Goal: Task Accomplishment & Management: Manage account settings

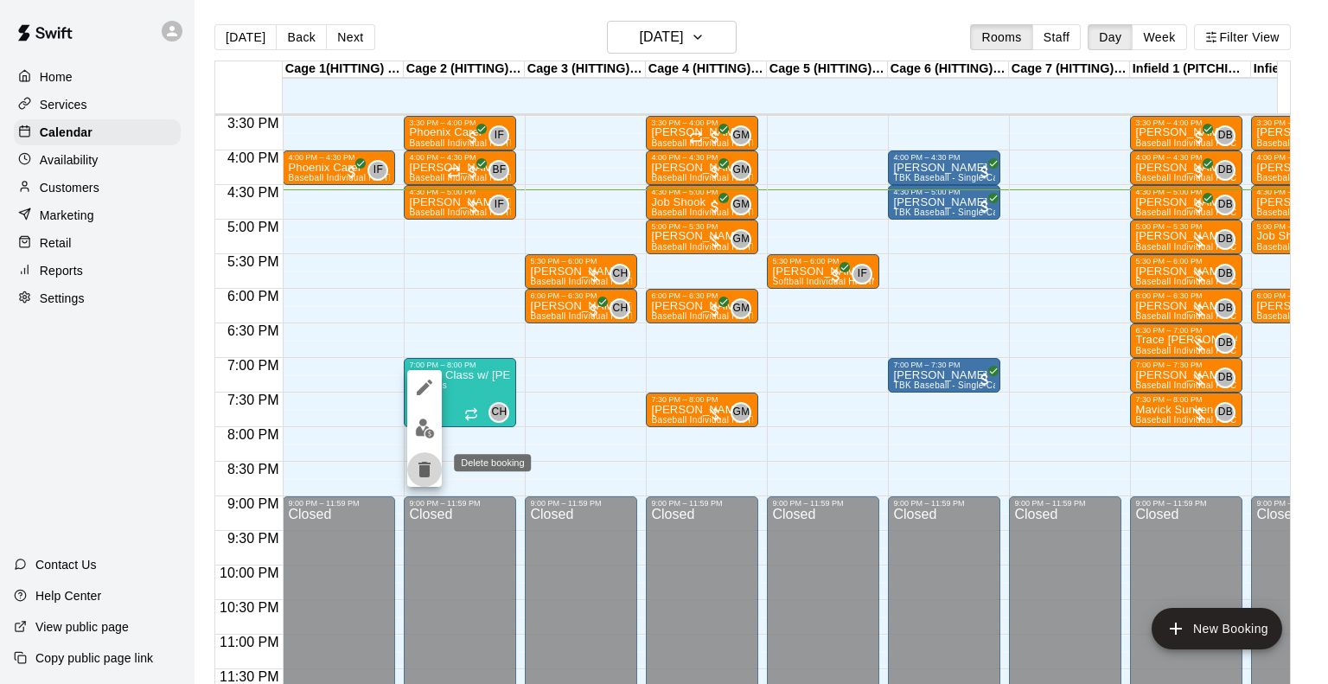
click at [426, 466] on icon "delete" at bounding box center [424, 470] width 12 height 16
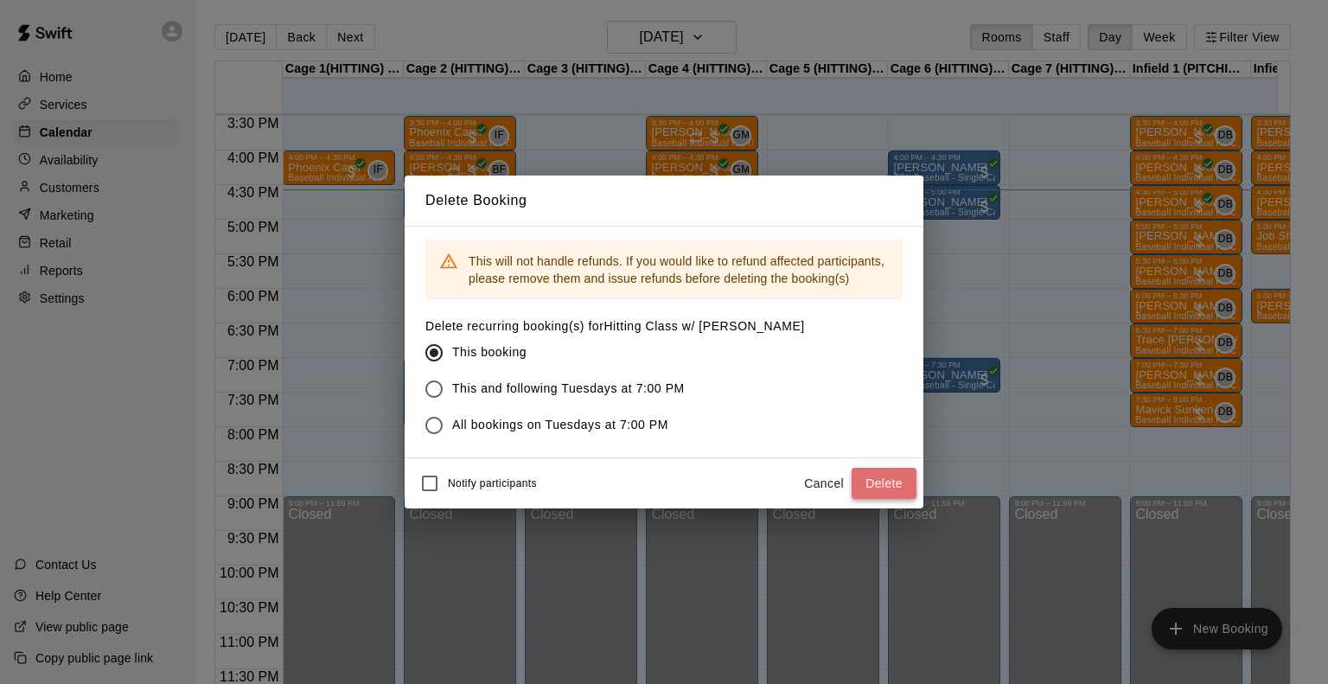
click at [877, 479] on button "Delete" at bounding box center [883, 484] width 65 height 32
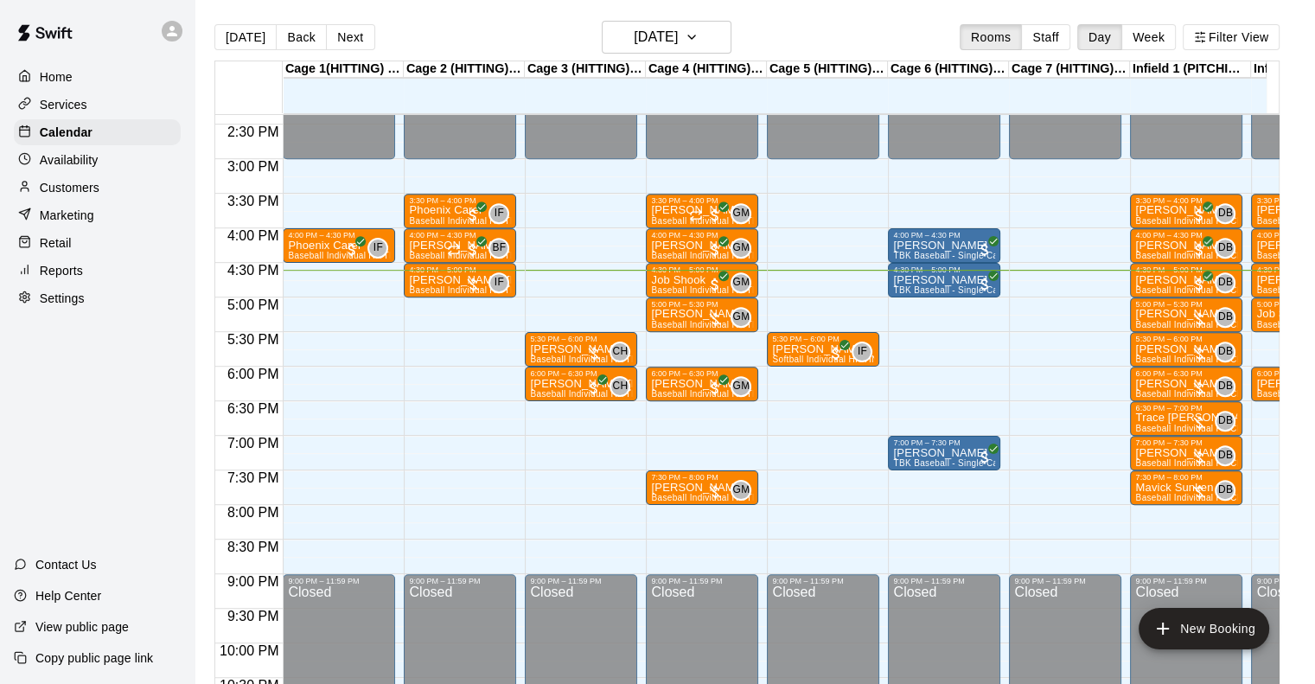
click at [66, 98] on p "Services" at bounding box center [64, 104] width 48 height 17
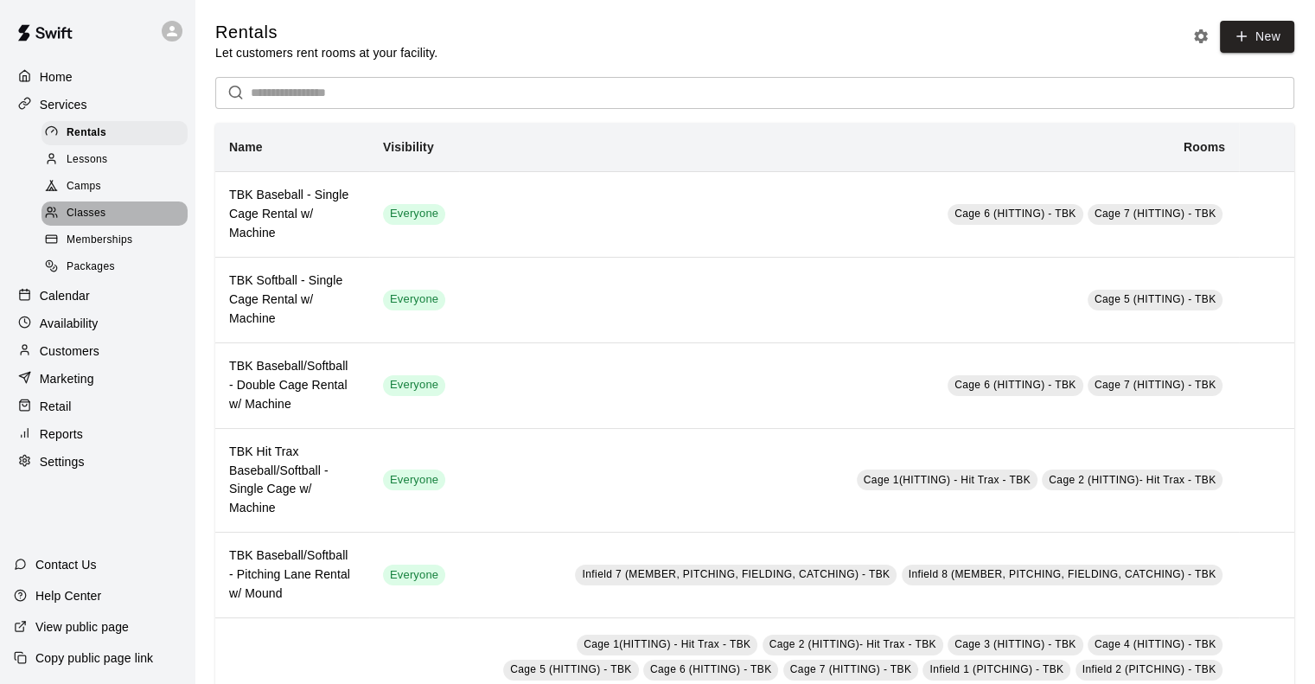
click at [83, 214] on span "Classes" at bounding box center [86, 213] width 39 height 17
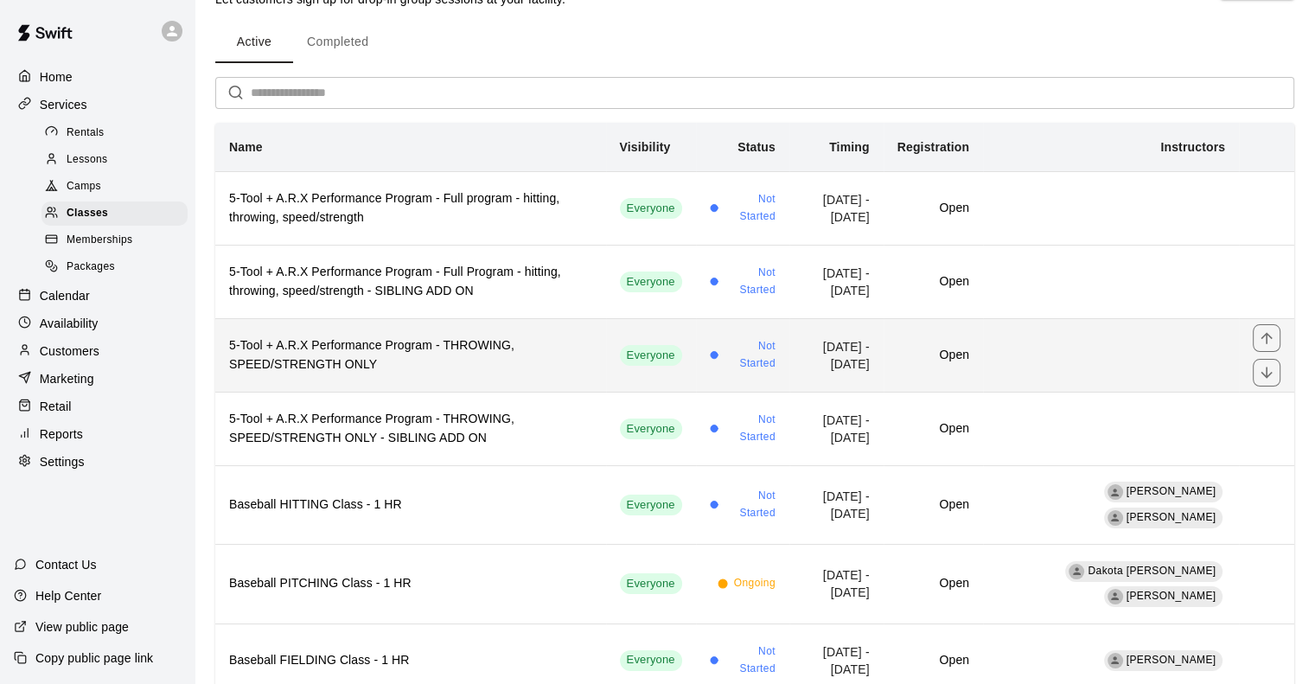
scroll to position [54, 0]
click at [401, 355] on h6 "5-Tool + A.R.X Performance Program - THROWING, SPEED/STRENGTH ONLY" at bounding box center [410, 354] width 363 height 38
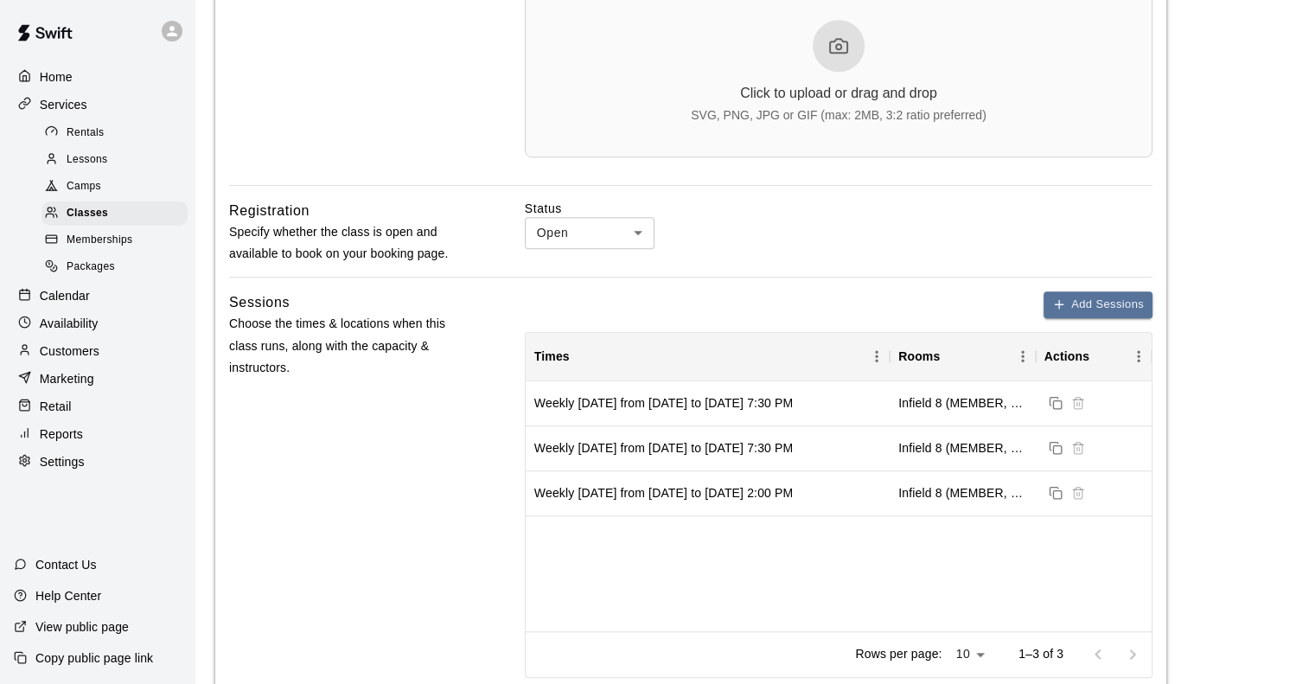
scroll to position [1259, 0]
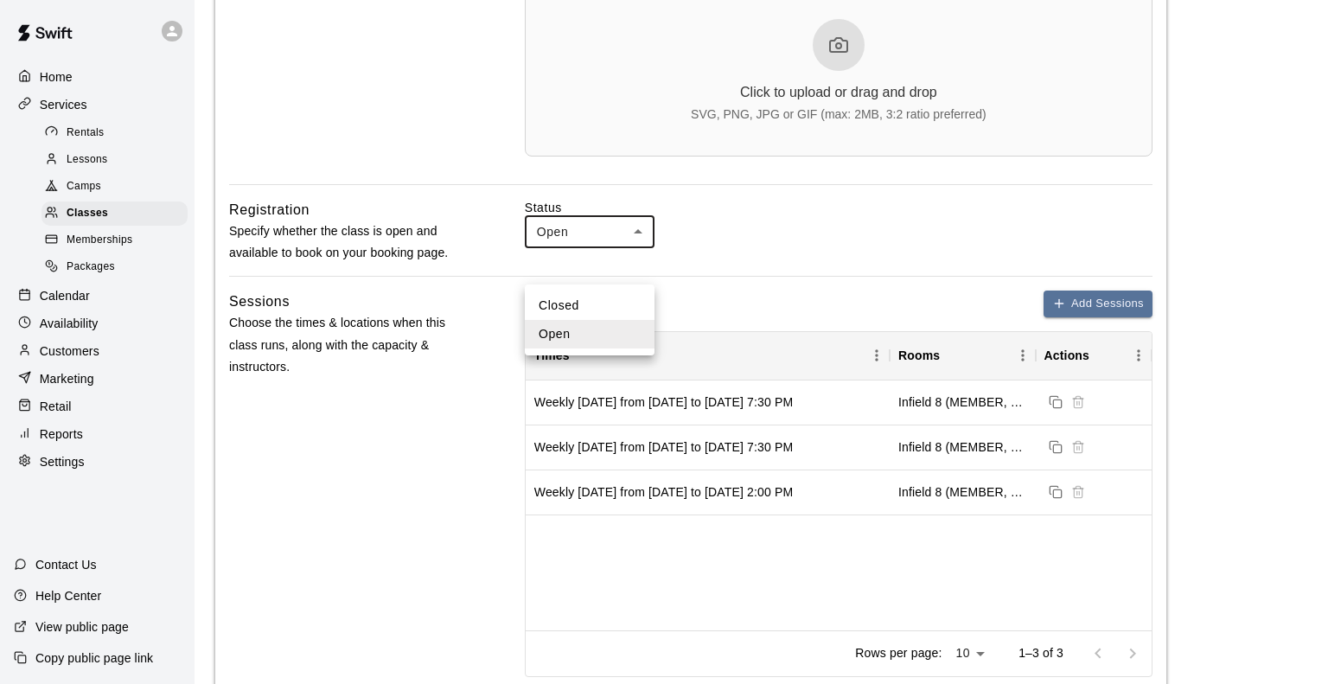
click at [591, 260] on body "**********" at bounding box center [664, 141] width 1328 height 2800
click at [577, 301] on li "Closed" at bounding box center [590, 305] width 130 height 29
type input "******"
click at [618, 265] on body "**********" at bounding box center [664, 141] width 1328 height 2800
click at [567, 314] on li "Closed" at bounding box center [590, 305] width 130 height 29
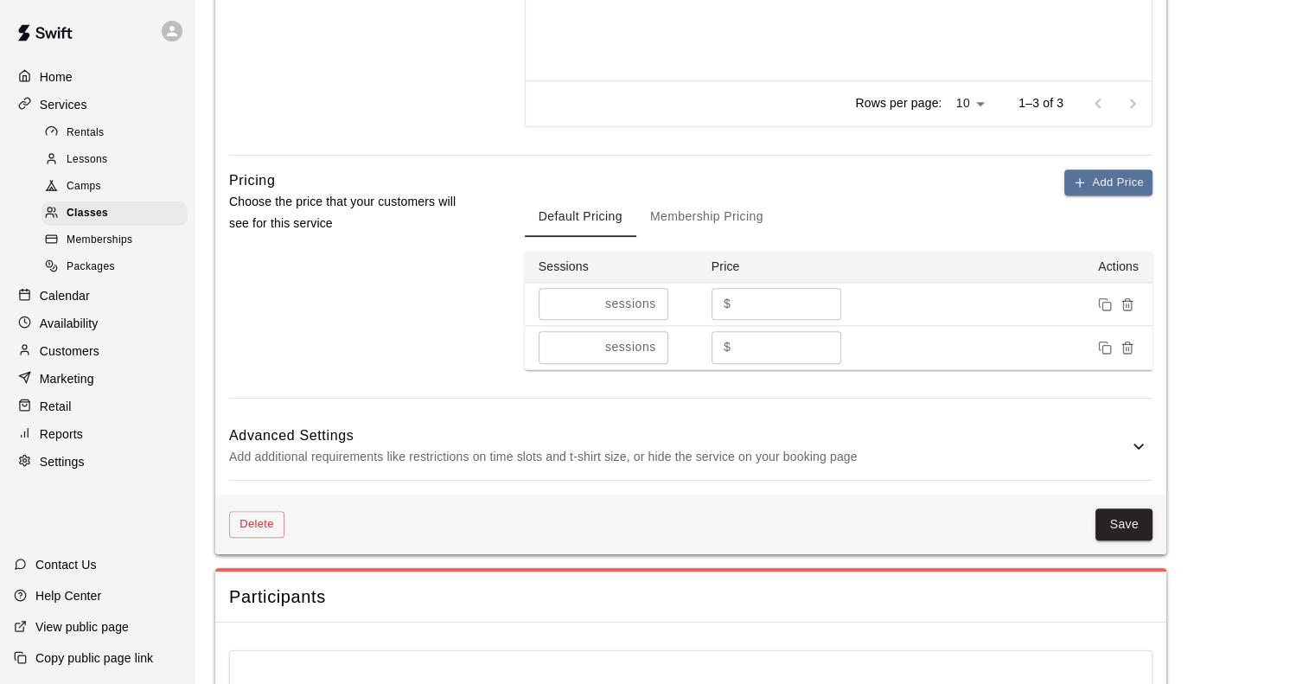
scroll to position [1888, 0]
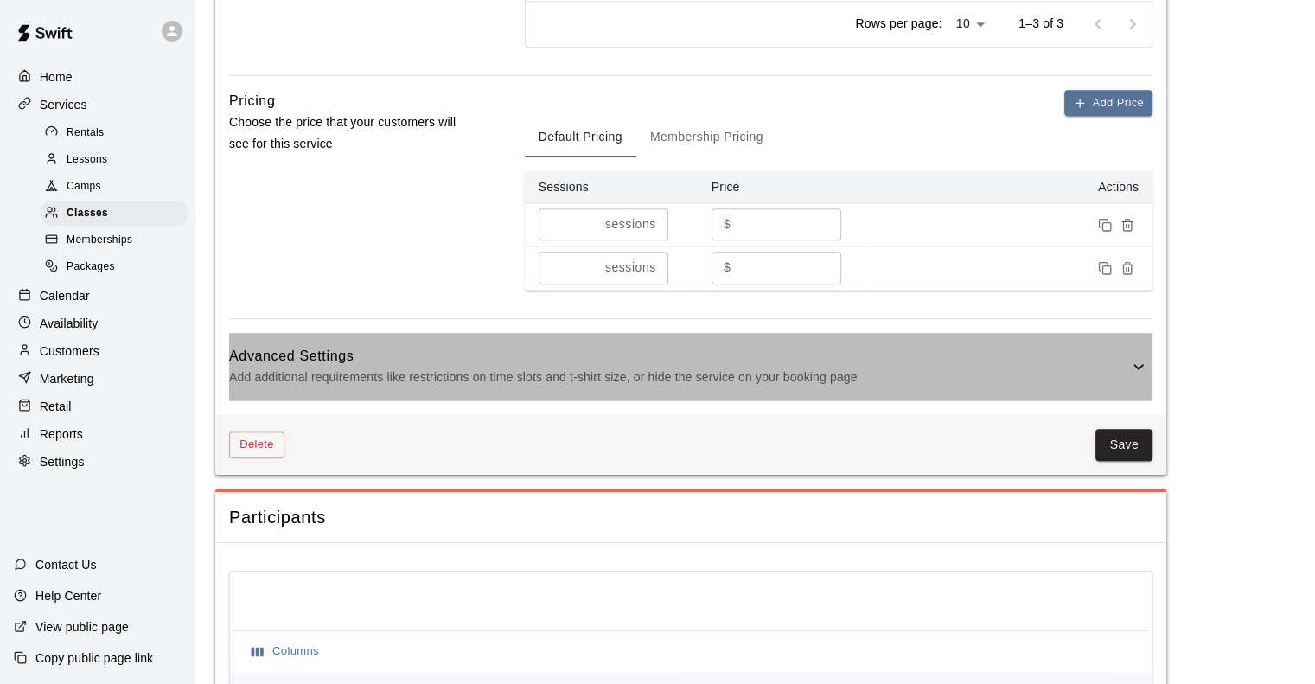
click at [494, 388] on p "Add additional requirements like restrictions on time slots and t-shirt size, o…" at bounding box center [678, 378] width 899 height 22
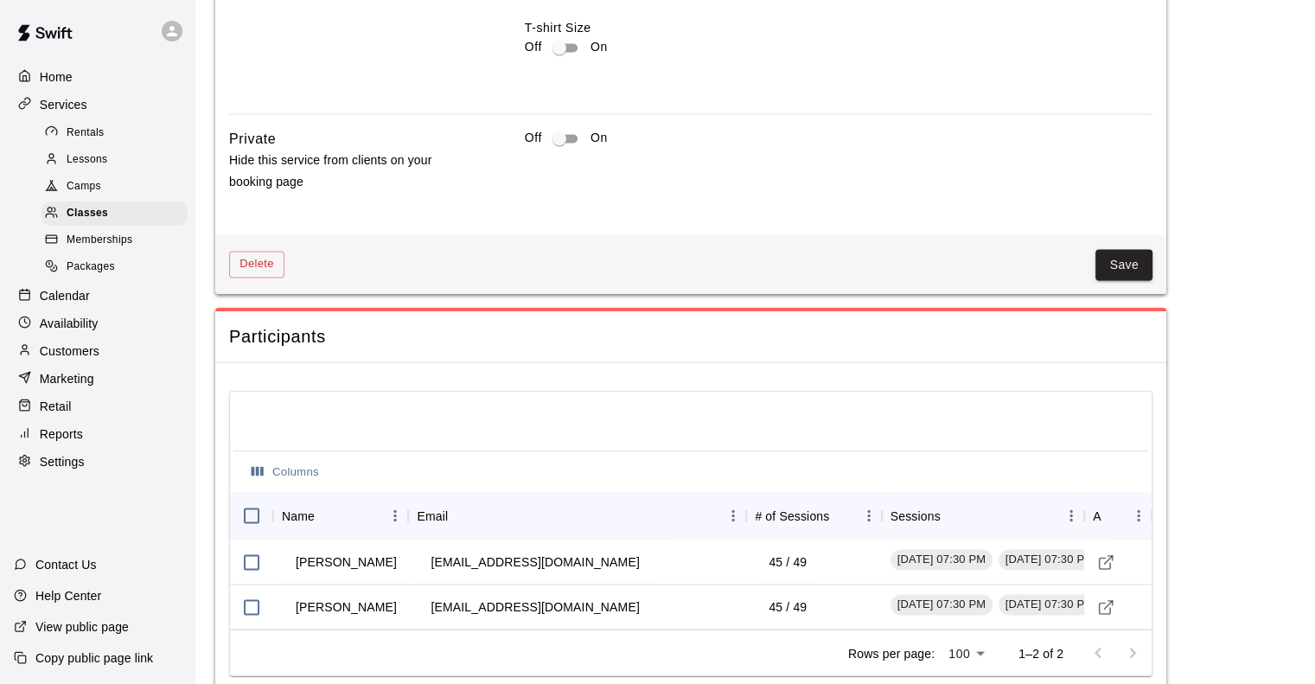
scroll to position [2920, 0]
click at [1121, 280] on button "Save" at bounding box center [1123, 264] width 57 height 32
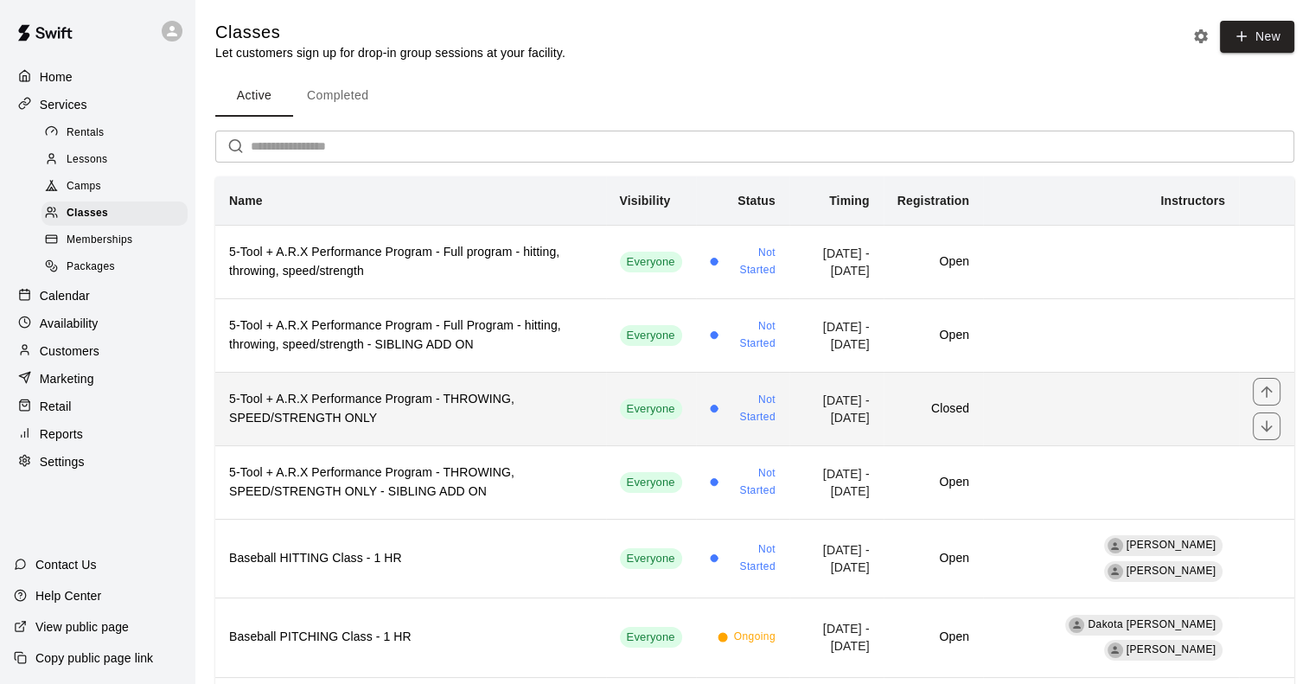
click at [476, 404] on h6 "5-Tool + A.R.X Performance Program - THROWING, SPEED/STRENGTH ONLY" at bounding box center [410, 409] width 363 height 38
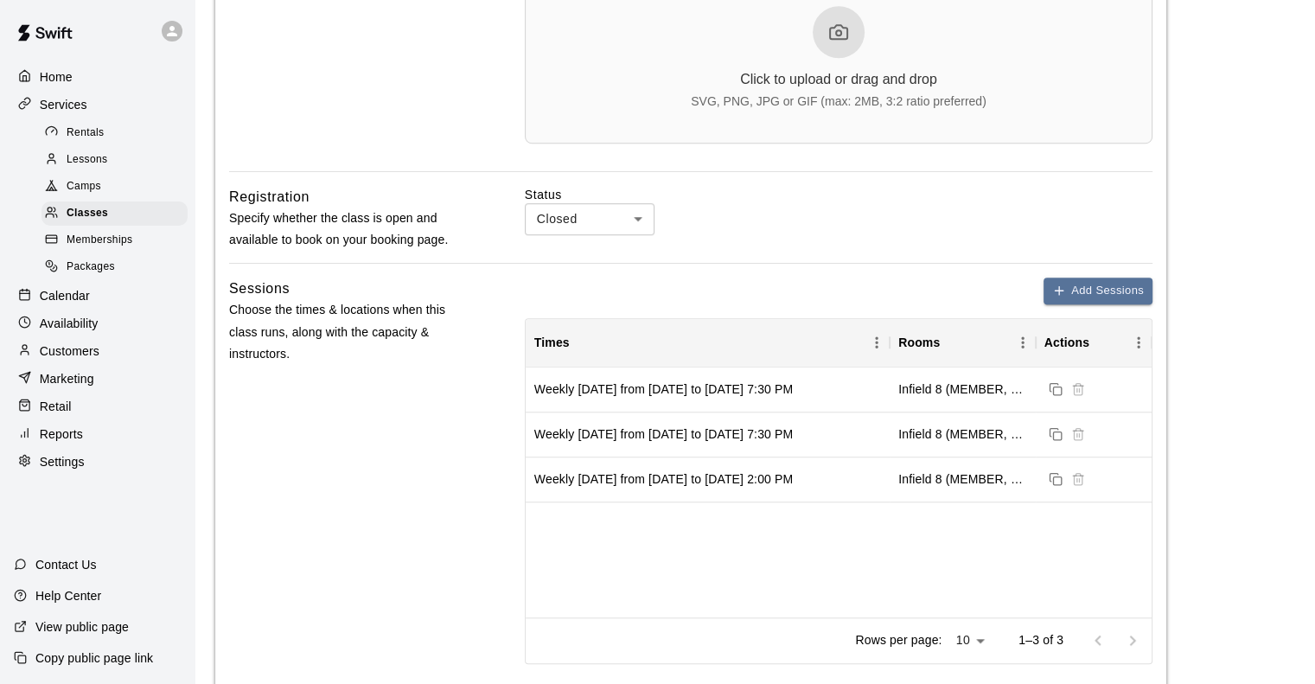
scroll to position [1272, 0]
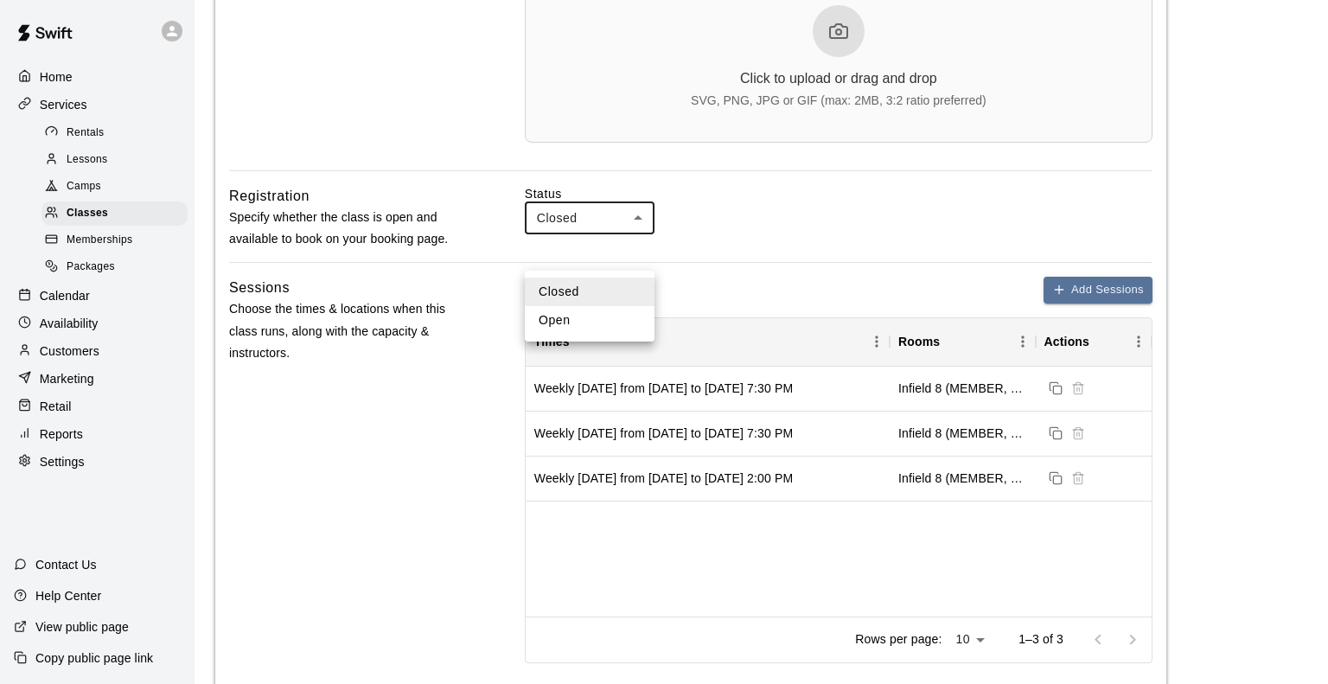
click at [583, 249] on body "**********" at bounding box center [664, 128] width 1328 height 2800
click at [570, 314] on li "Open" at bounding box center [590, 320] width 130 height 29
type input "****"
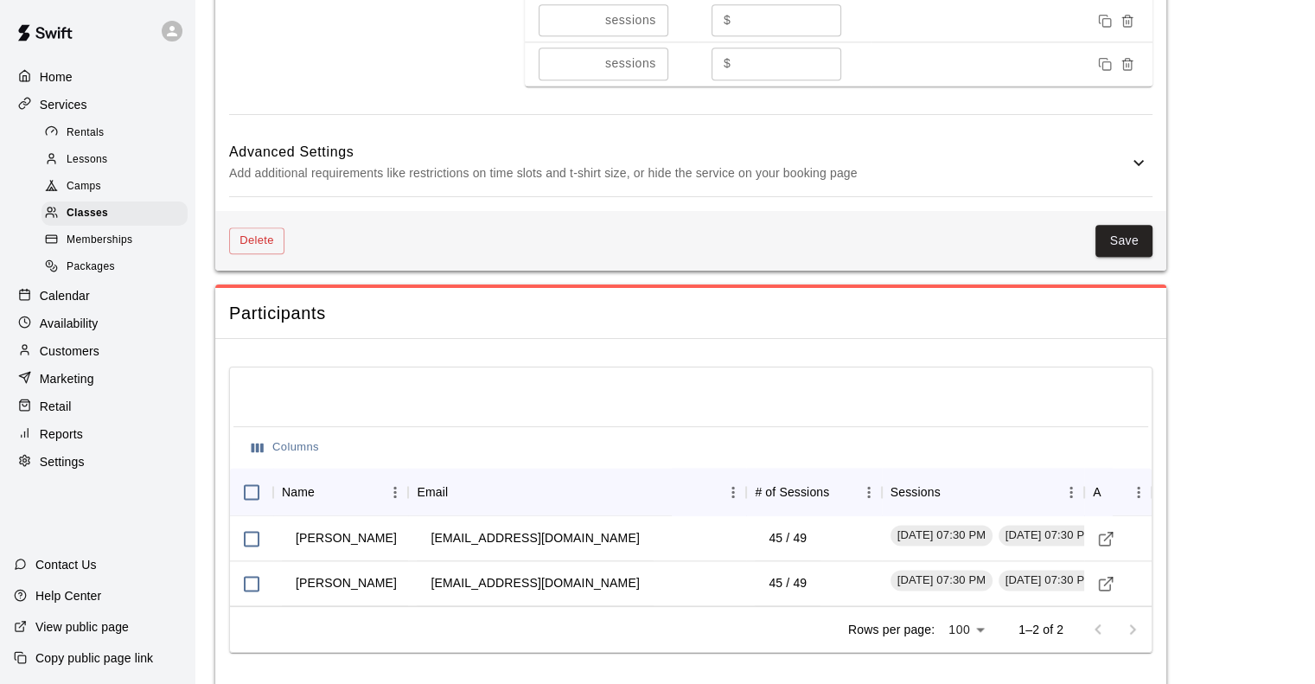
scroll to position [2151, 0]
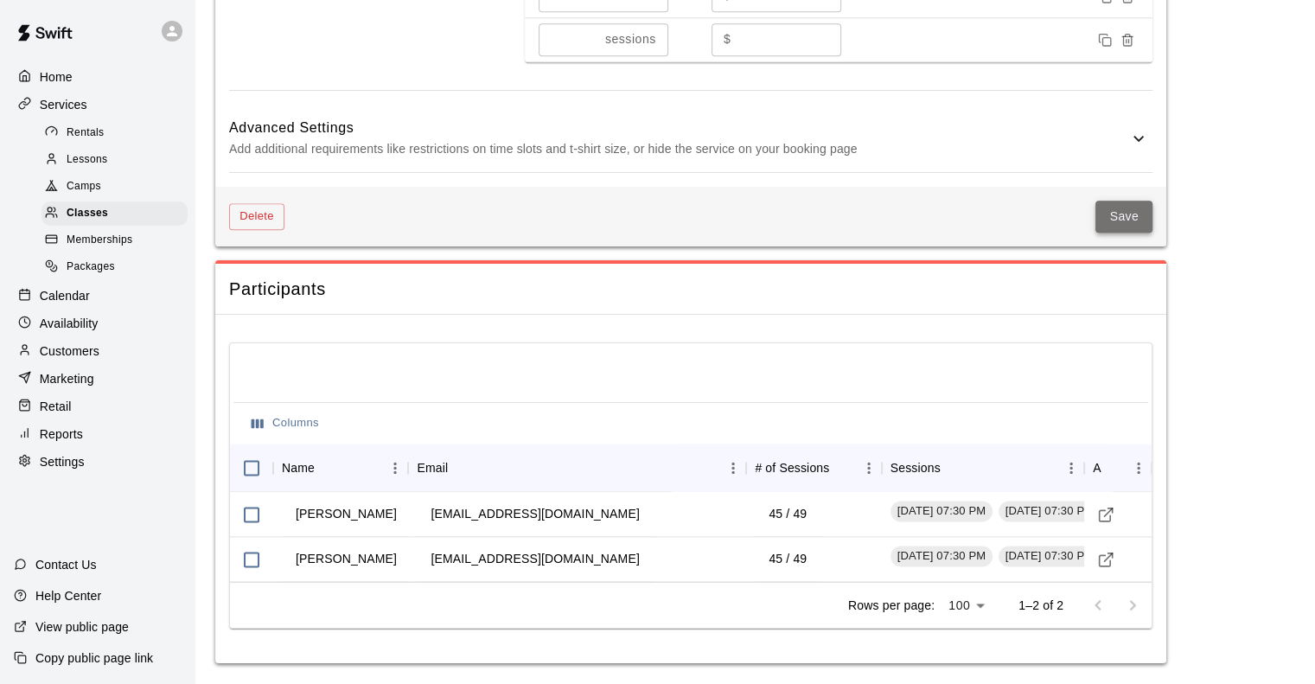
click at [1120, 223] on button "Save" at bounding box center [1123, 217] width 57 height 32
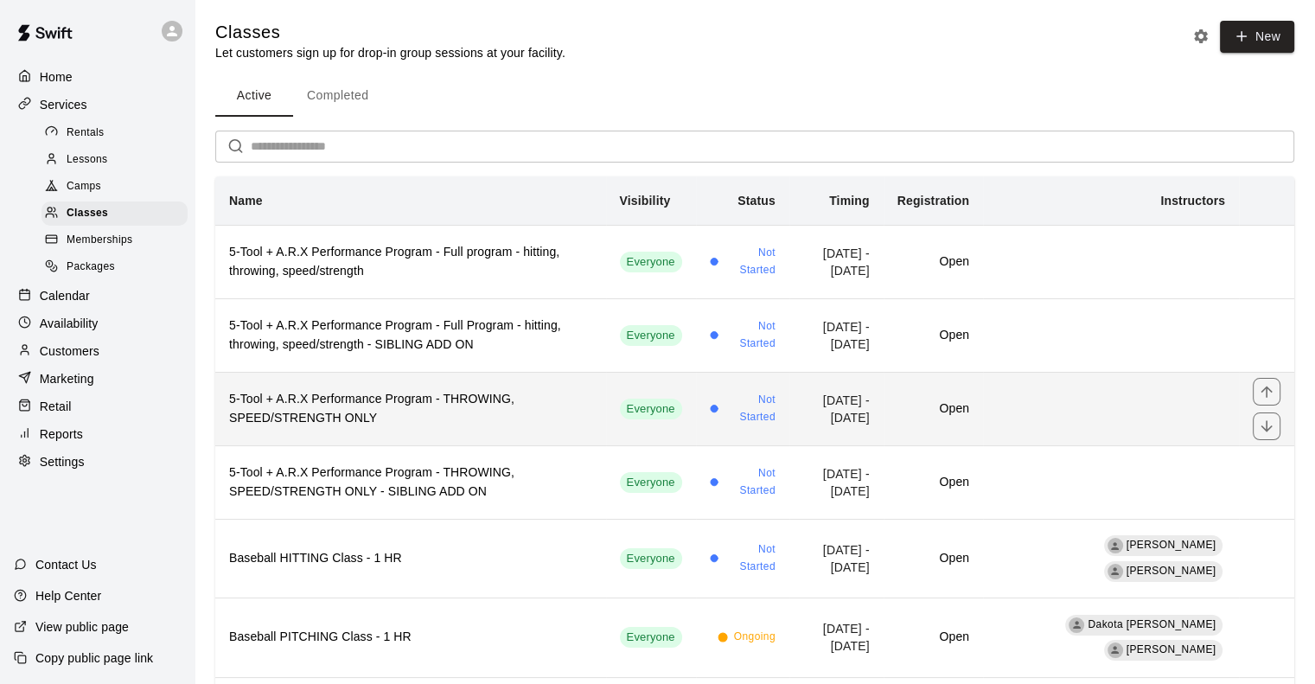
click at [306, 405] on h6 "5-Tool + A.R.X Performance Program - THROWING, SPEED/STRENGTH ONLY" at bounding box center [410, 409] width 363 height 38
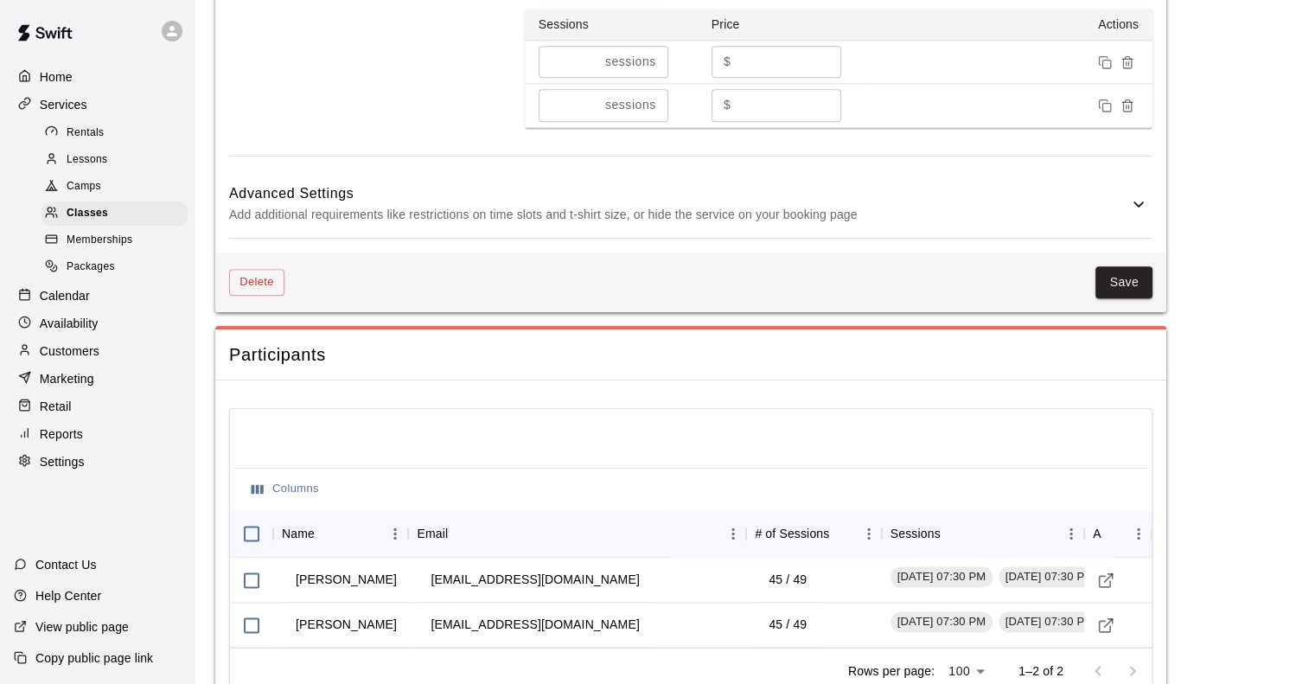
scroll to position [2151, 0]
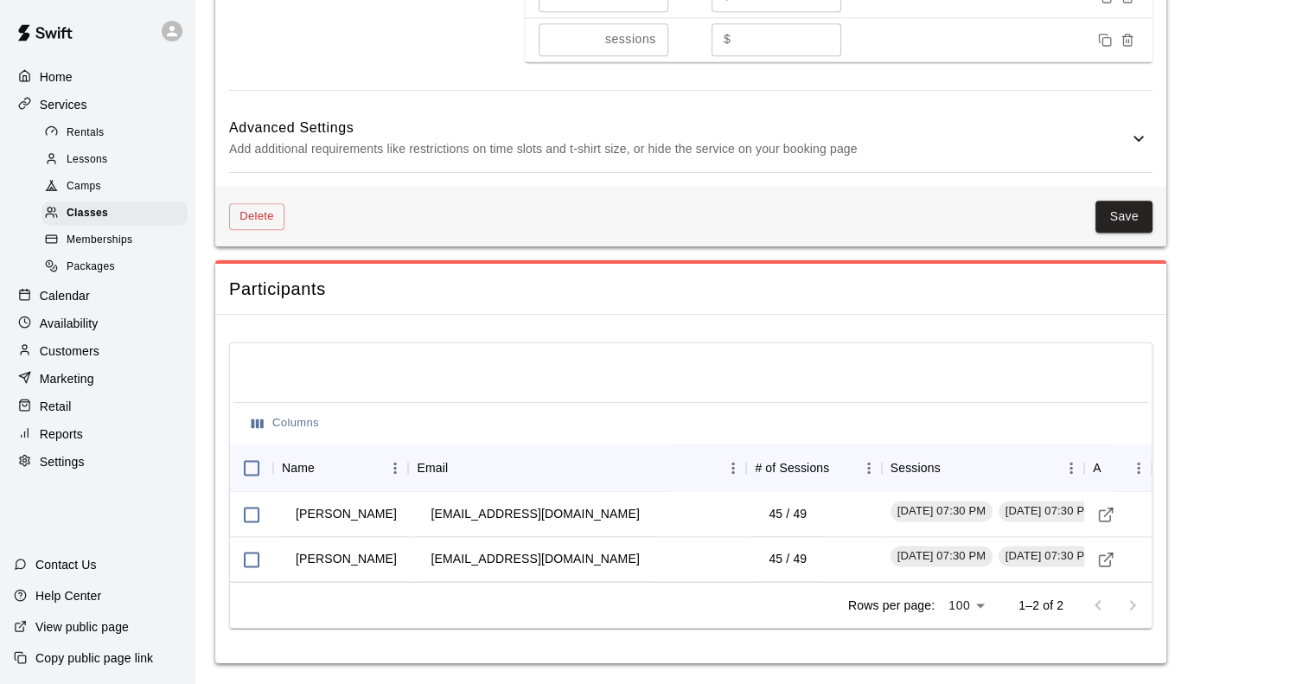
click at [413, 404] on div "Columns" at bounding box center [690, 422] width 915 height 41
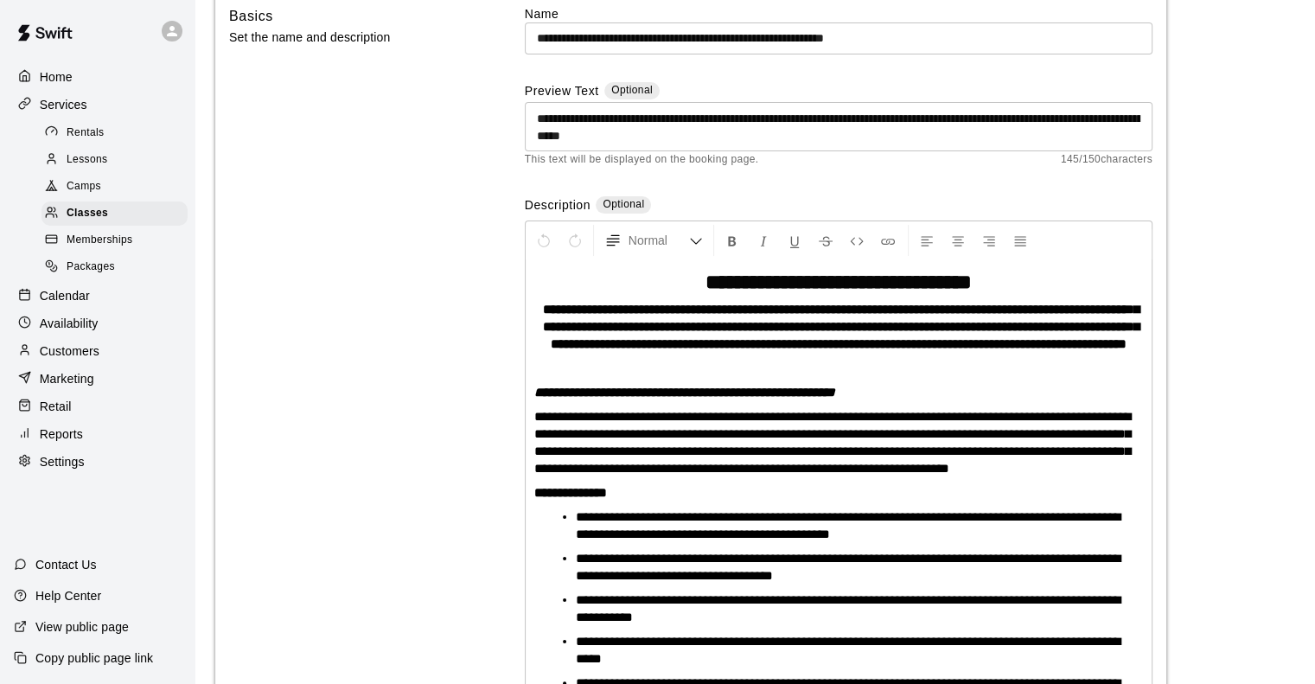
scroll to position [0, 0]
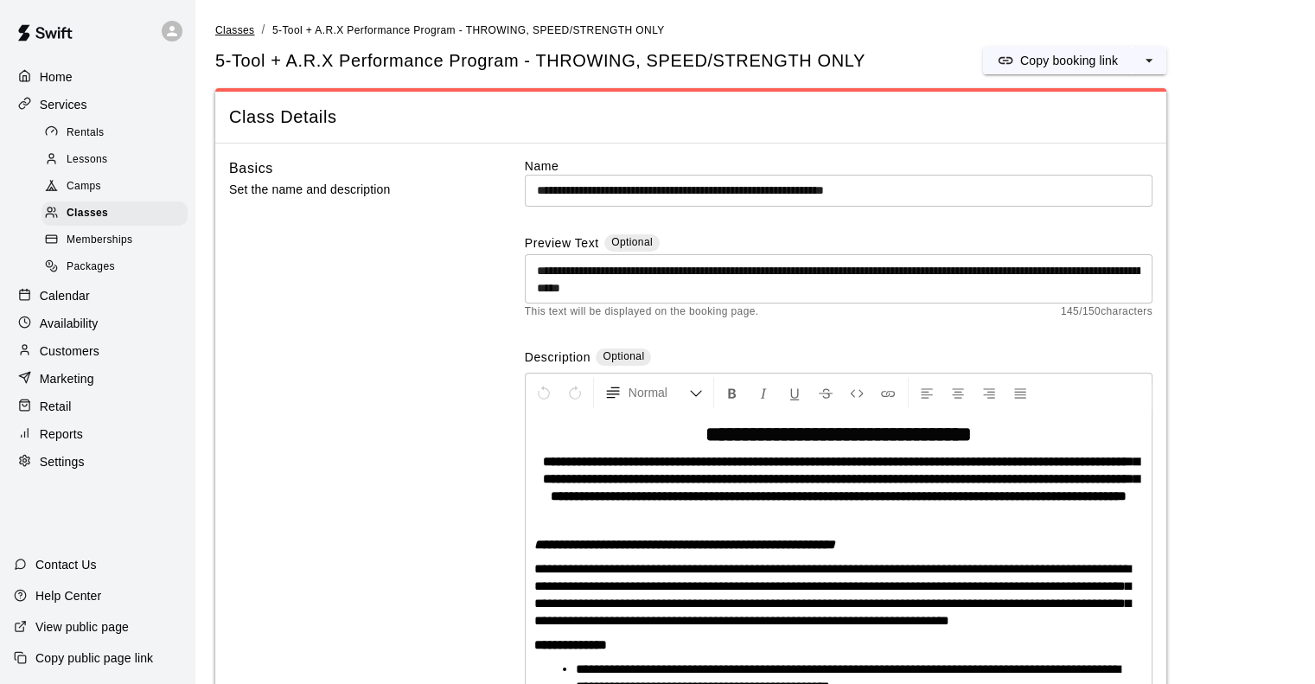
click at [227, 27] on span "Classes" at bounding box center [234, 30] width 39 height 12
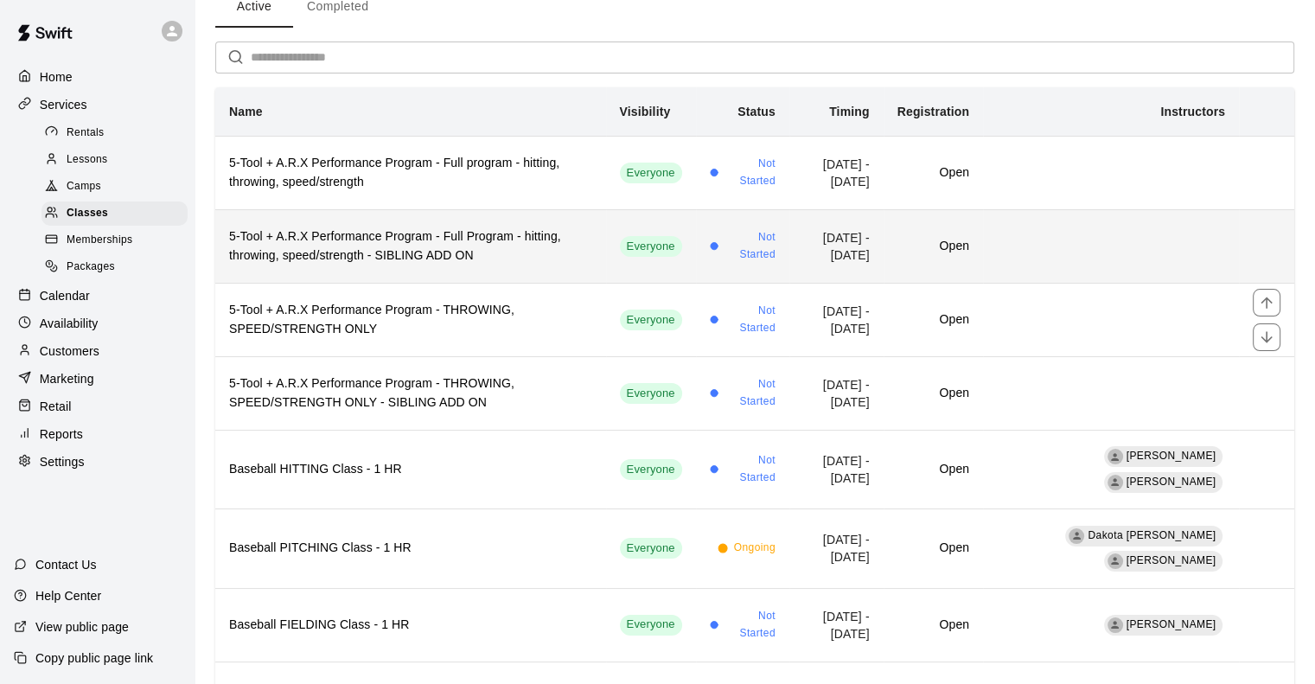
scroll to position [90, 0]
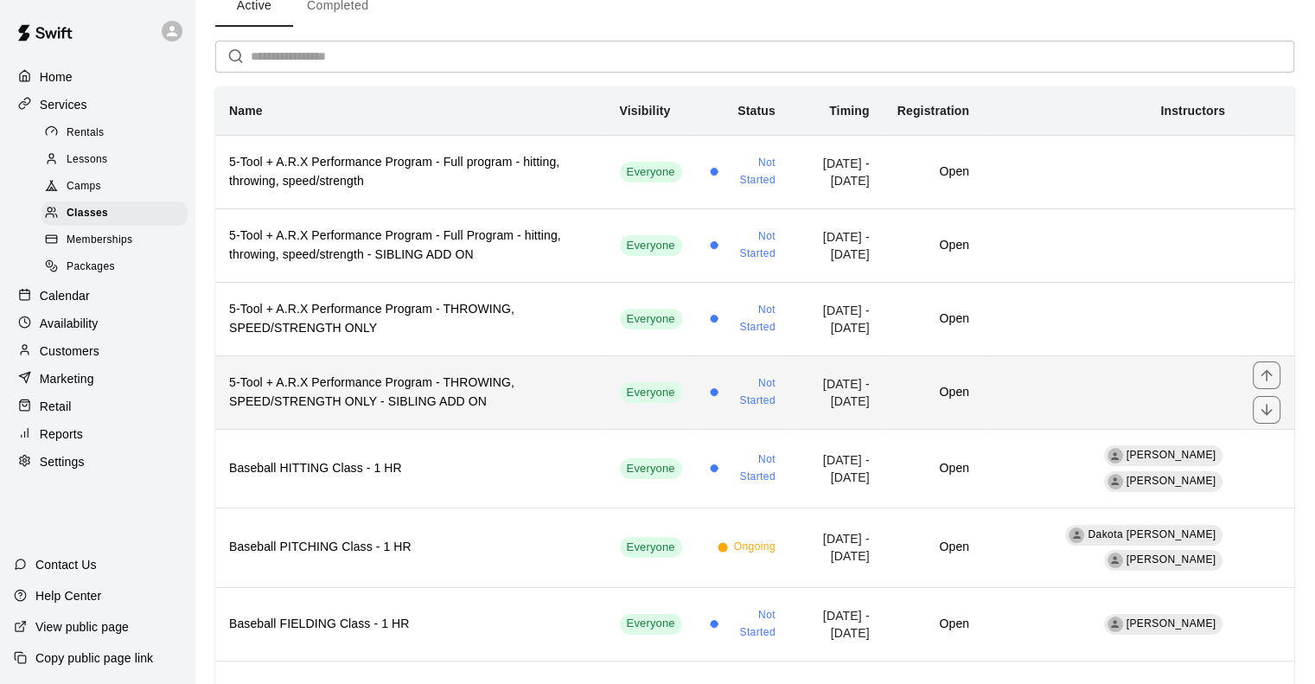
click at [347, 394] on h6 "5-Tool + A.R.X Performance Program - THROWING, SPEED/STRENGTH ONLY - SIBLING AD…" at bounding box center [410, 392] width 363 height 38
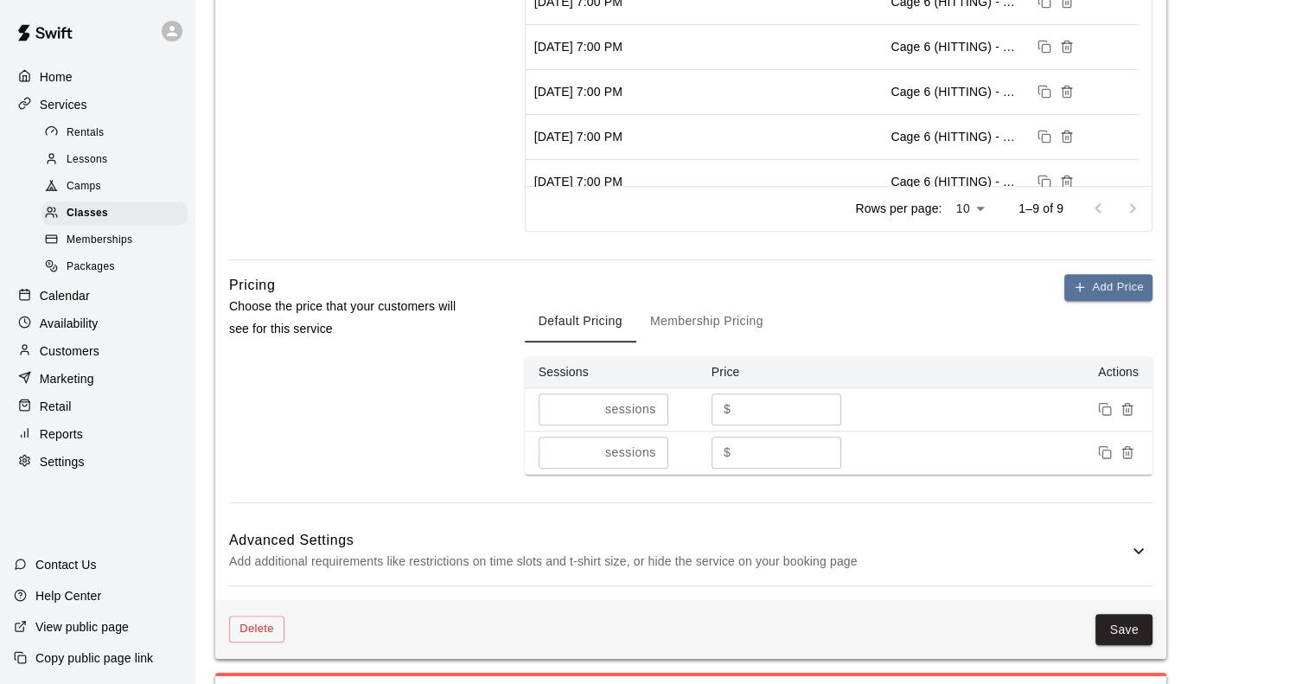
scroll to position [1747, 0]
click at [701, 341] on button "Membership Pricing" at bounding box center [706, 320] width 141 height 41
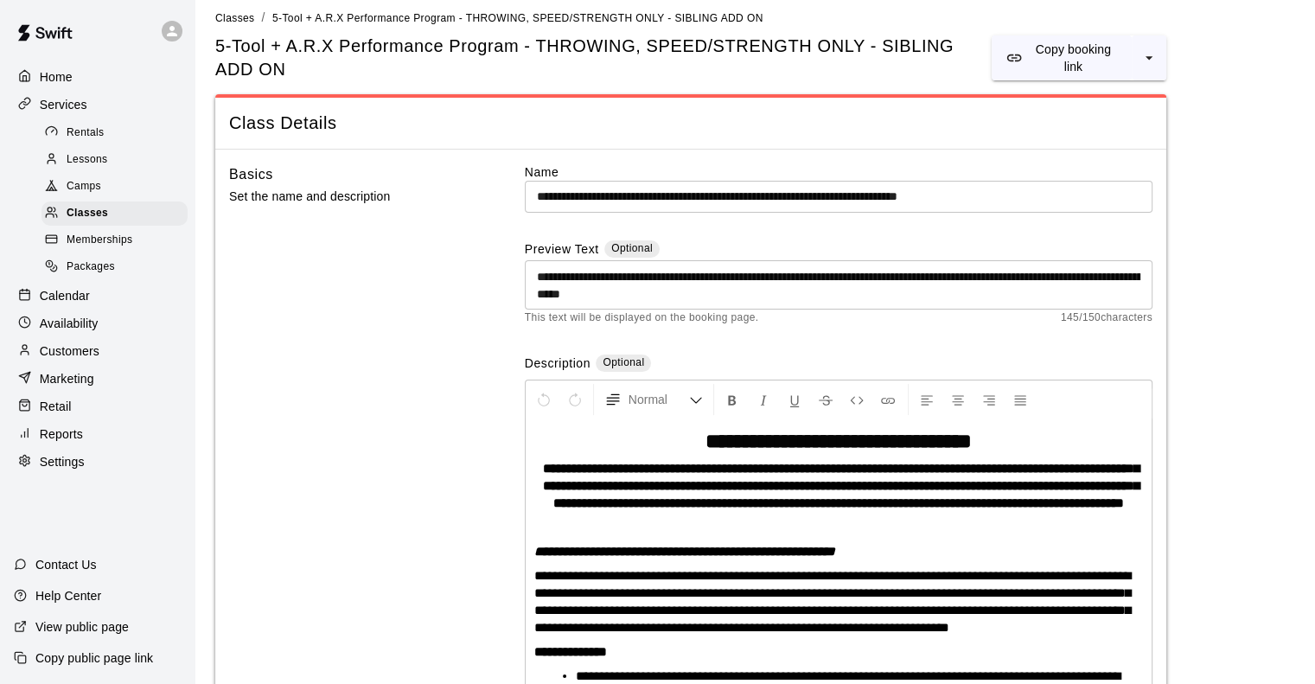
scroll to position [0, 0]
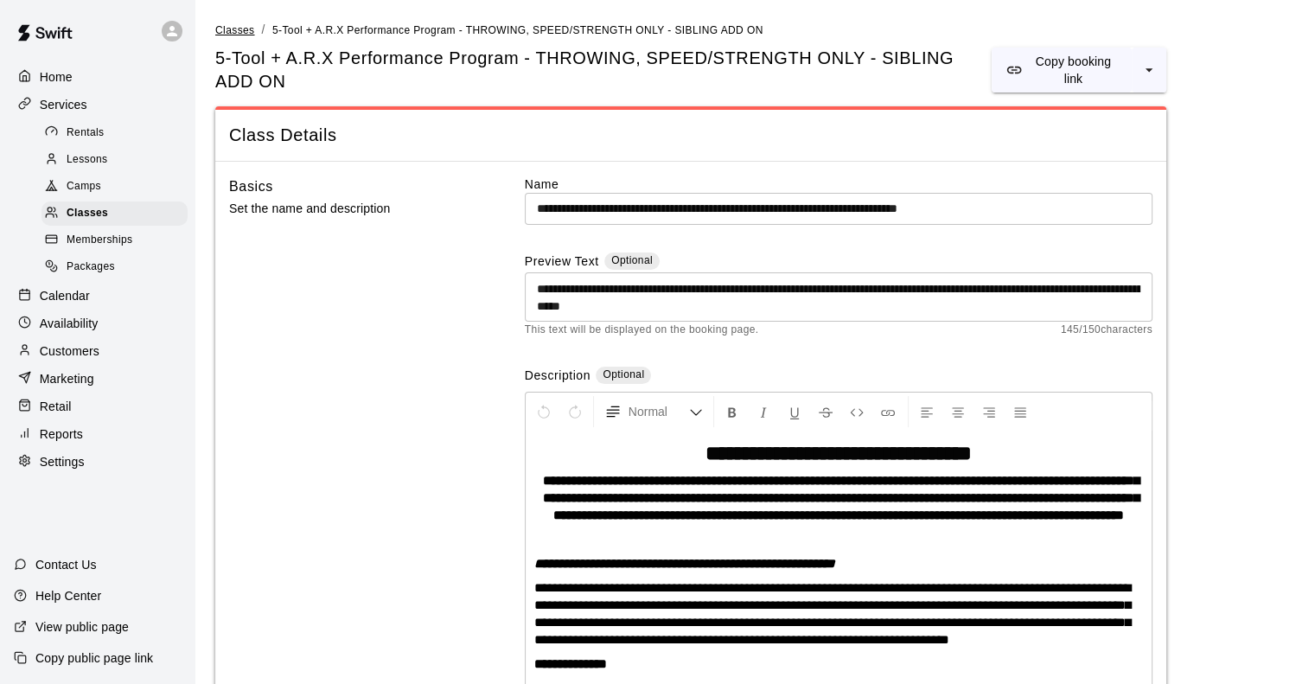
click at [239, 33] on span "Classes" at bounding box center [234, 30] width 39 height 12
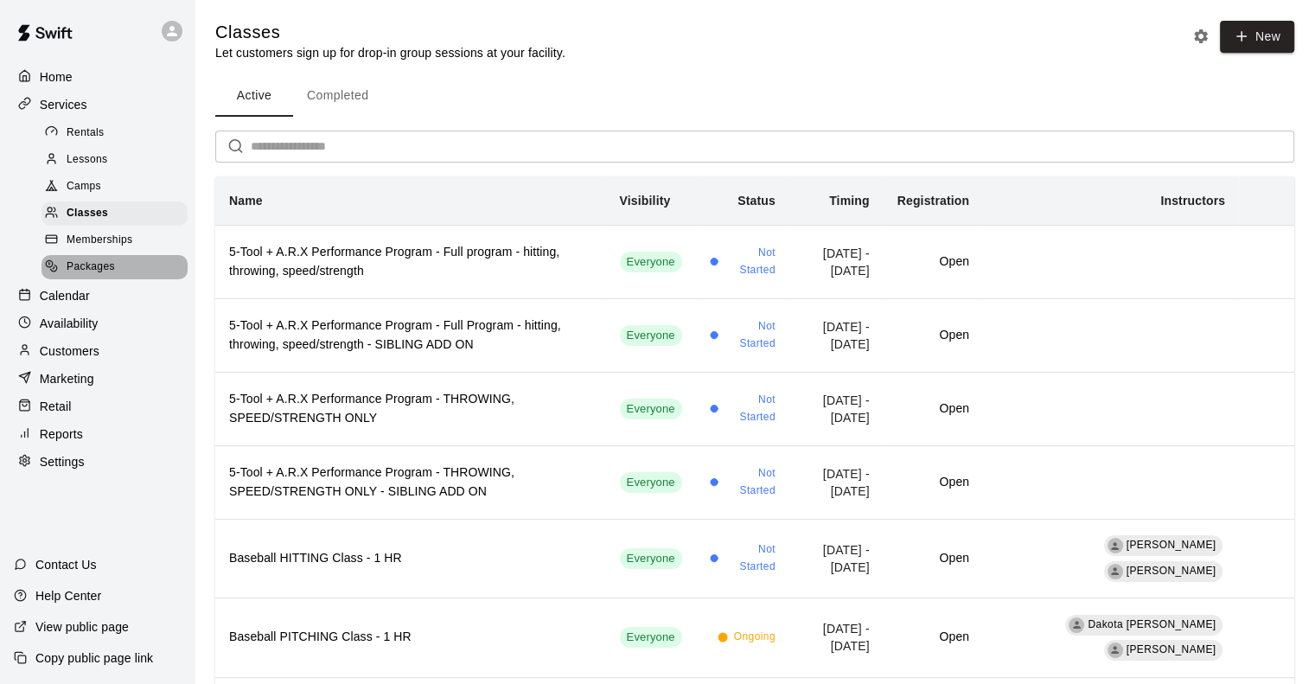
click at [104, 275] on span "Packages" at bounding box center [91, 266] width 48 height 17
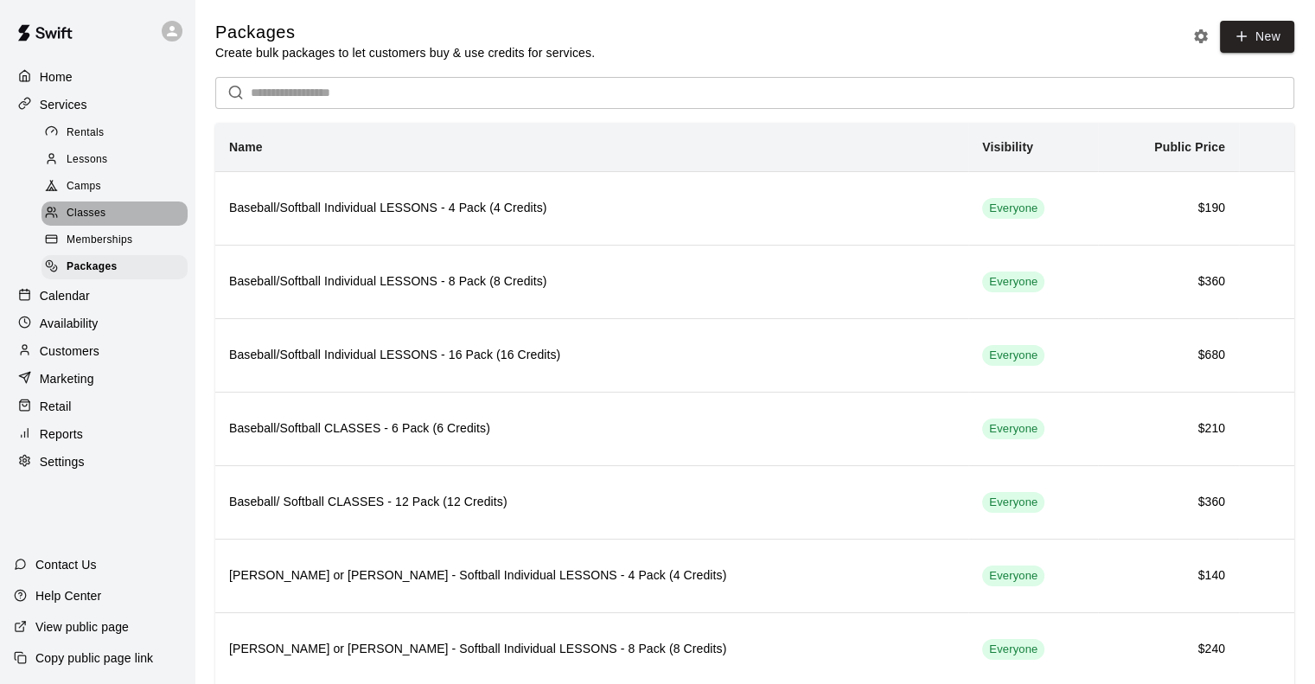
click at [95, 219] on span "Classes" at bounding box center [86, 213] width 39 height 17
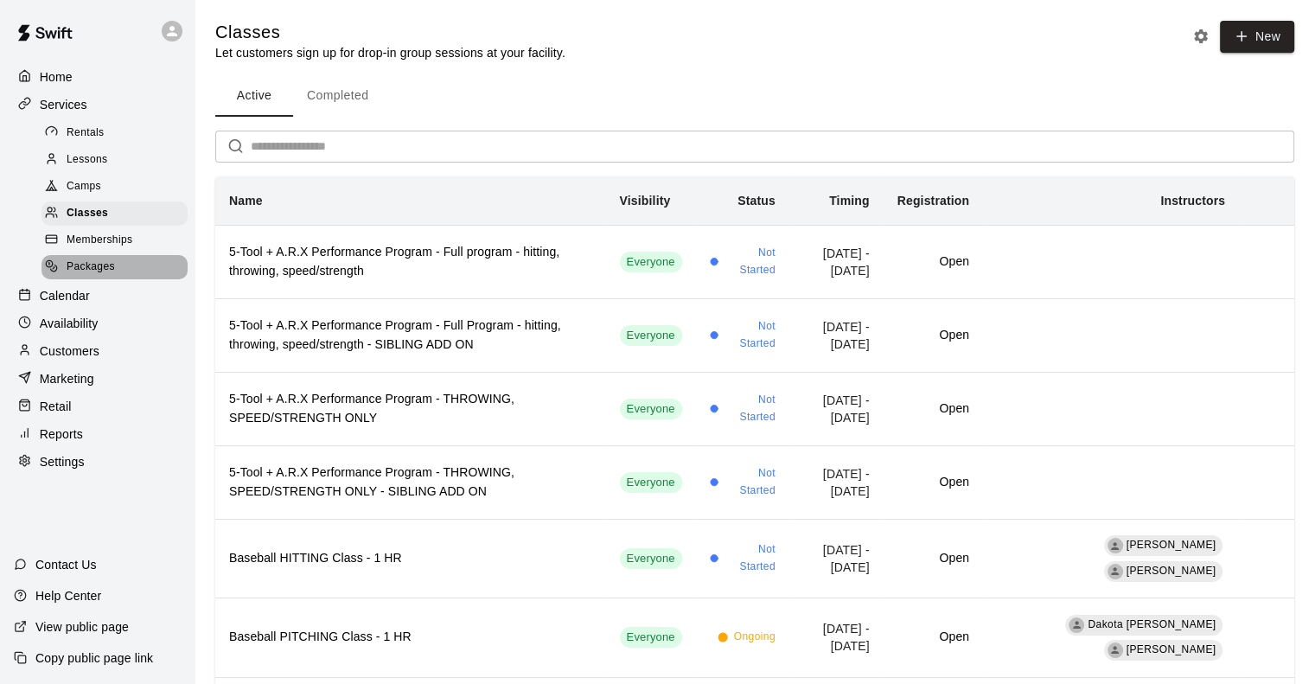
click at [86, 276] on span "Packages" at bounding box center [91, 266] width 48 height 17
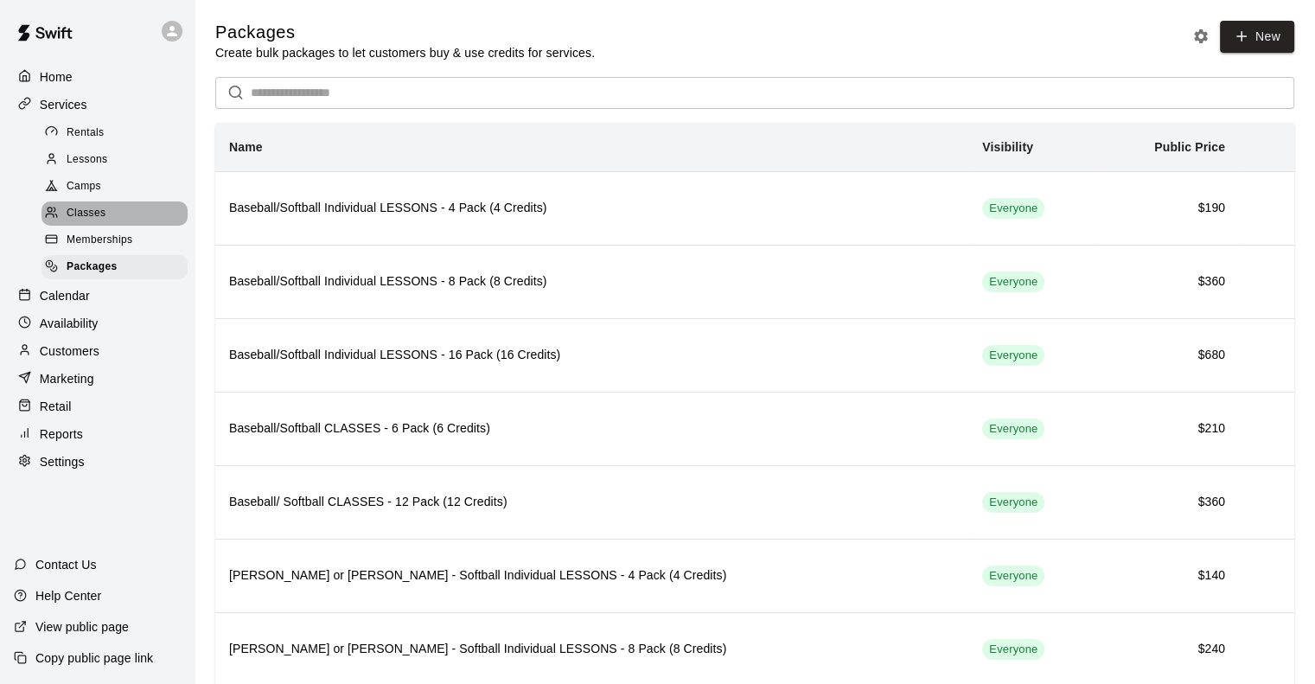
click at [104, 217] on span "Classes" at bounding box center [86, 213] width 39 height 17
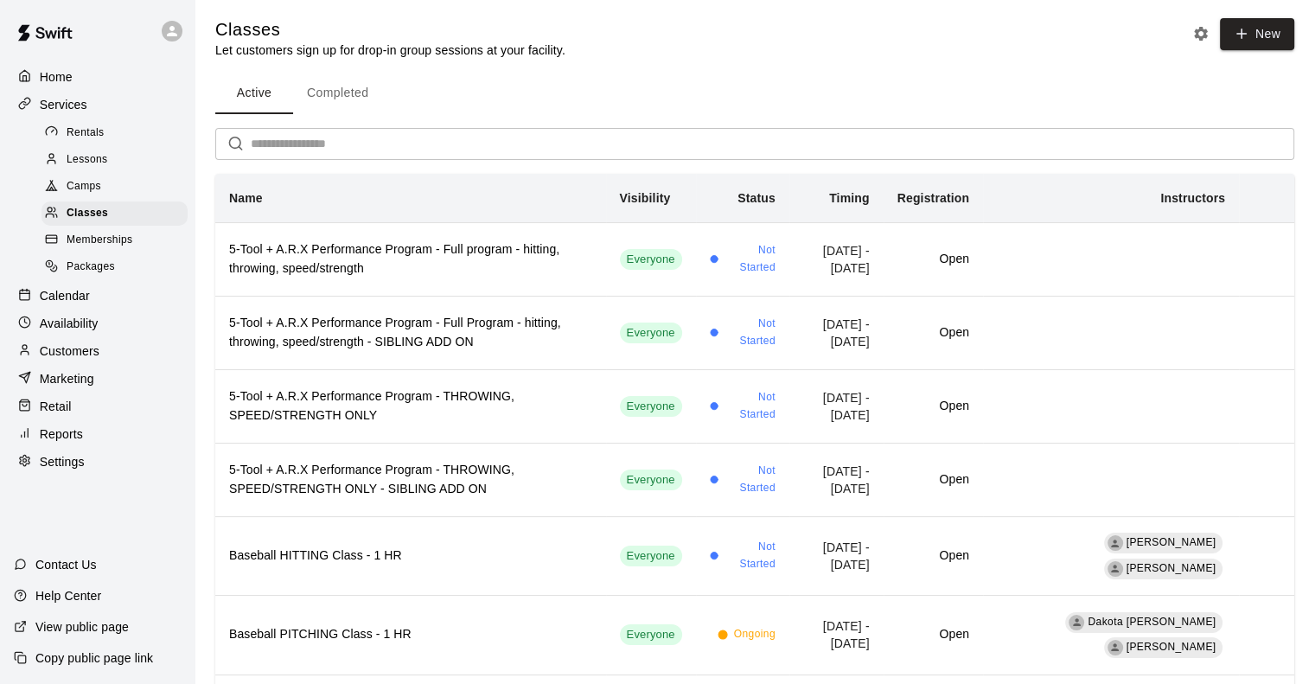
scroll to position [2, 0]
click at [104, 276] on span "Packages" at bounding box center [91, 266] width 48 height 17
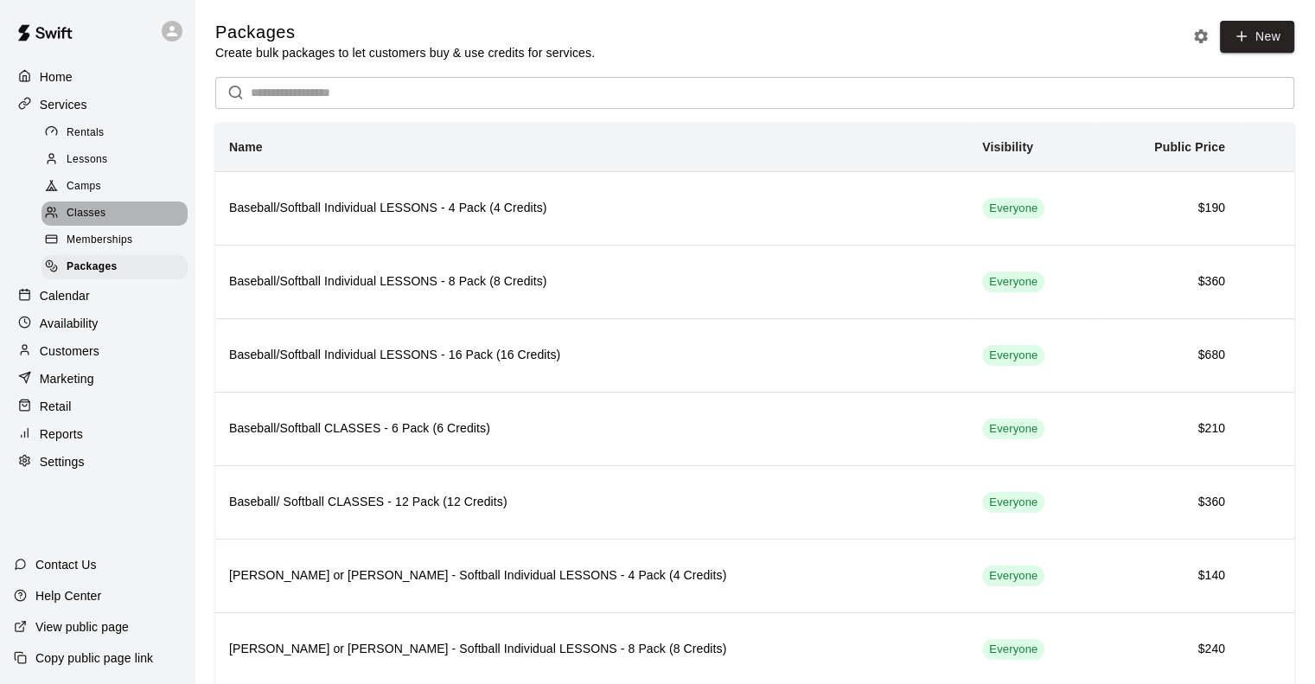
click at [83, 221] on span "Classes" at bounding box center [86, 213] width 39 height 17
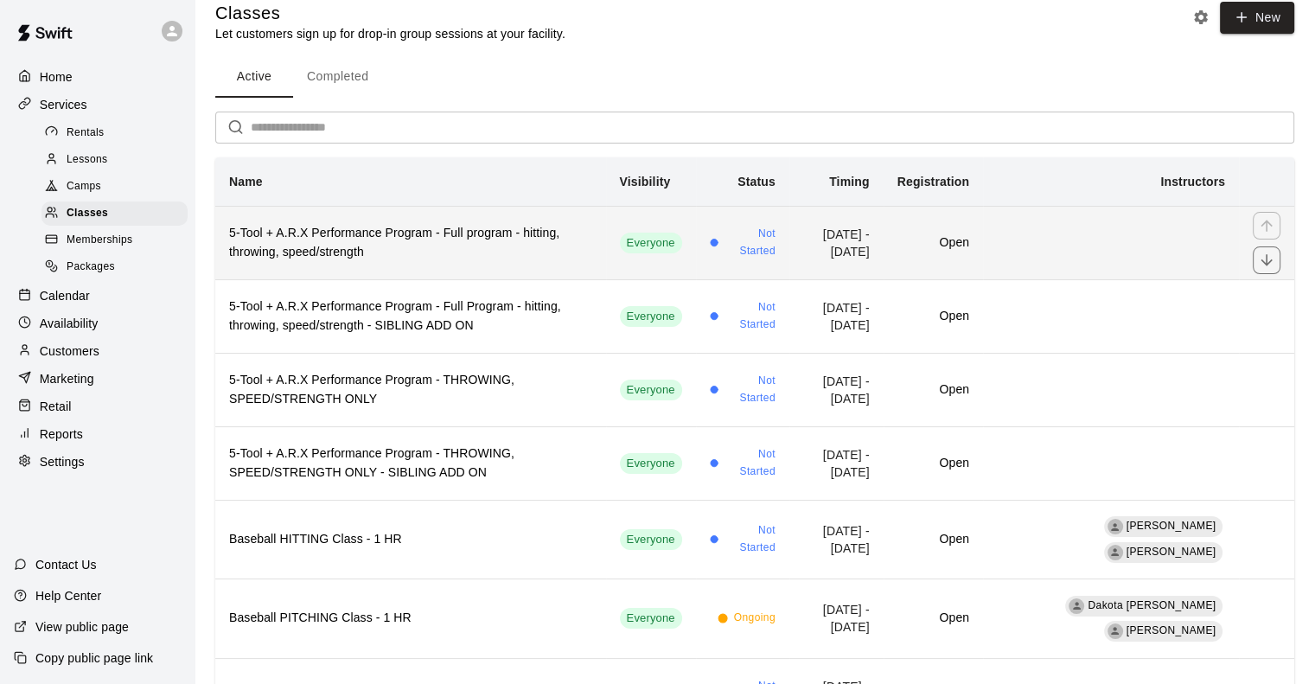
scroll to position [119, 0]
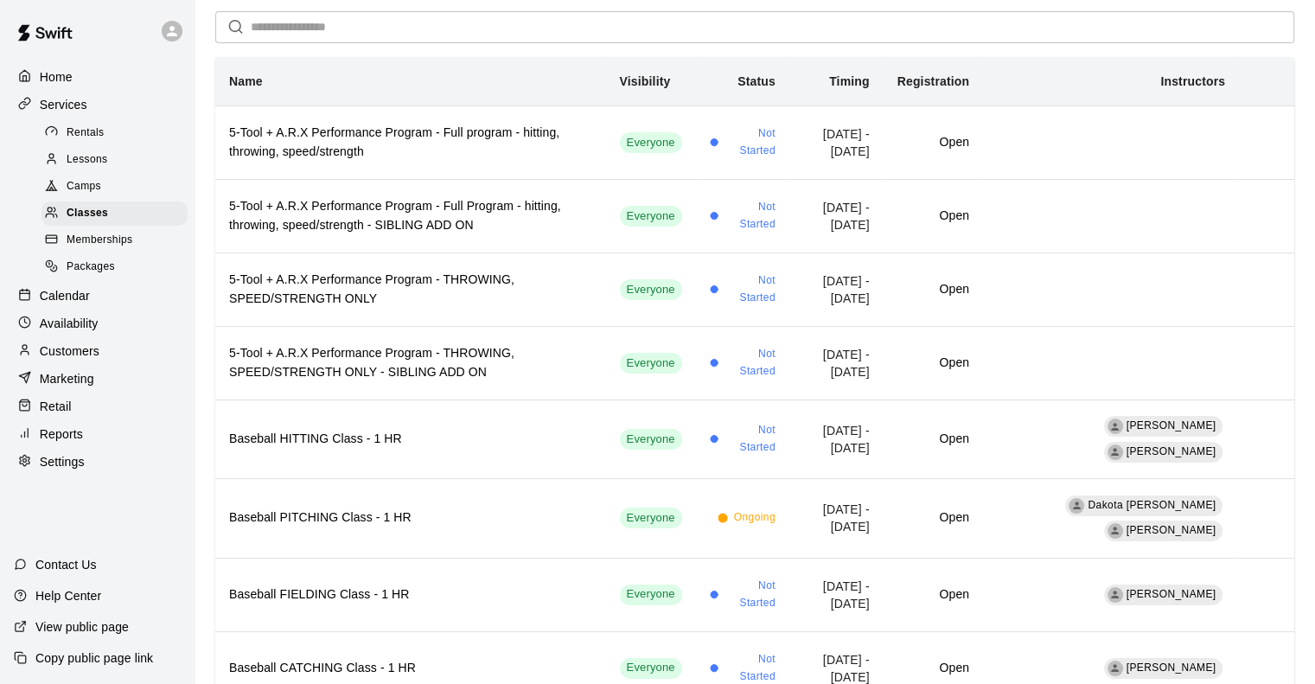
click at [460, 76] on th "Name" at bounding box center [410, 81] width 391 height 49
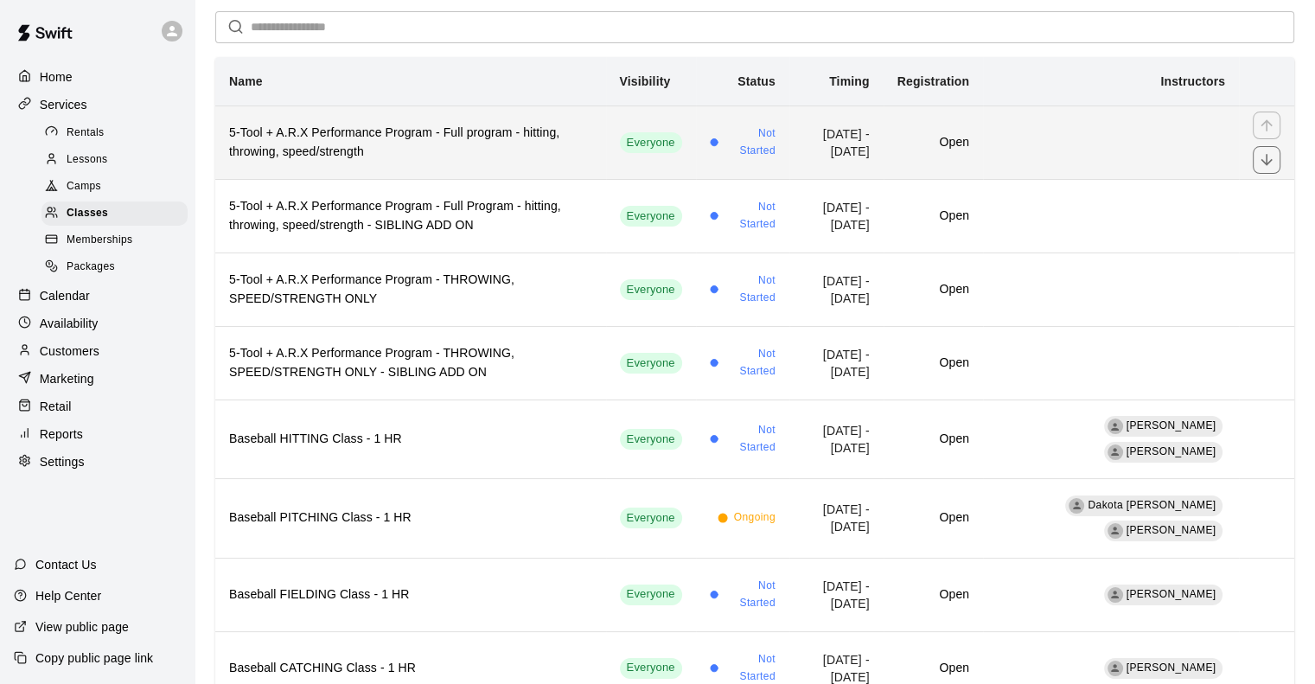
click at [404, 135] on h6 "5-Tool + A.R.X Performance Program - Full program - hitting, throwing, speed/st…" at bounding box center [410, 143] width 363 height 38
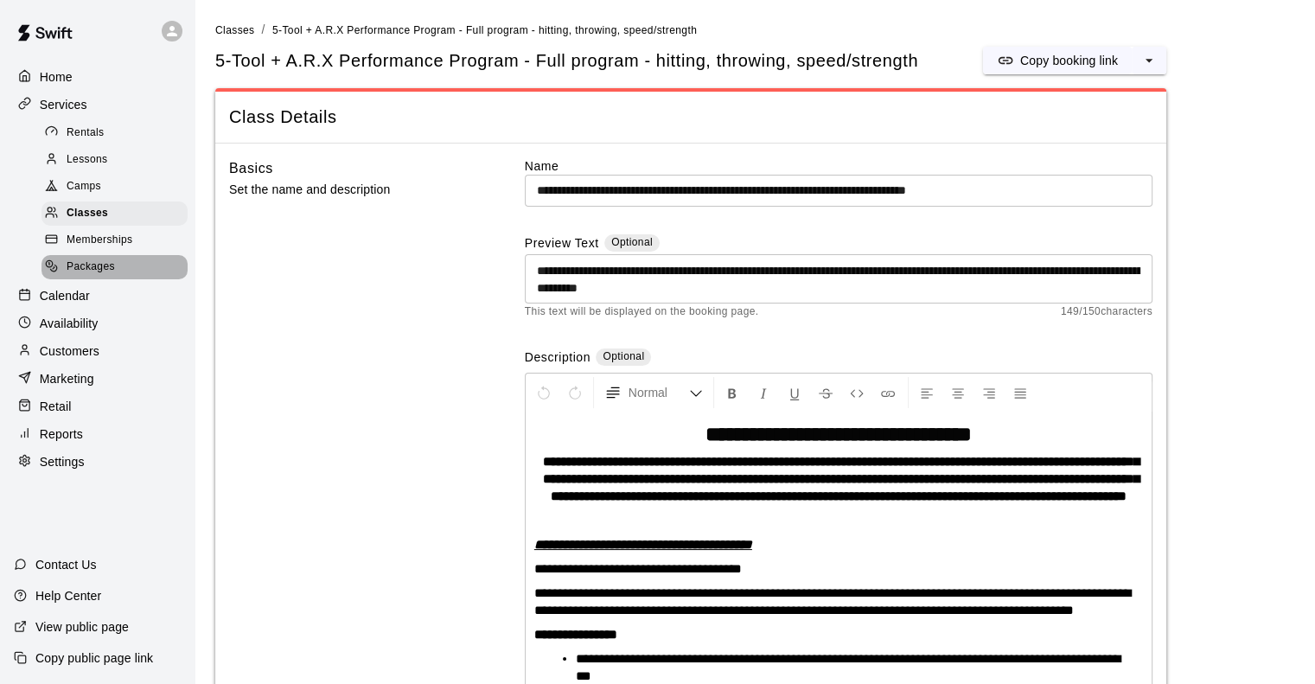
click at [100, 273] on span "Packages" at bounding box center [91, 266] width 48 height 17
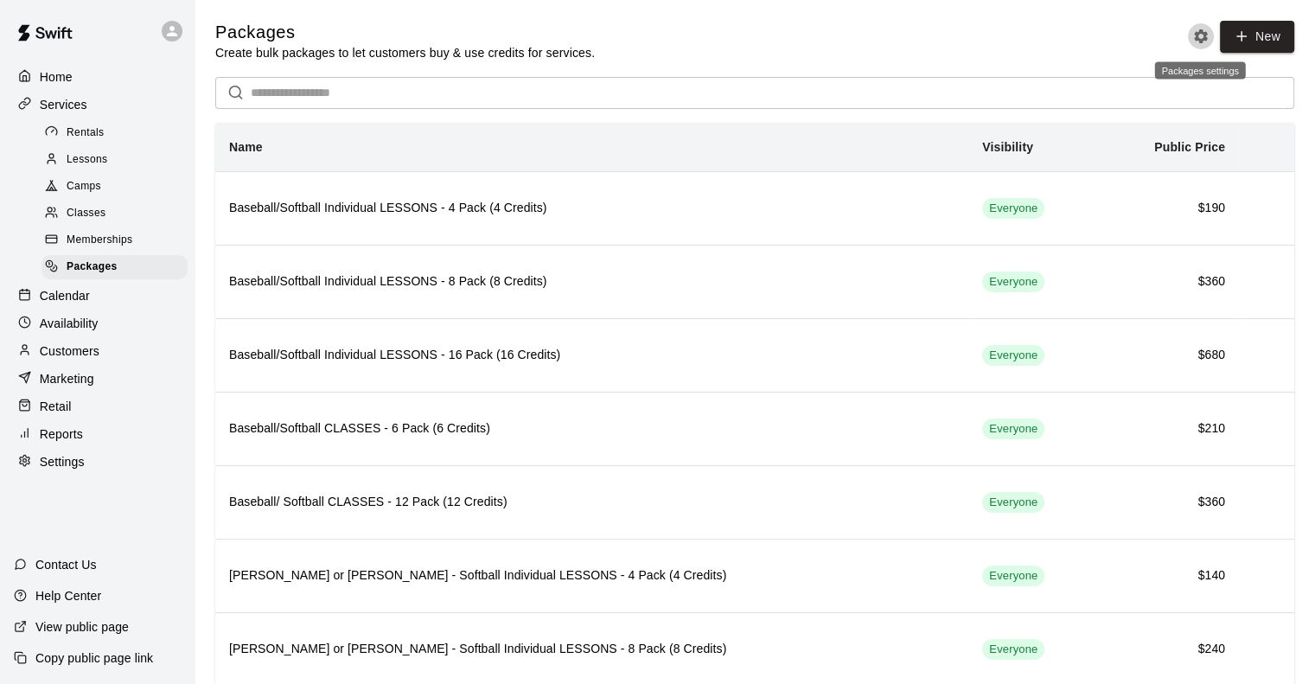
click at [1196, 40] on icon "Packages settings" at bounding box center [1201, 36] width 14 height 14
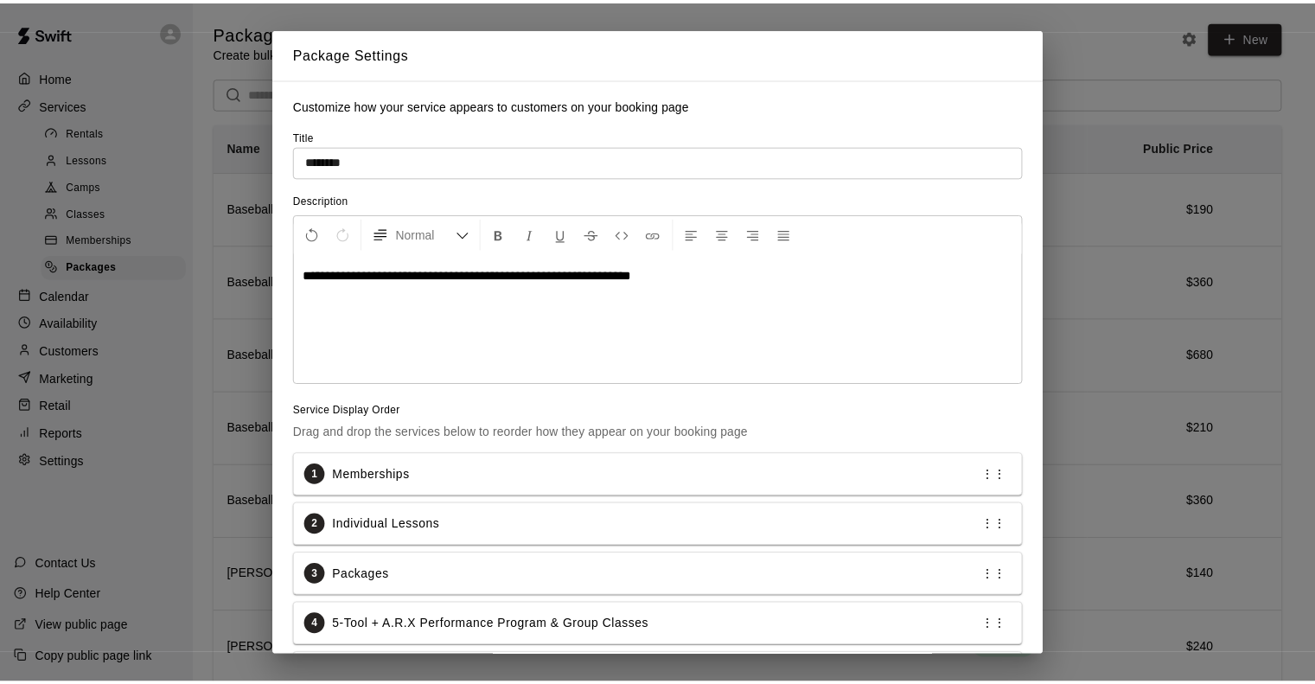
scroll to position [183, 0]
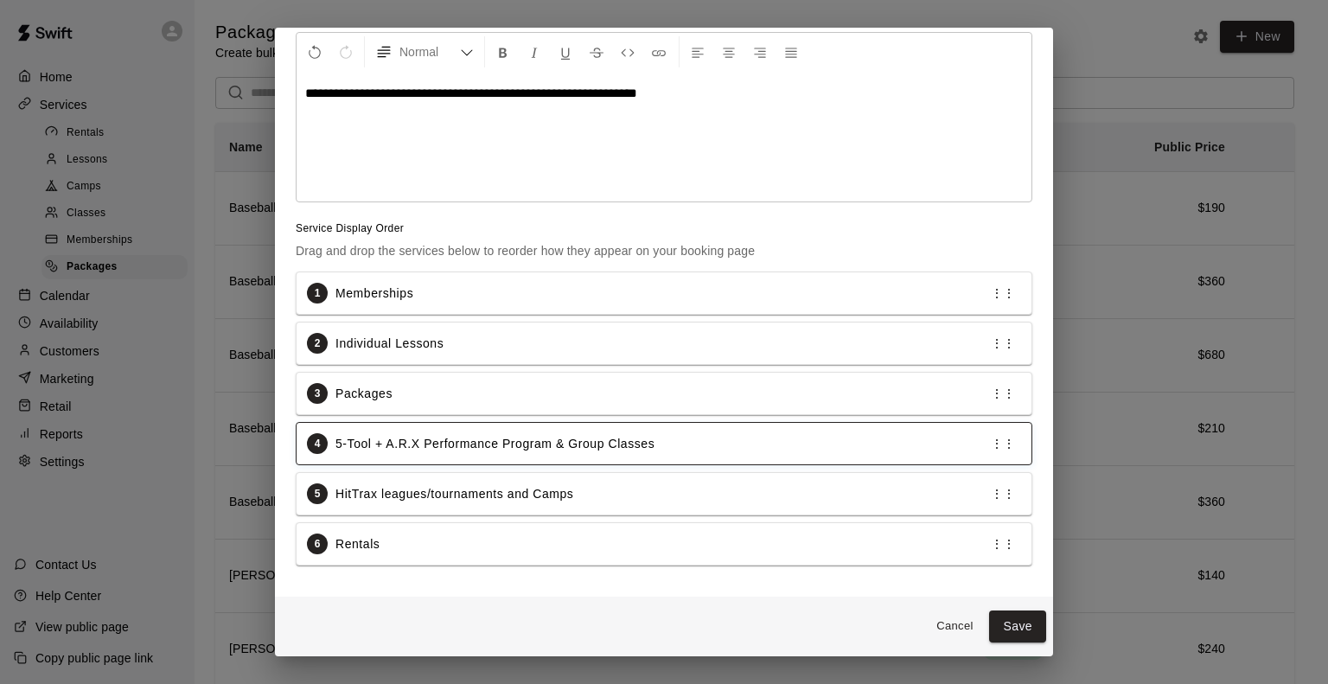
click at [996, 444] on p "⋮⋮" at bounding box center [1003, 443] width 24 height 17
click at [896, 445] on div "4 5-Tool + A.R.X Performance Program & Group Classes ⋮⋮" at bounding box center [664, 443] width 714 height 21
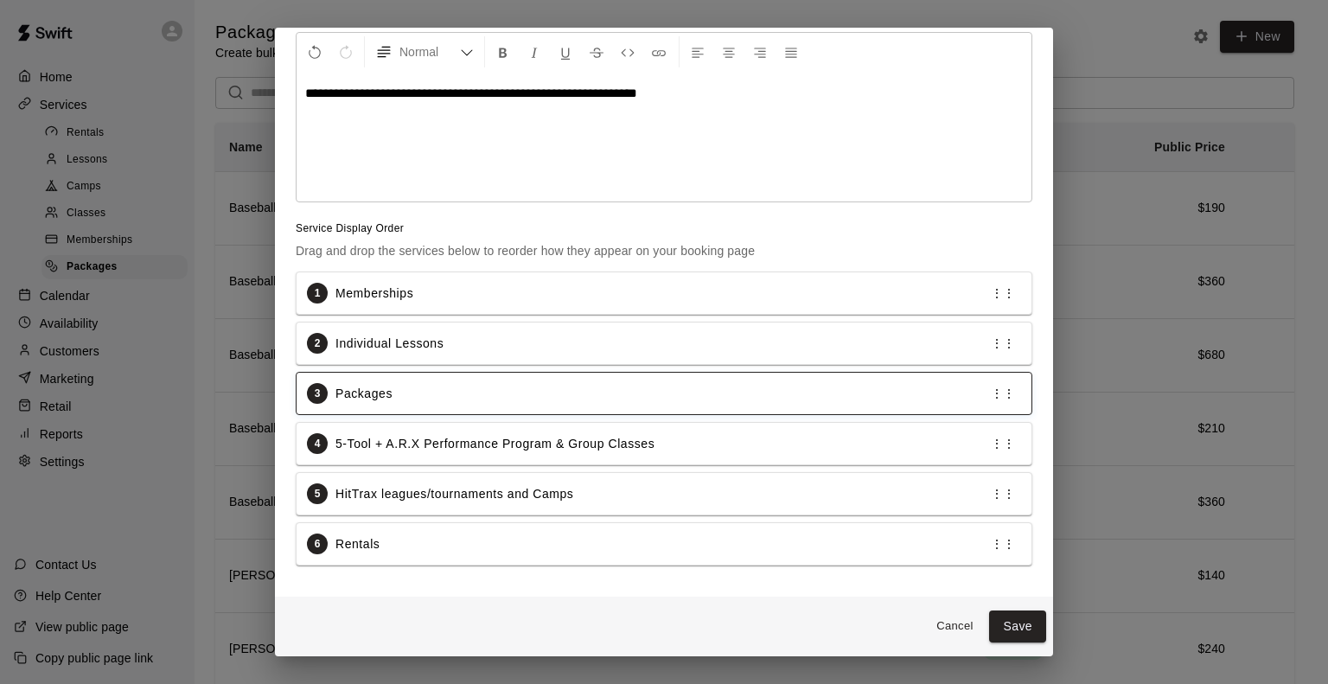
click at [814, 392] on div "3 Packages ⋮⋮" at bounding box center [664, 393] width 714 height 21
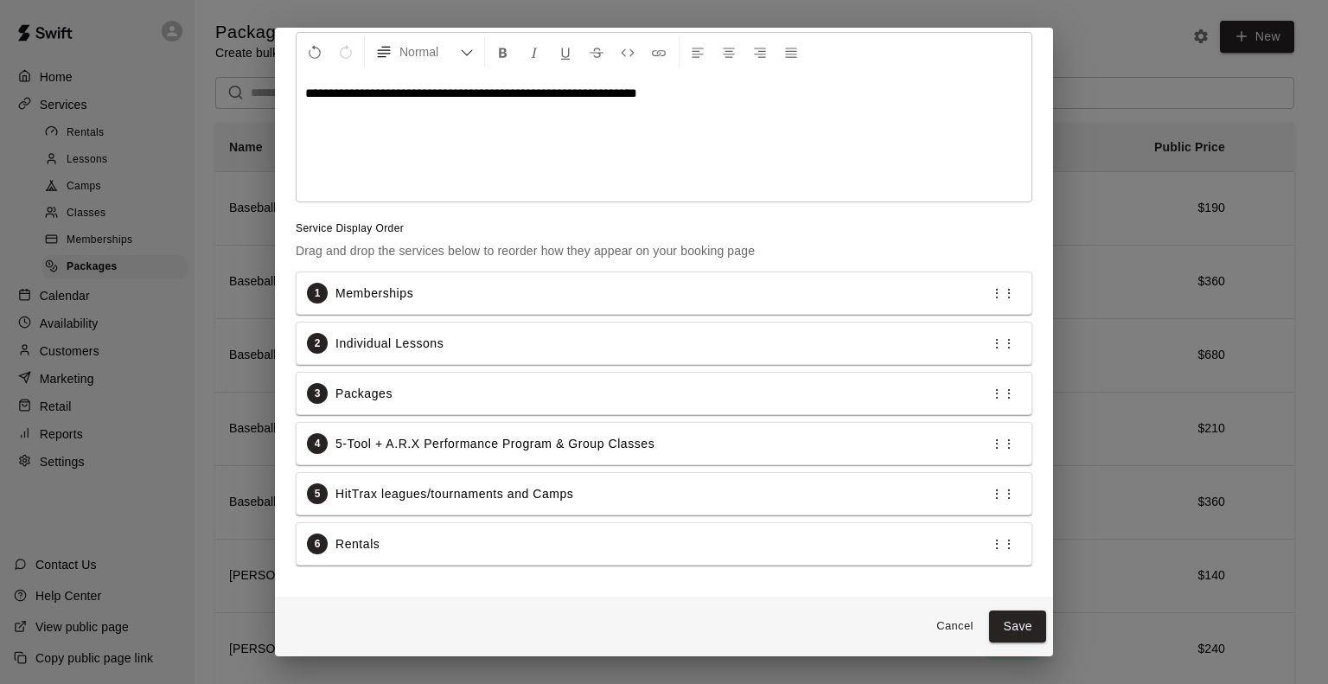
click at [637, 96] on span "**********" at bounding box center [471, 92] width 332 height 13
click at [989, 624] on button "Save" at bounding box center [1017, 626] width 57 height 32
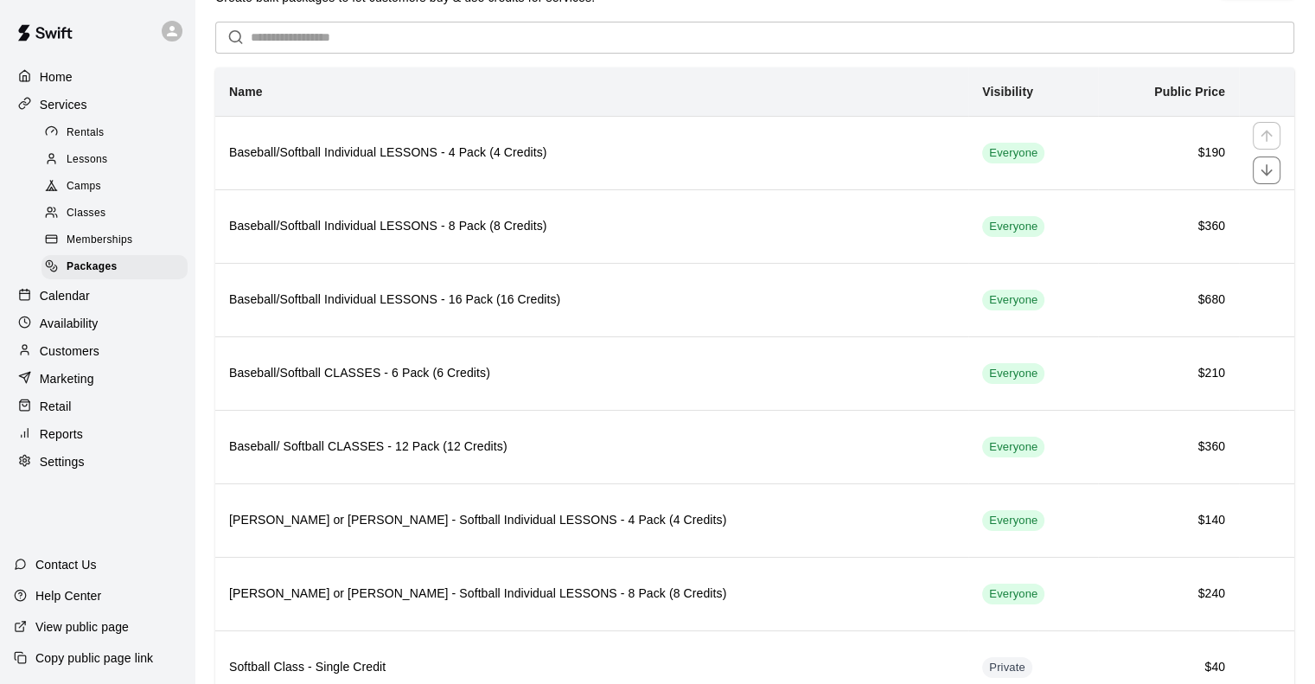
scroll to position [0, 0]
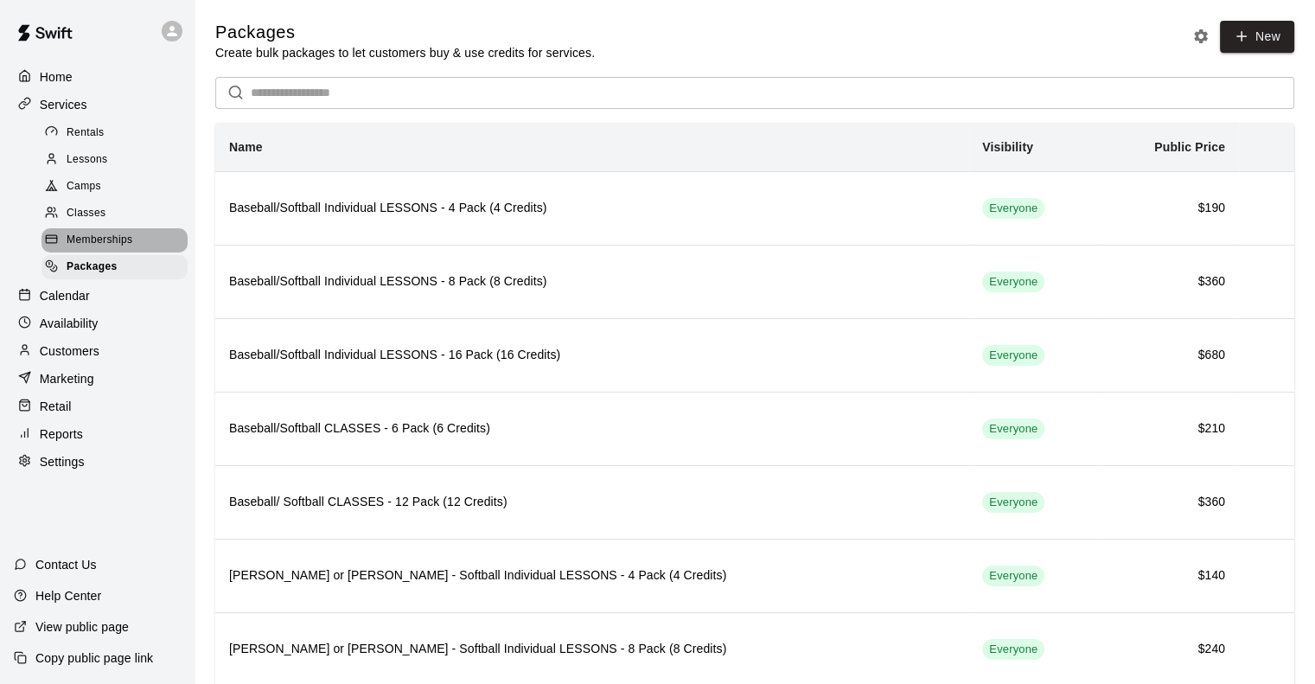
click at [118, 244] on span "Memberships" at bounding box center [100, 240] width 66 height 17
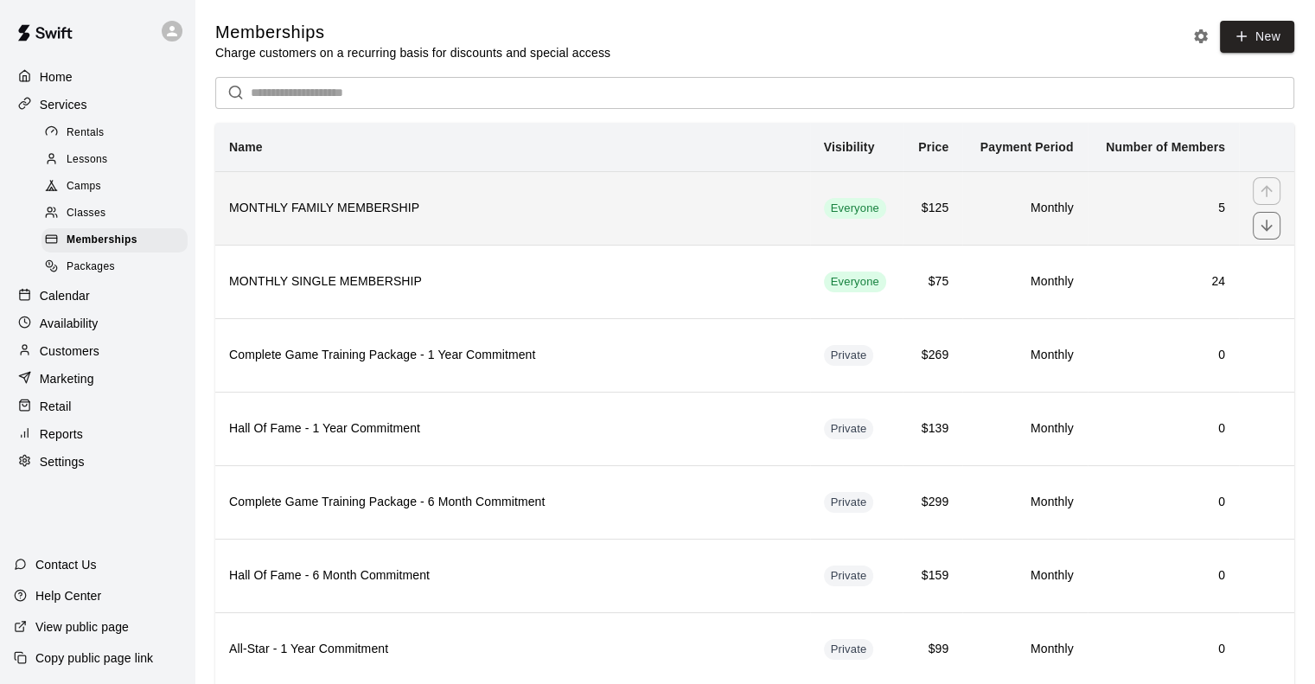
click at [380, 218] on h6 "MONTHLY FAMILY MEMBERSHIP" at bounding box center [512, 208] width 567 height 19
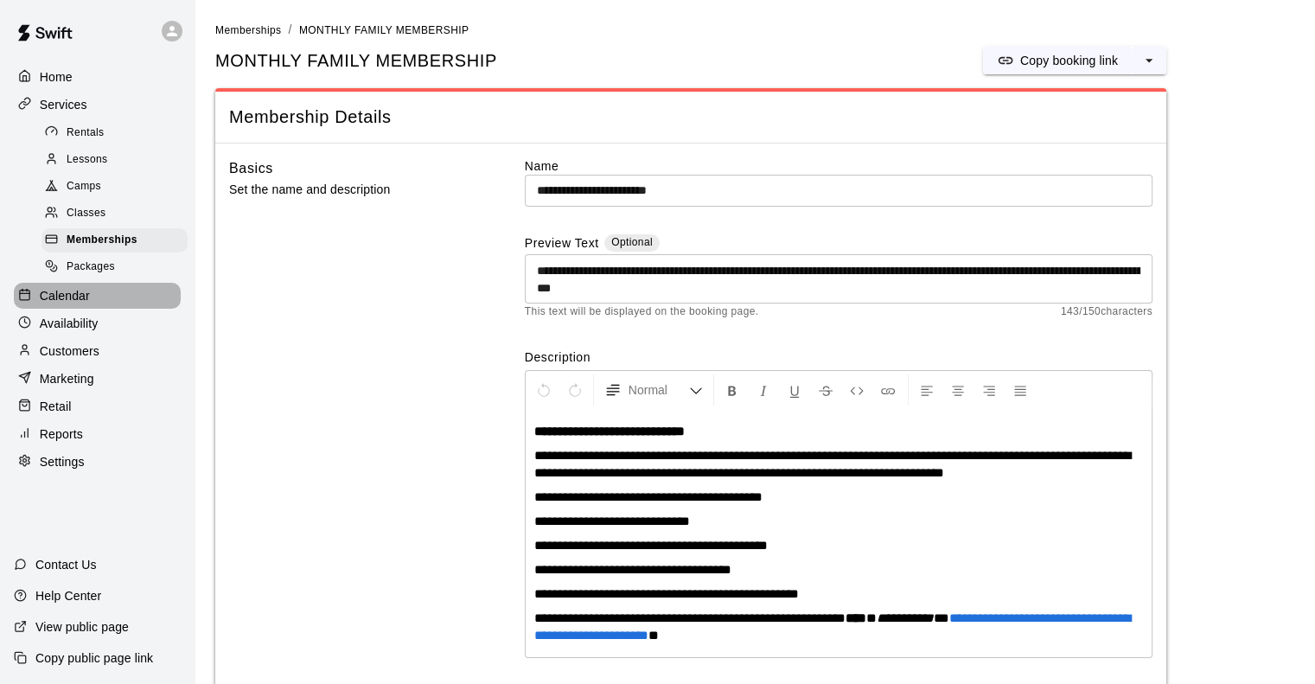
click at [70, 304] on p "Calendar" at bounding box center [65, 295] width 50 height 17
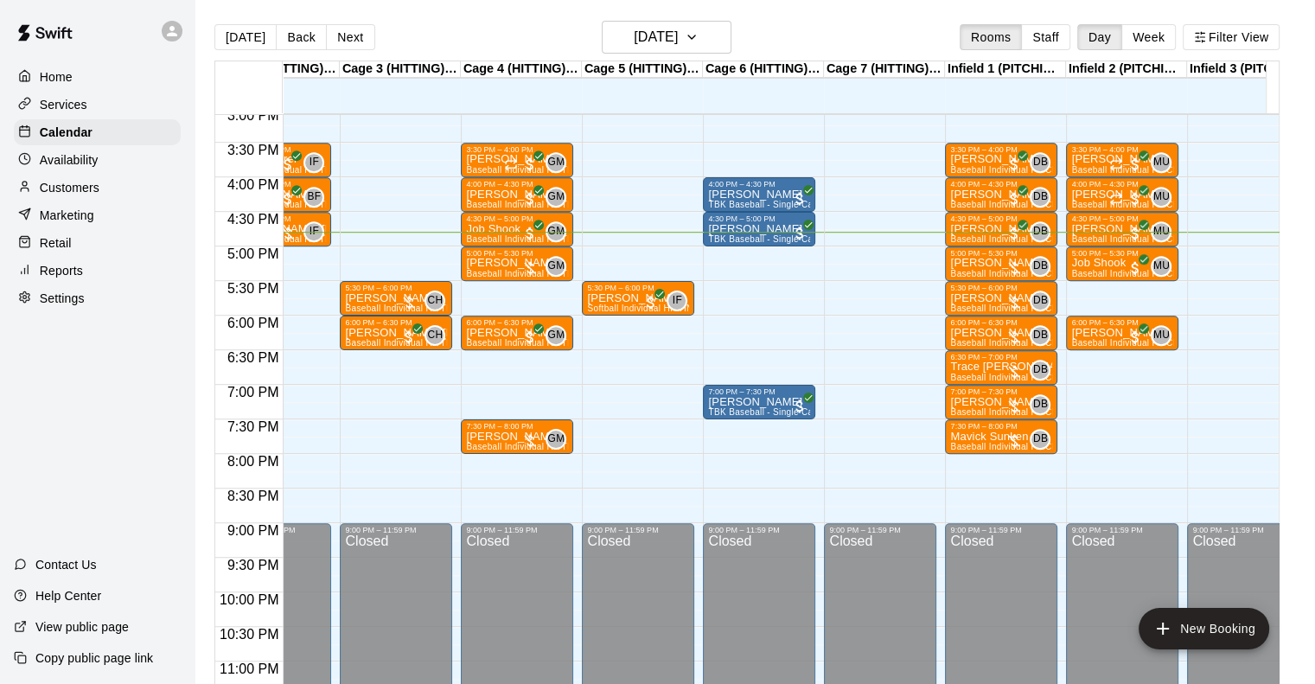
scroll to position [1044, 202]
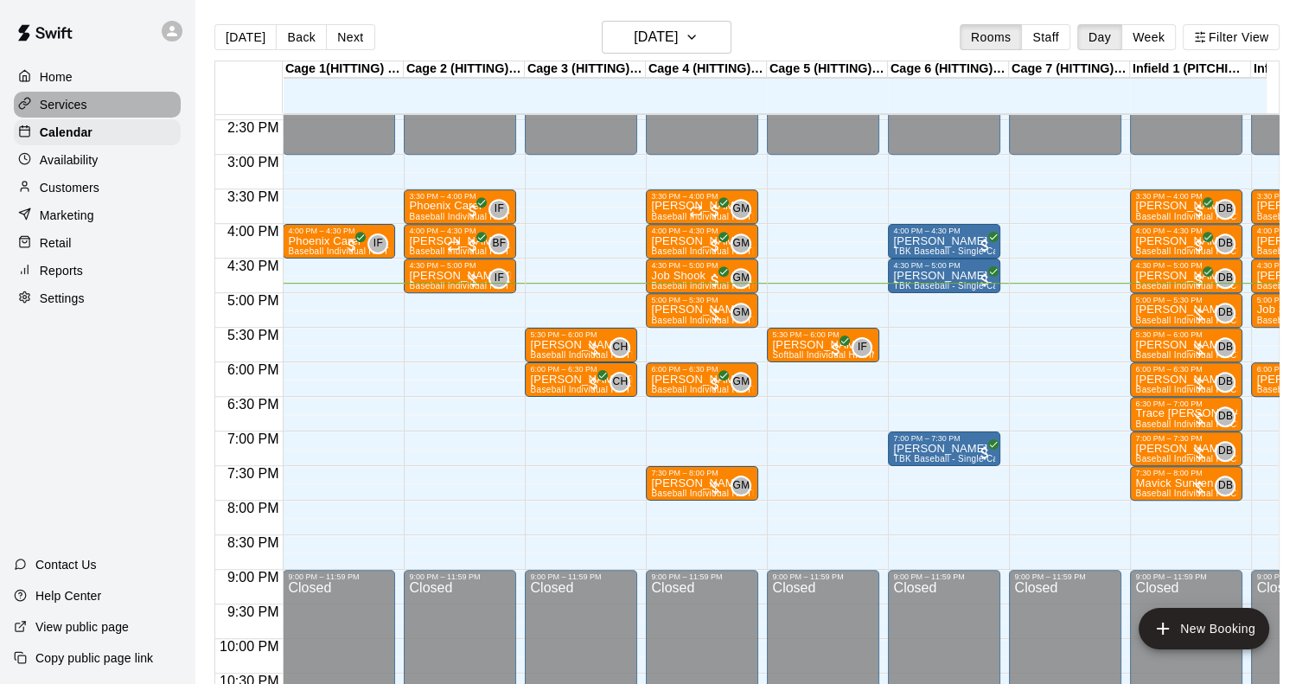
click at [66, 110] on p "Services" at bounding box center [64, 104] width 48 height 17
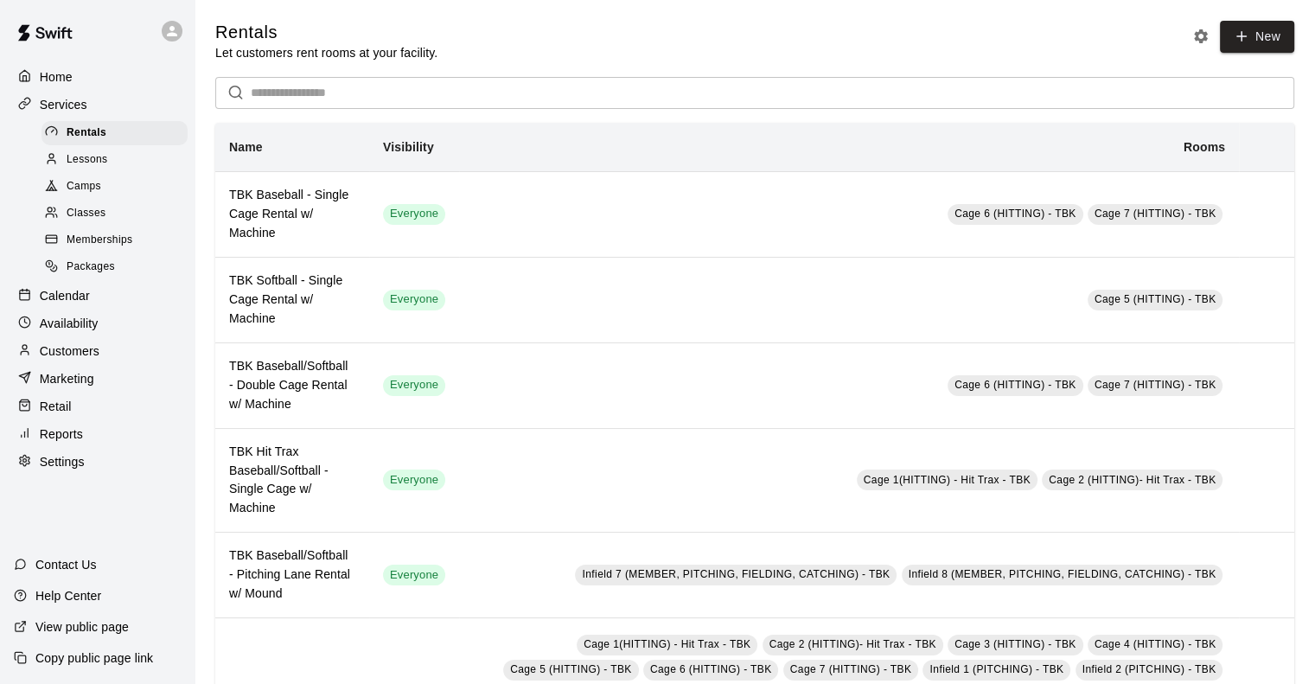
click at [93, 276] on span "Packages" at bounding box center [91, 266] width 48 height 17
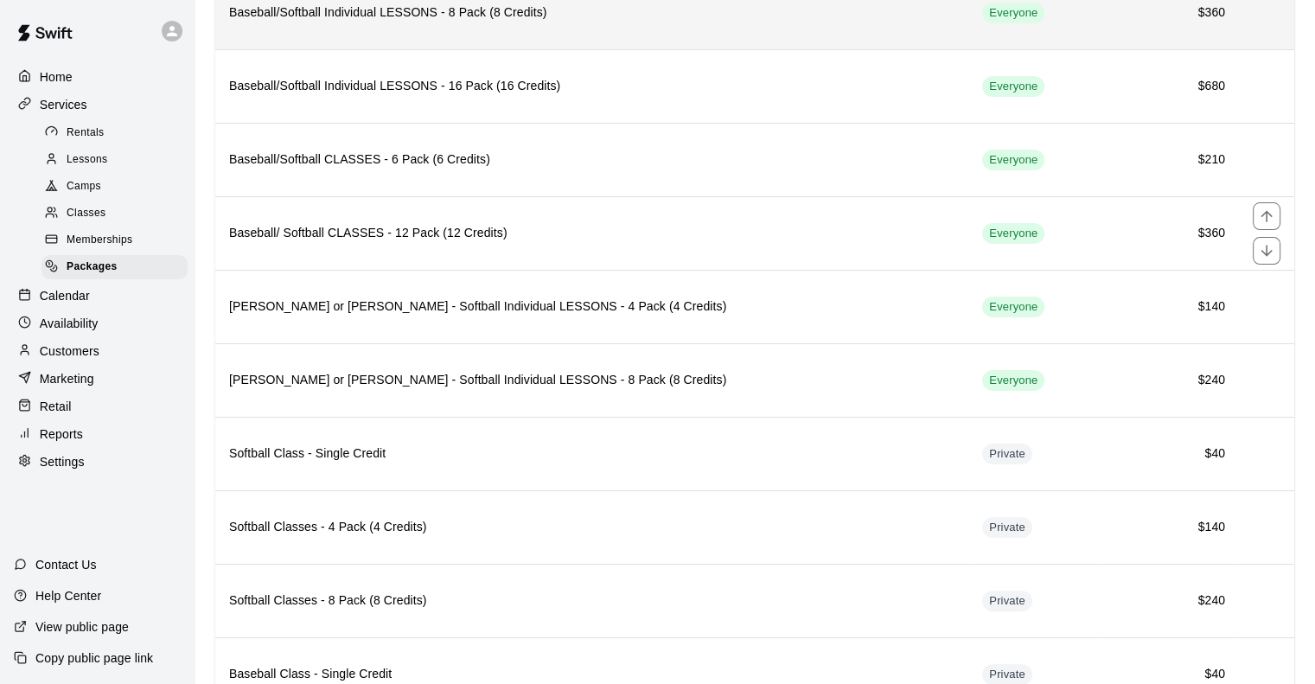
scroll to position [270, 0]
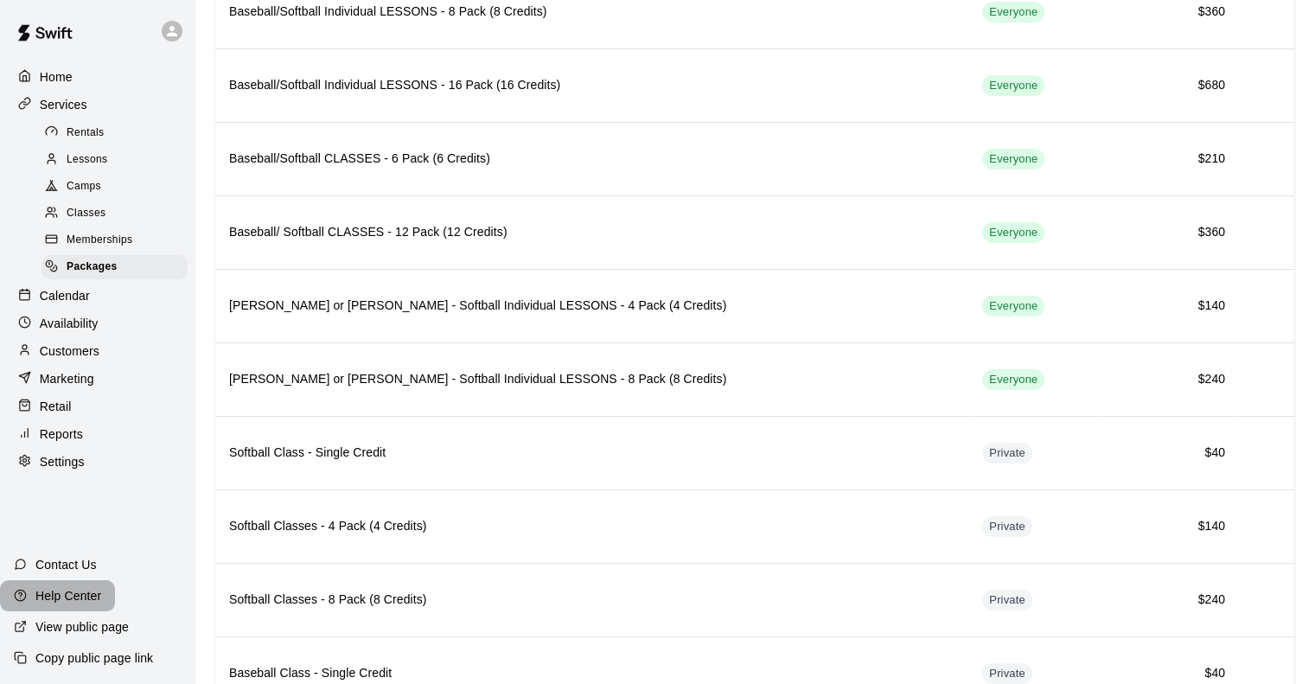
click at [73, 593] on p "Help Center" at bounding box center [68, 595] width 66 height 17
click at [92, 220] on span "Classes" at bounding box center [86, 213] width 39 height 17
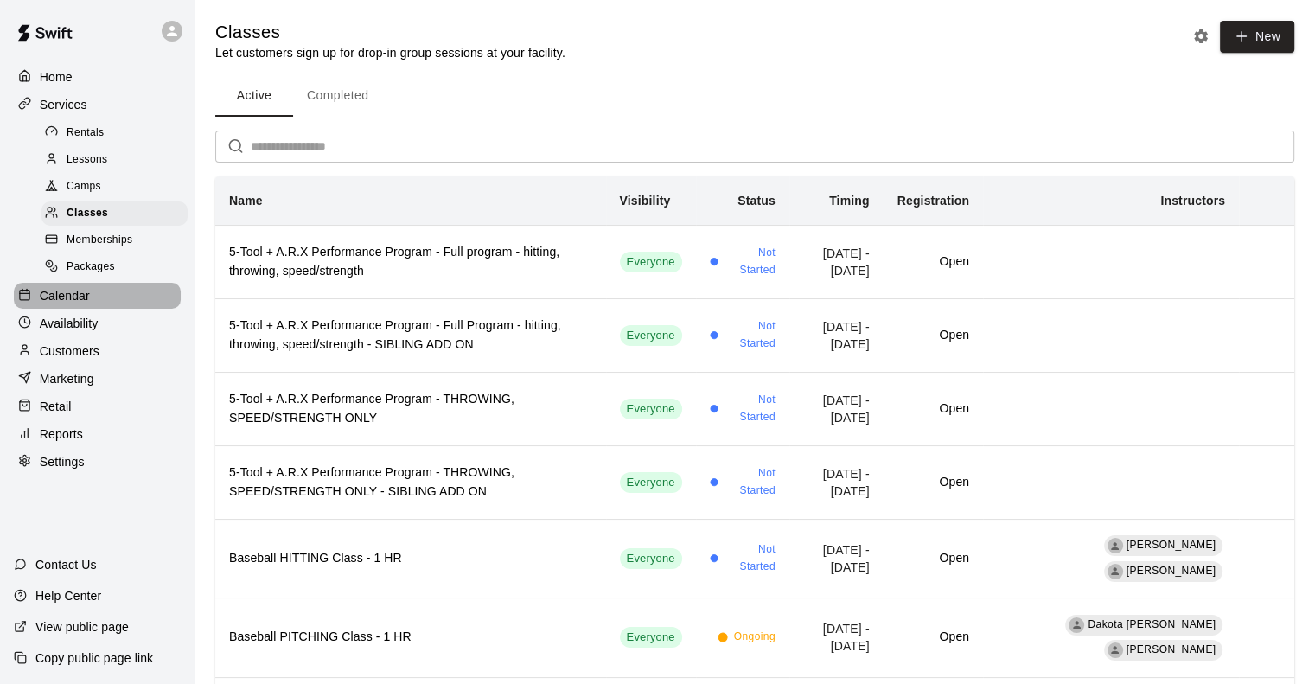
click at [77, 304] on p "Calendar" at bounding box center [65, 295] width 50 height 17
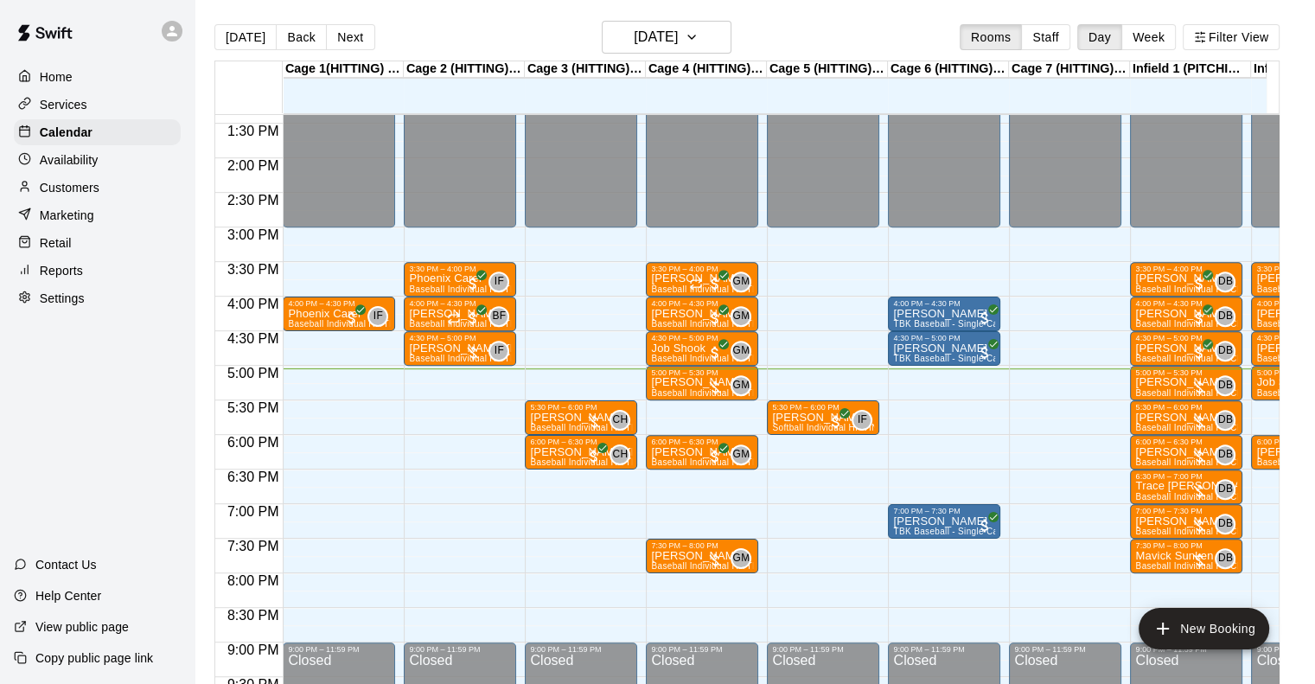
scroll to position [930, 0]
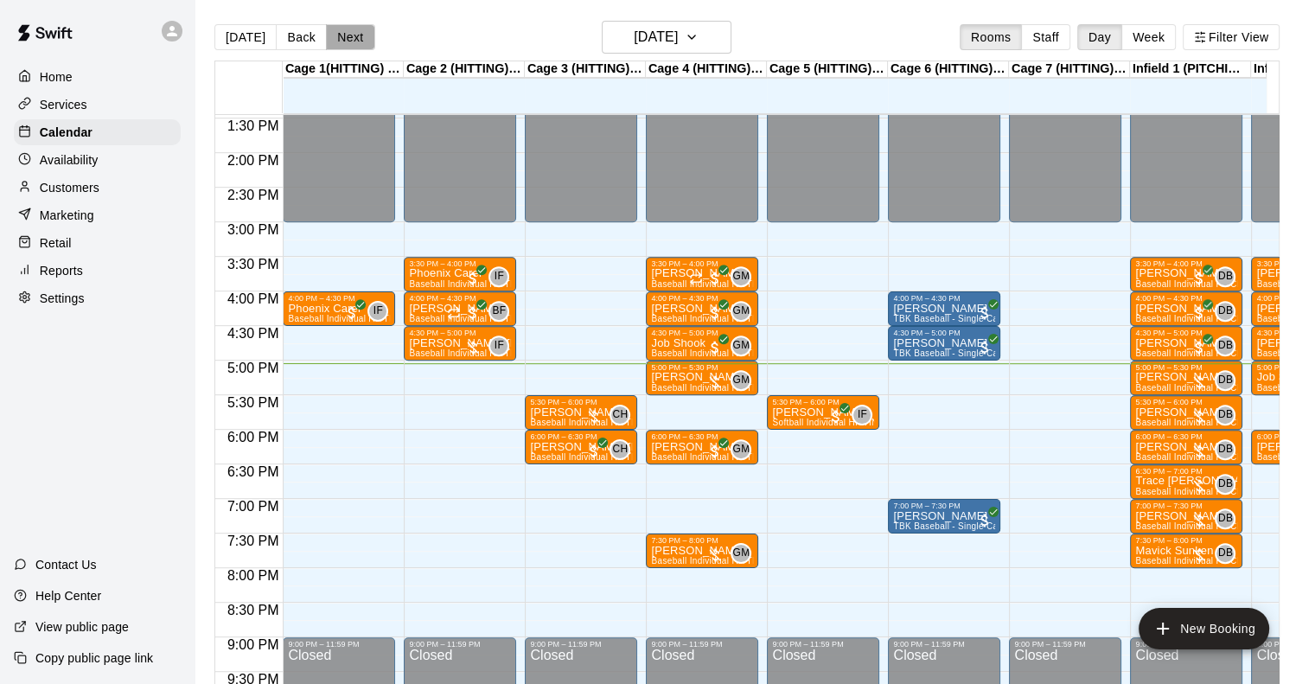
click at [341, 38] on button "Next" at bounding box center [350, 37] width 48 height 26
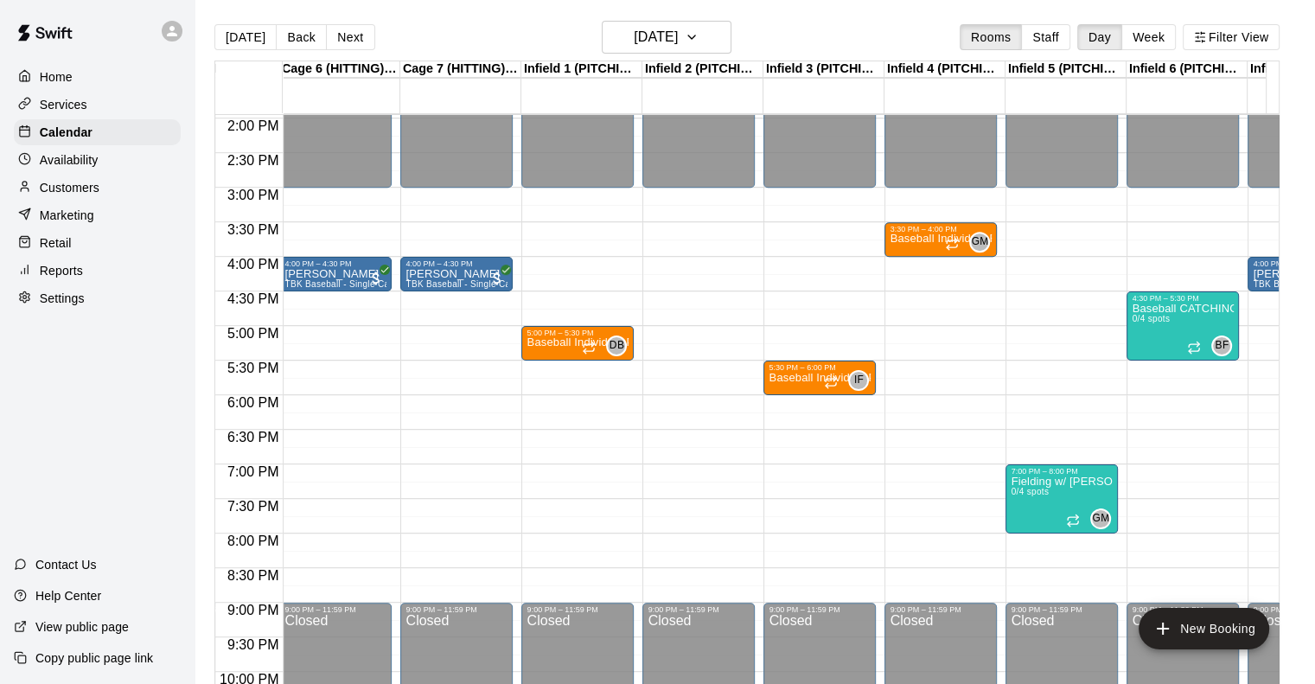
scroll to position [0, 552]
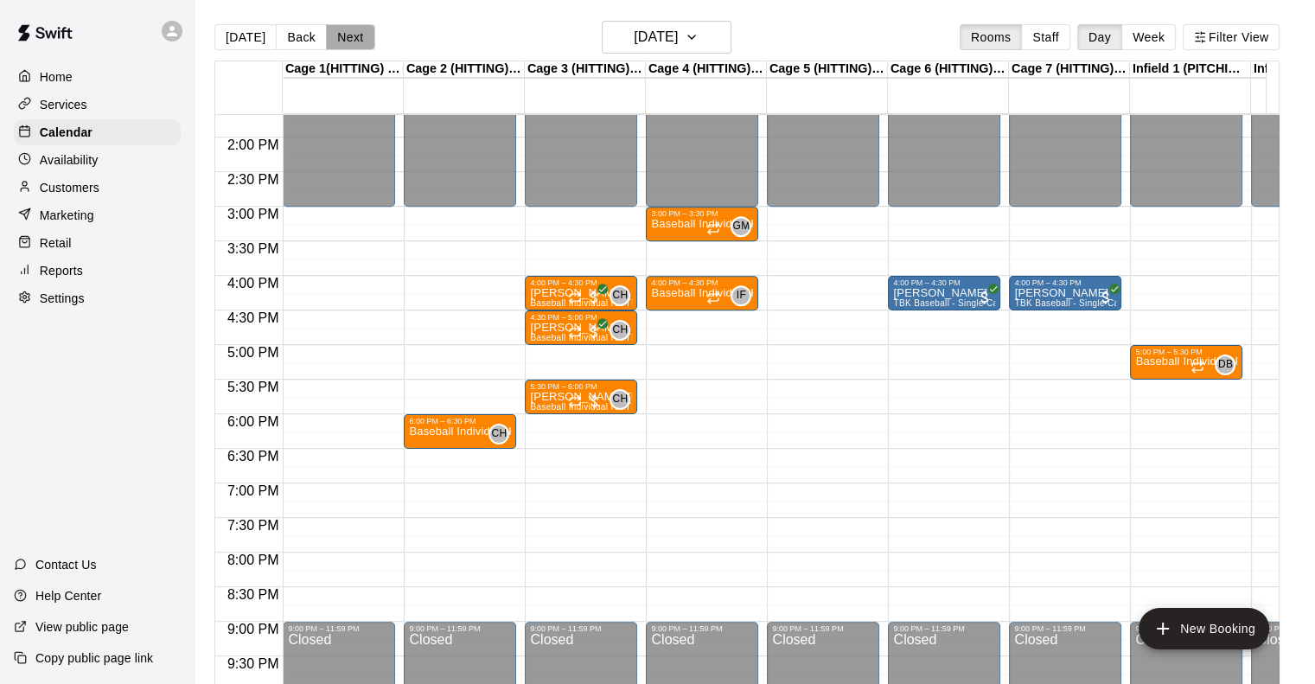
click at [344, 33] on button "Next" at bounding box center [350, 37] width 48 height 26
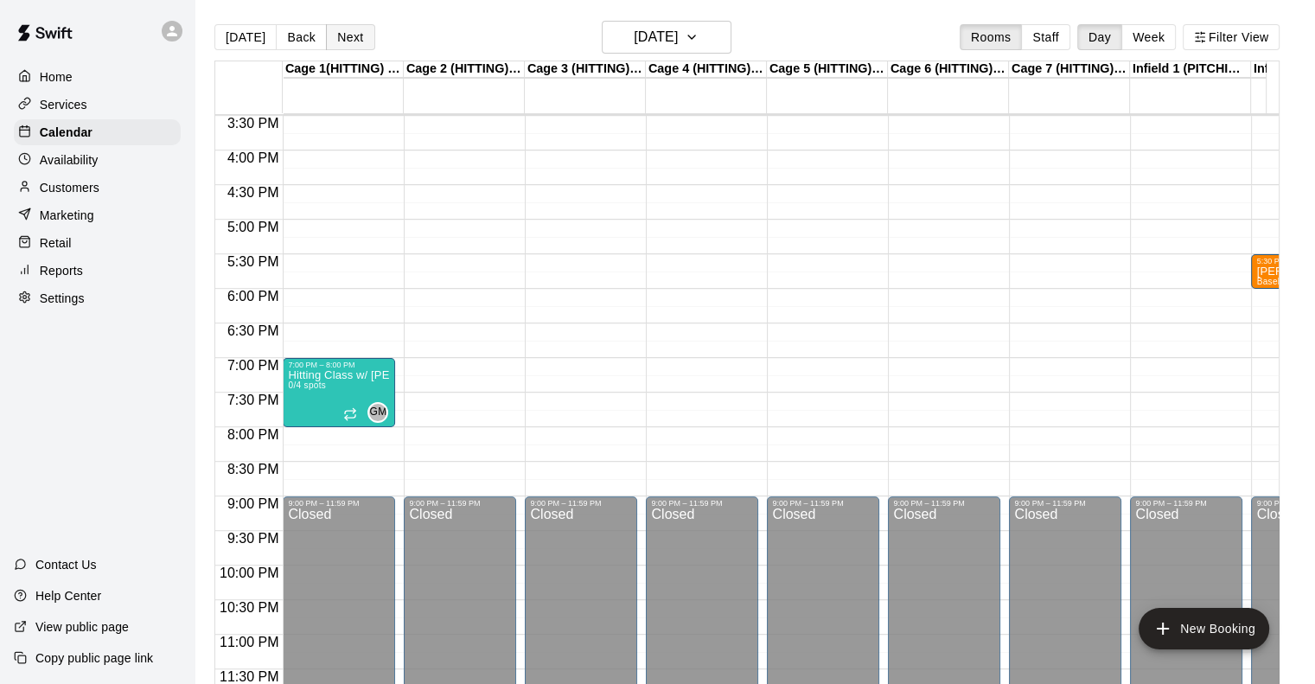
click at [337, 31] on button "Next" at bounding box center [350, 37] width 48 height 26
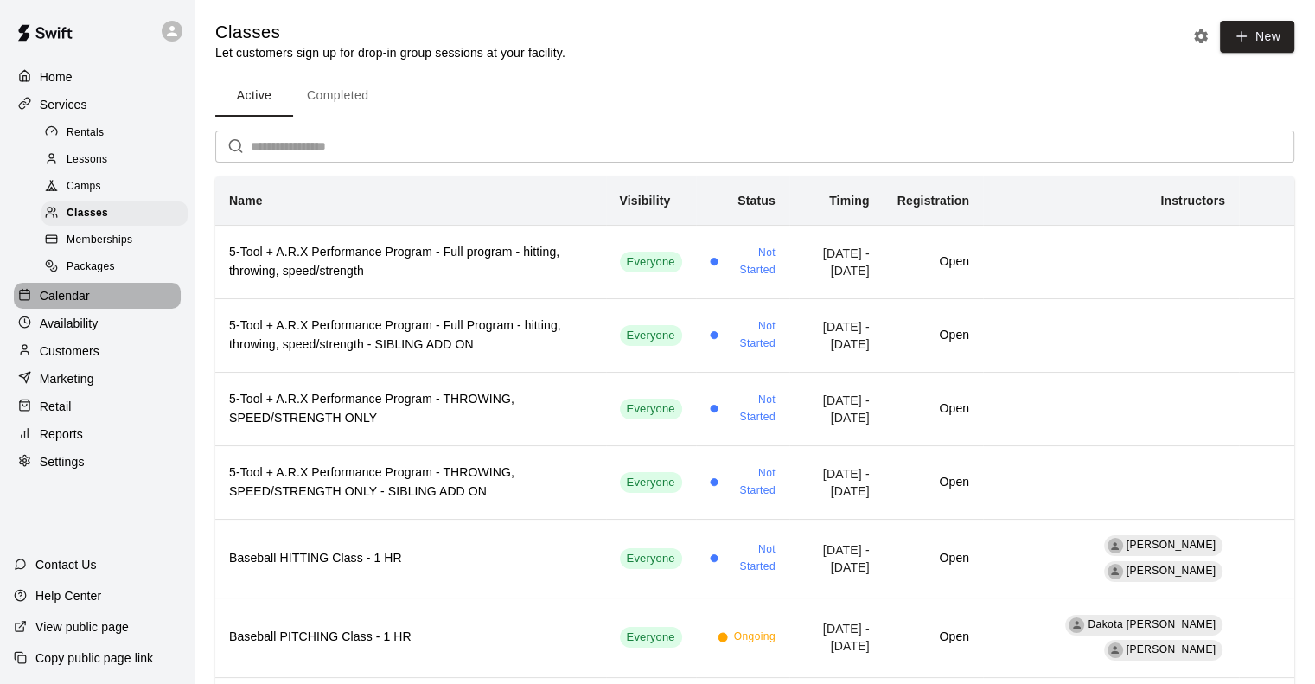
click at [63, 303] on p "Calendar" at bounding box center [65, 295] width 50 height 17
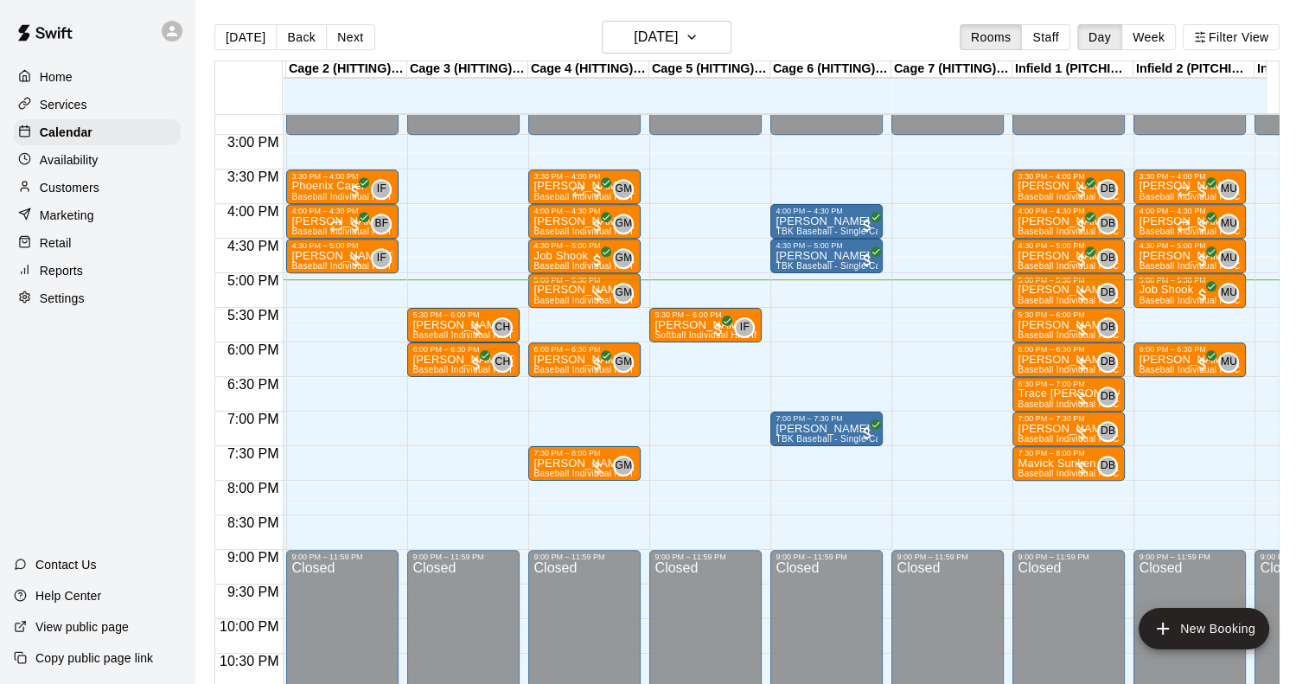
scroll to position [1017, 0]
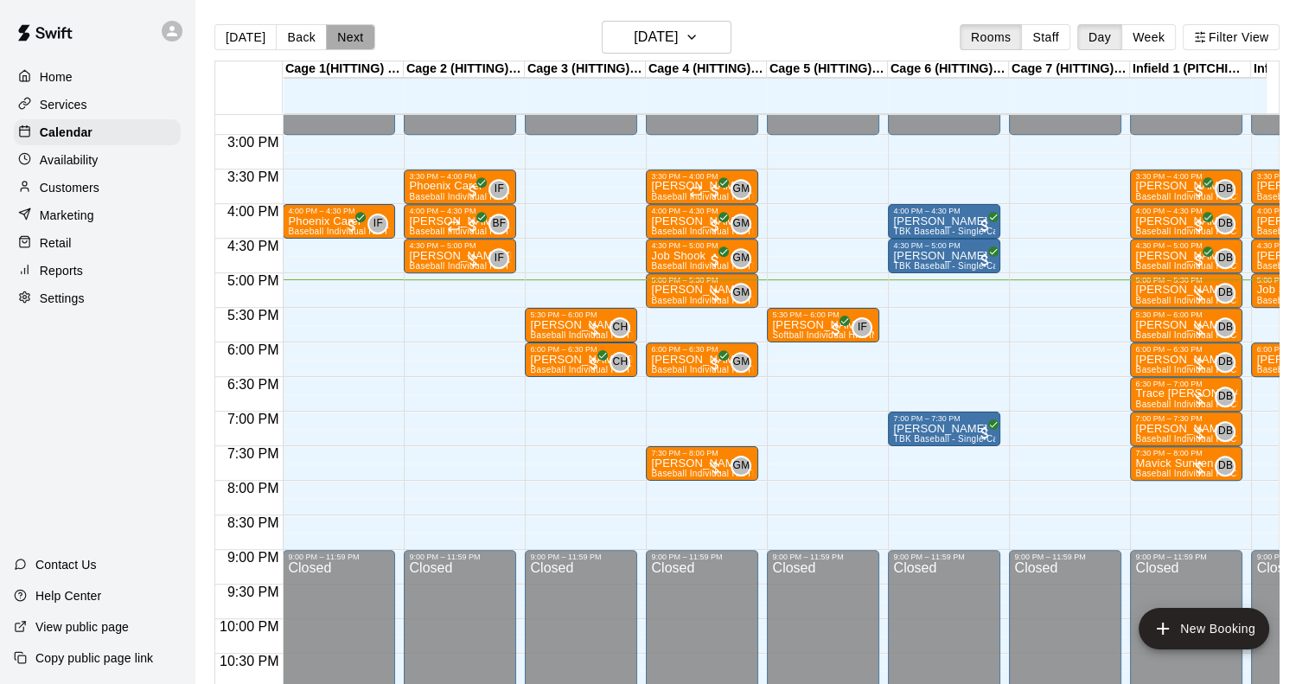
click at [353, 40] on button "Next" at bounding box center [350, 37] width 48 height 26
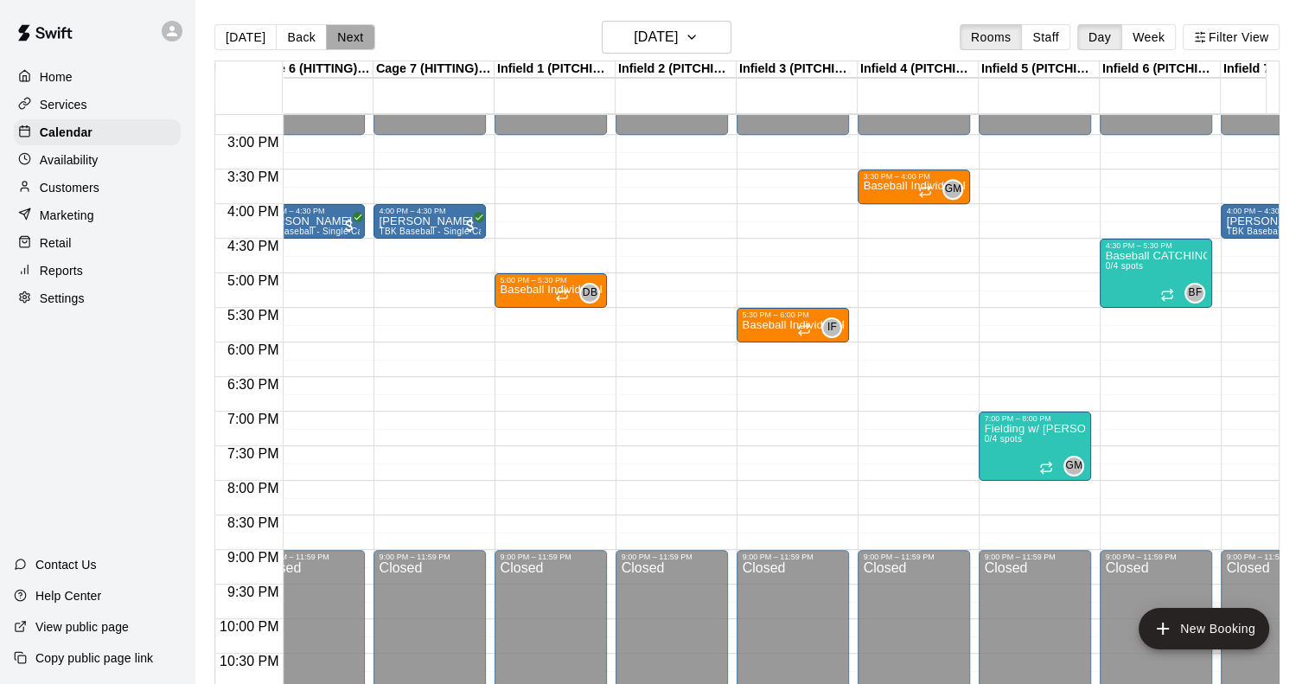
click at [348, 35] on button "Next" at bounding box center [350, 37] width 48 height 26
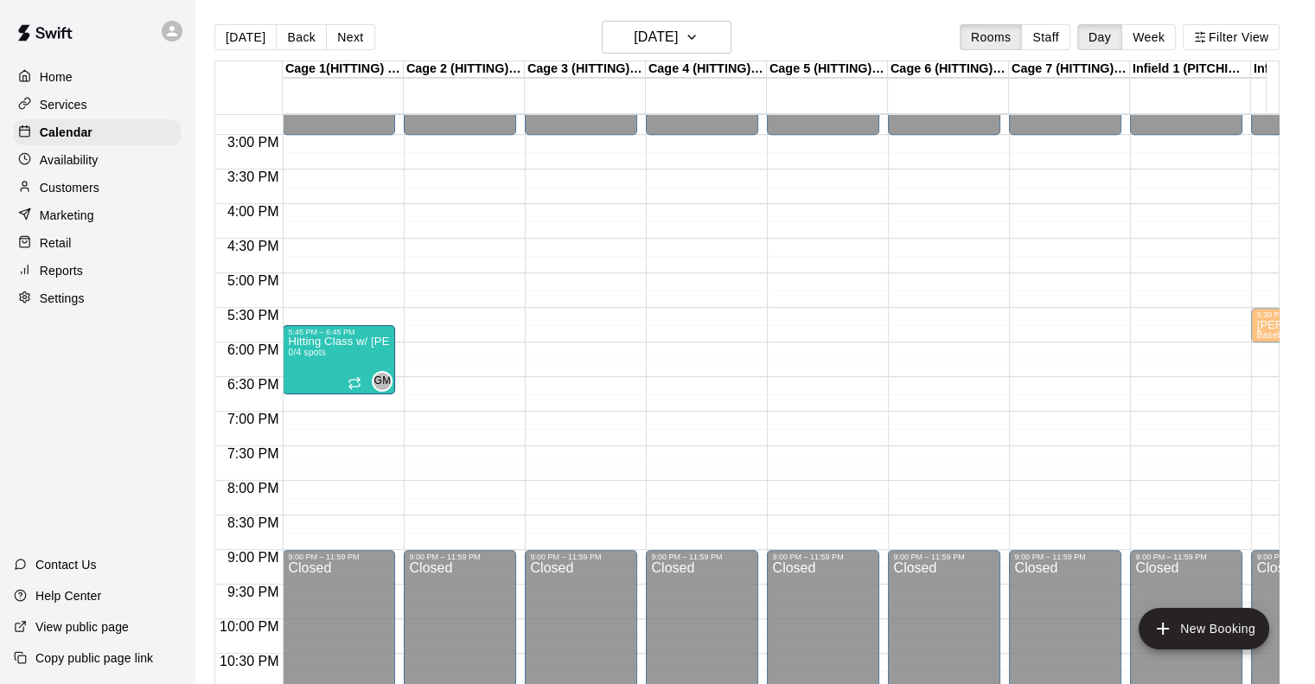
drag, startPoint x: 333, startPoint y: 437, endPoint x: 341, endPoint y: 359, distance: 78.2
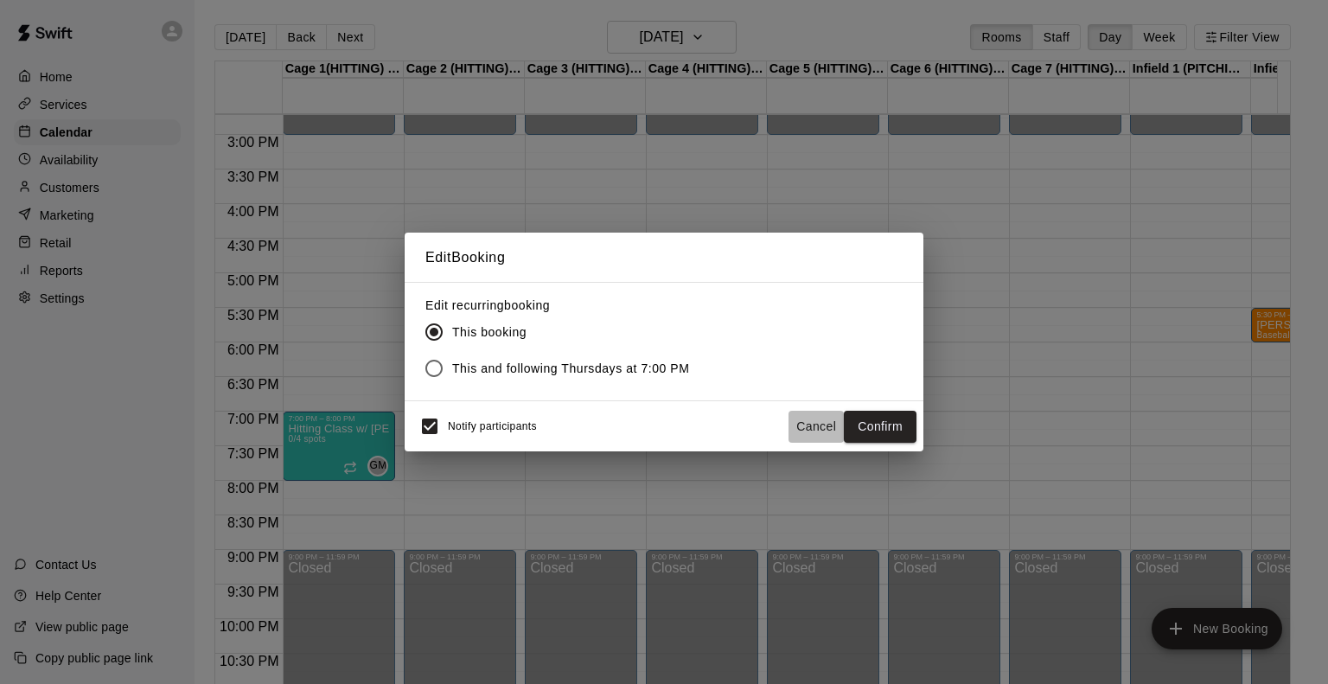
click at [813, 424] on button "Cancel" at bounding box center [815, 427] width 55 height 32
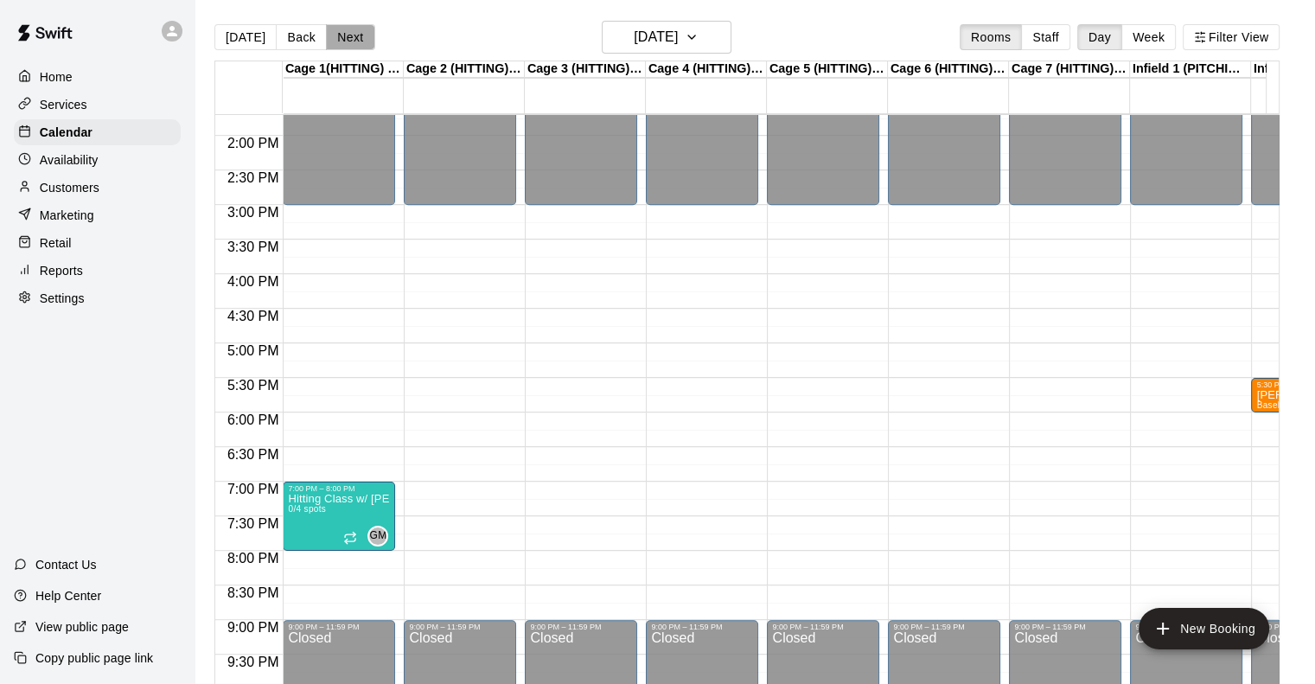
click at [342, 44] on button "Next" at bounding box center [350, 37] width 48 height 26
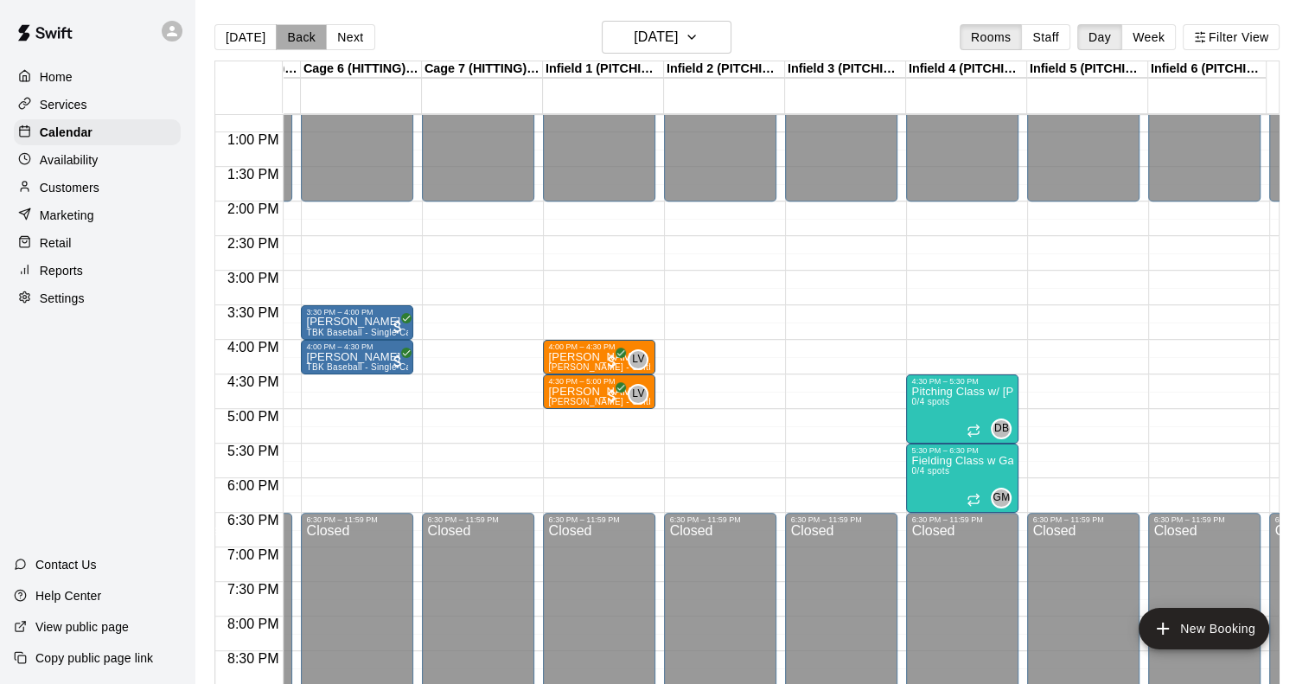
click at [297, 39] on button "Back" at bounding box center [301, 37] width 51 height 26
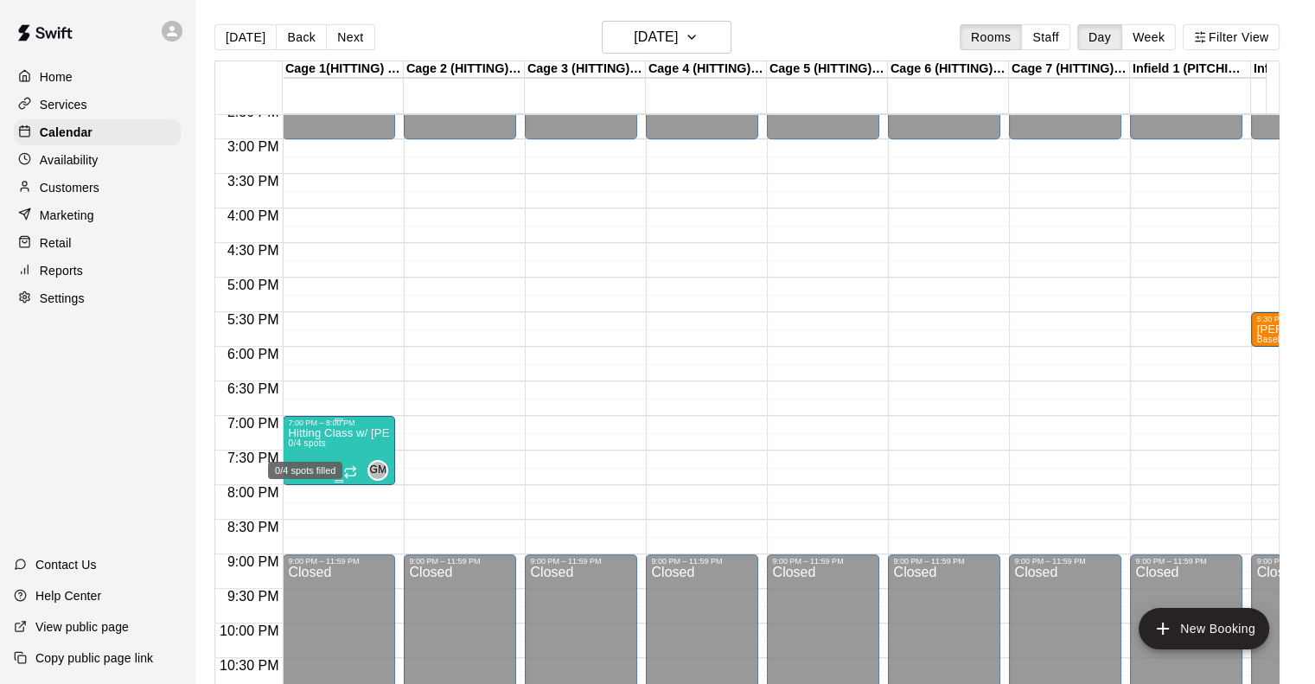
click at [322, 444] on span "0/4 spots" at bounding box center [307, 443] width 38 height 10
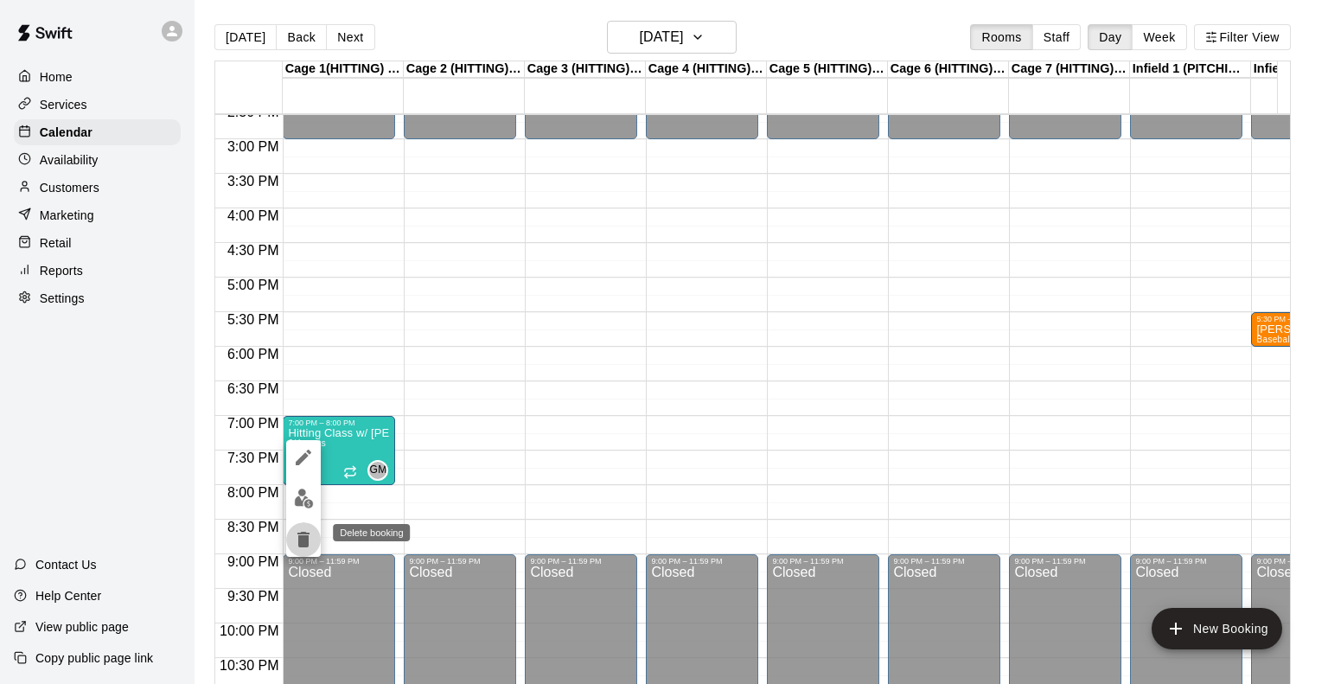
click at [302, 541] on icon "delete" at bounding box center [303, 540] width 12 height 16
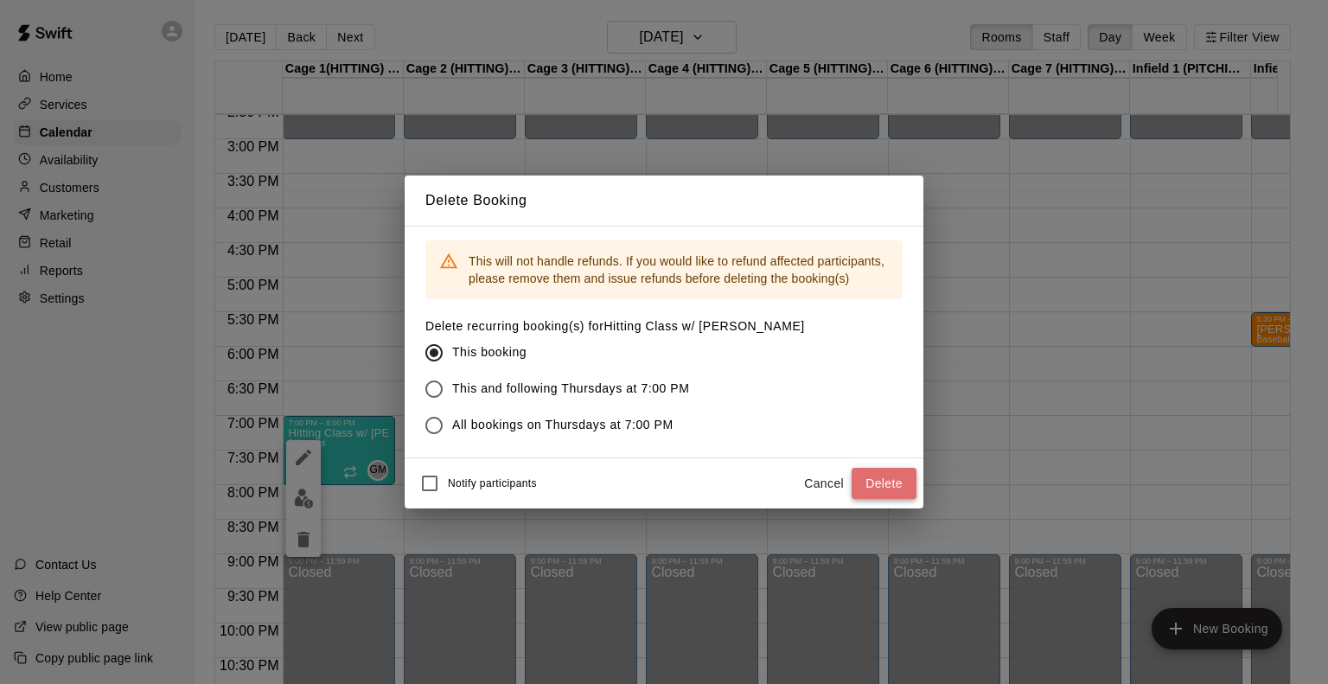
click at [881, 476] on button "Delete" at bounding box center [883, 484] width 65 height 32
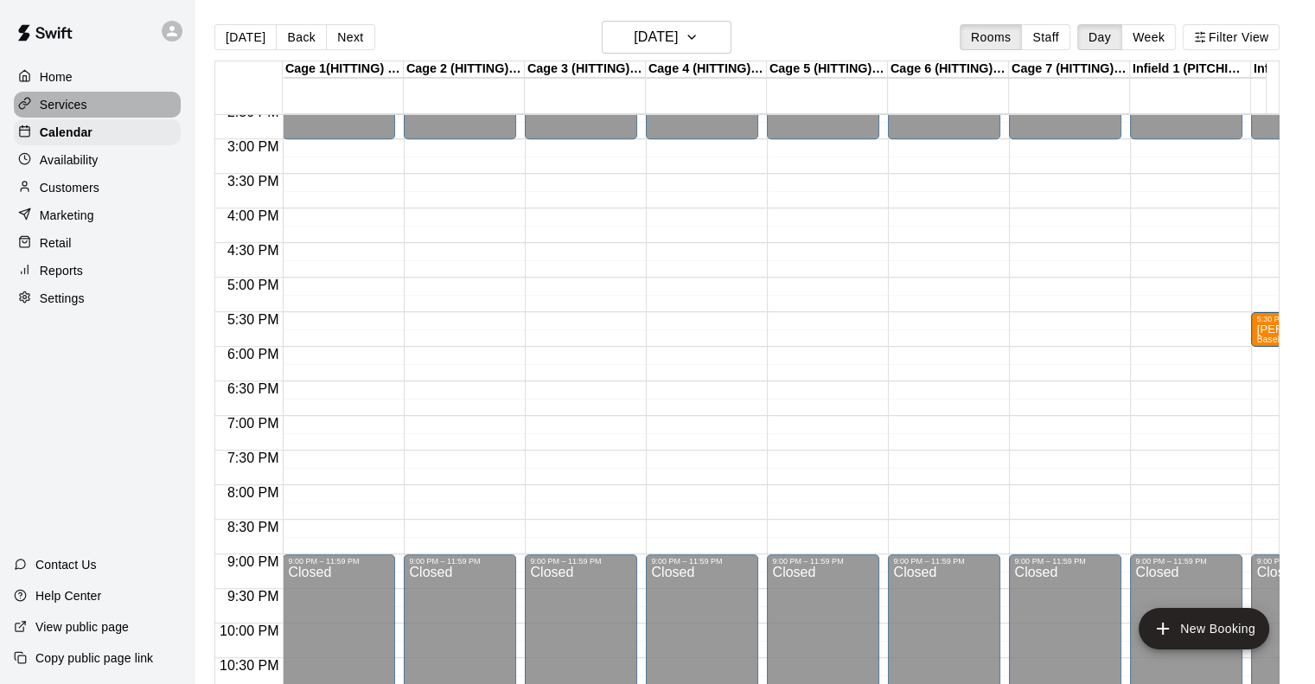
click at [73, 109] on p "Services" at bounding box center [64, 104] width 48 height 17
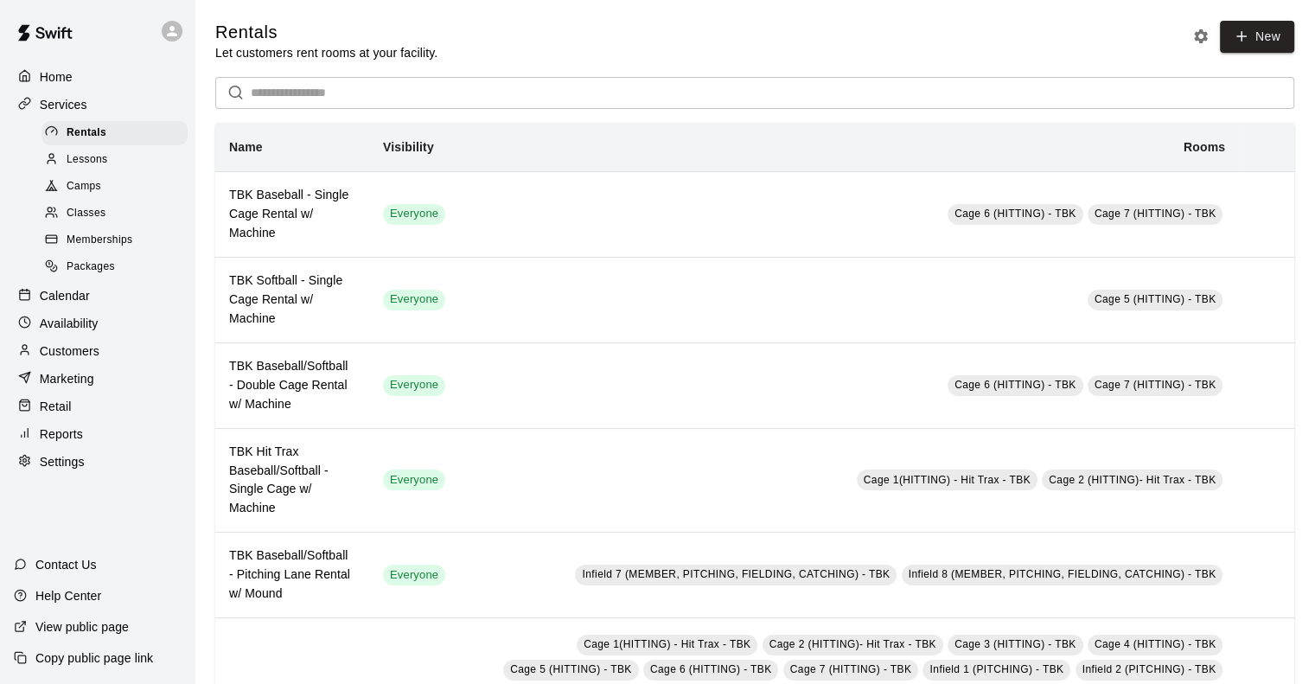
click at [141, 252] on div "Memberships" at bounding box center [114, 240] width 146 height 24
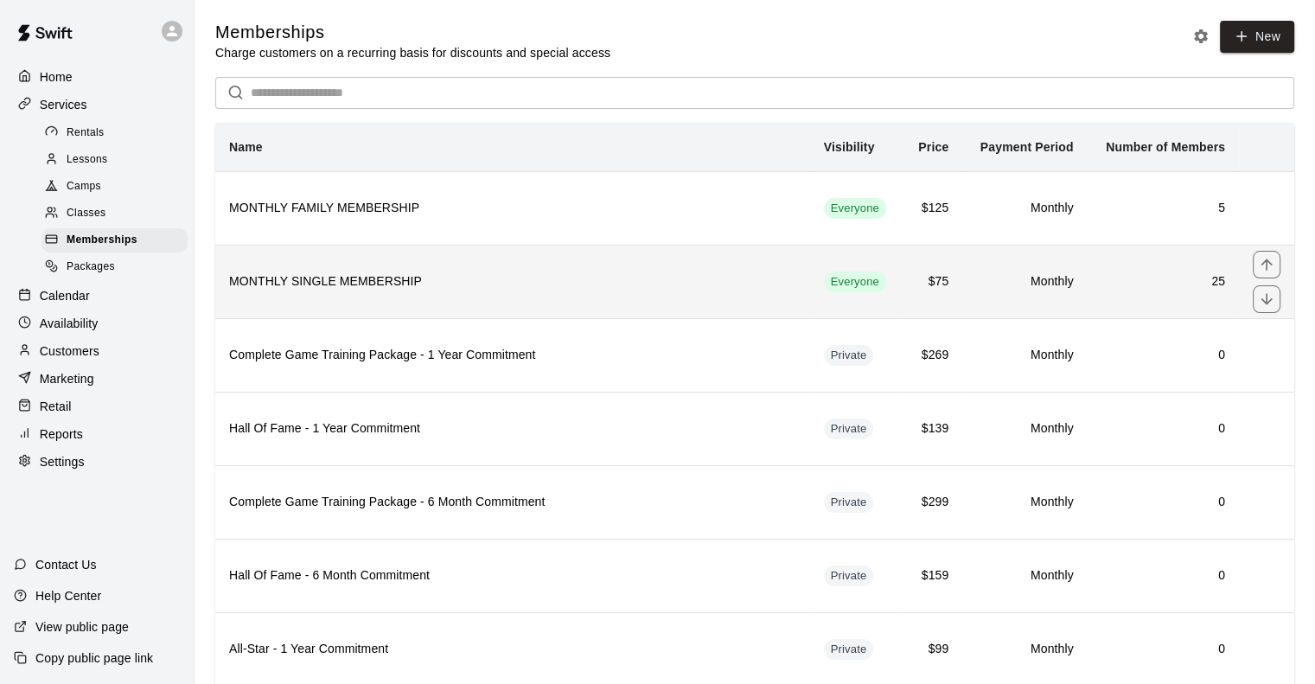
click at [399, 273] on h6 "MONTHLY SINGLE MEMBERSHIP" at bounding box center [512, 281] width 567 height 19
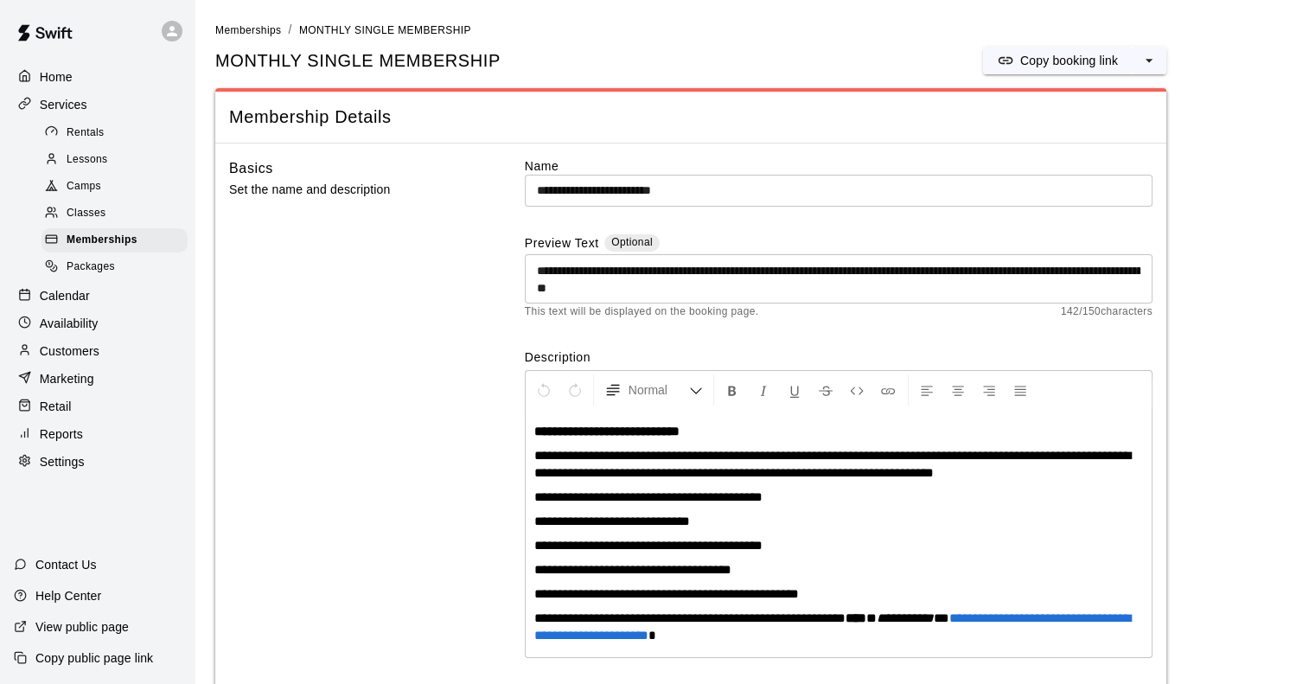
click at [399, 273] on div "Basics Set the name and description" at bounding box center [349, 534] width 240 height 754
click at [99, 193] on span "Camps" at bounding box center [84, 186] width 35 height 17
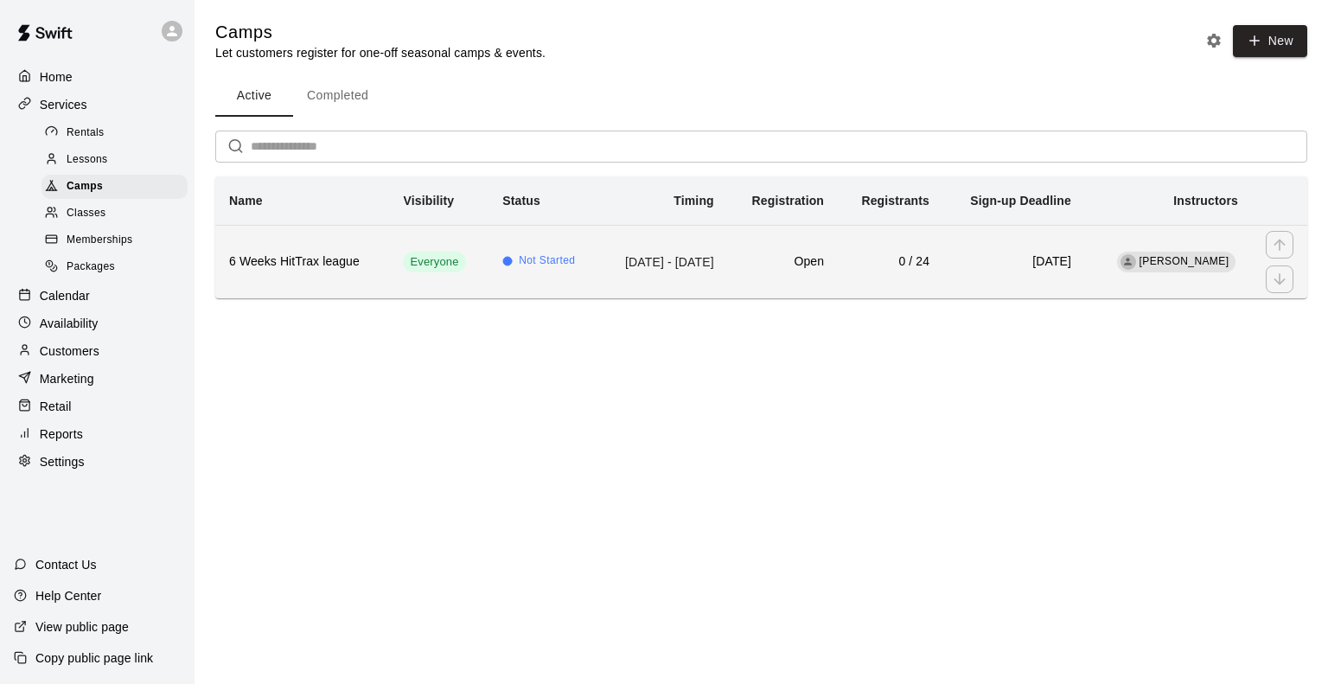
click at [292, 252] on h6 "6 Weeks HitTrax league" at bounding box center [302, 261] width 146 height 19
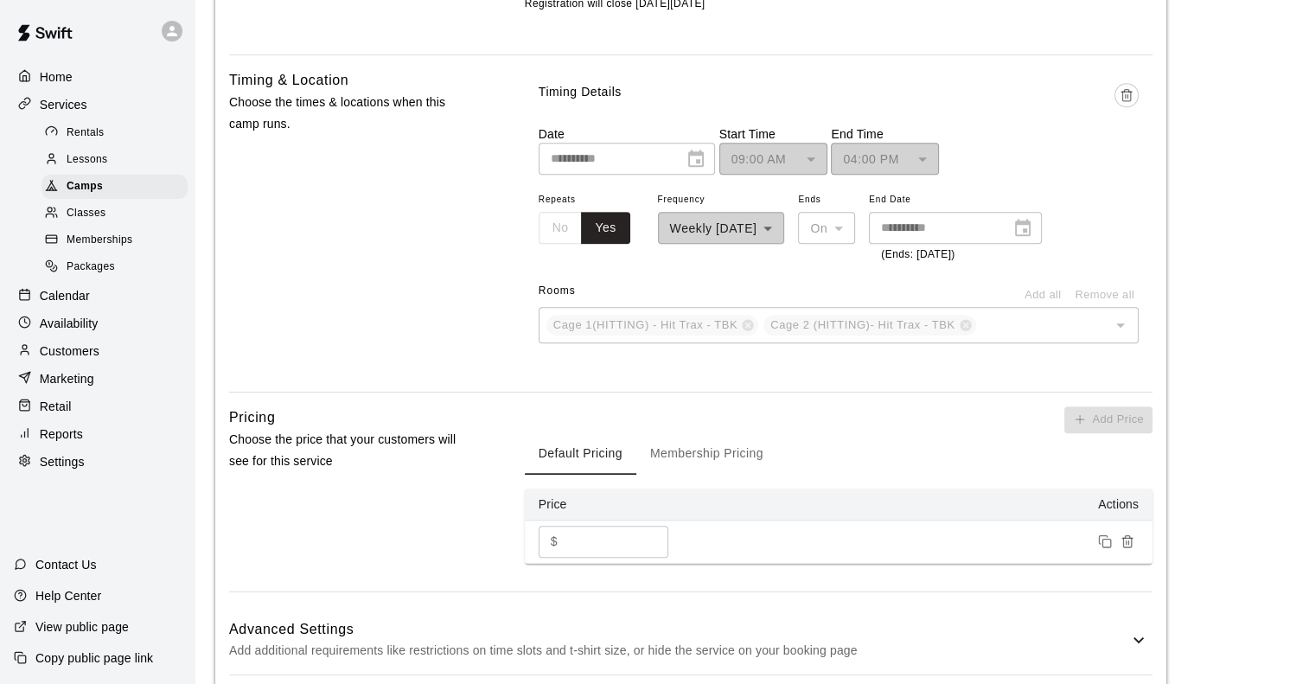
scroll to position [1597, 0]
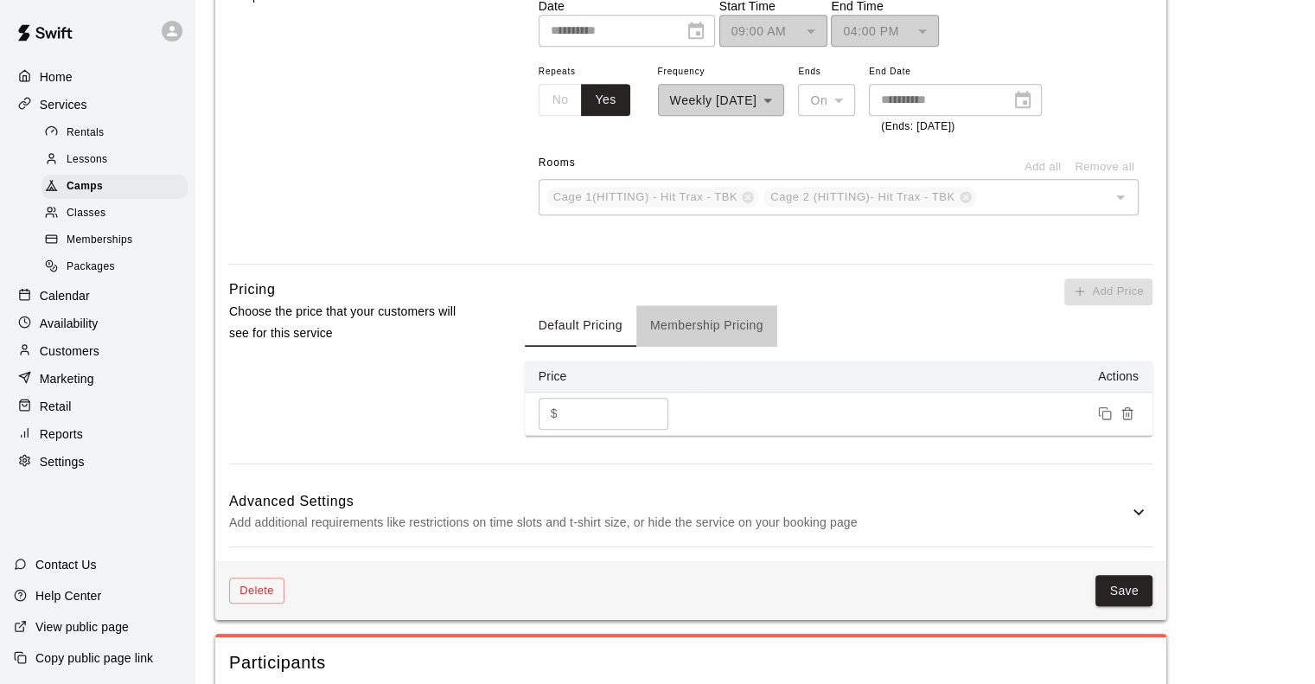
click at [730, 326] on button "Membership Pricing" at bounding box center [706, 325] width 141 height 41
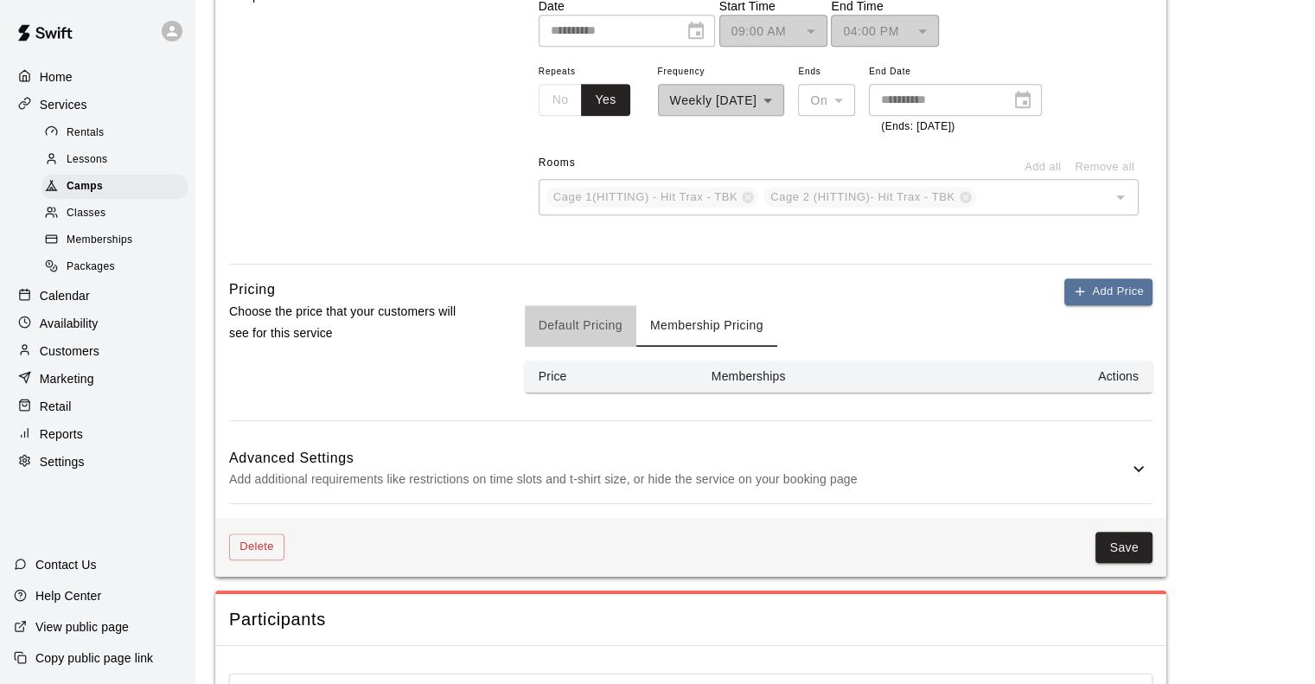
click at [600, 331] on button "Default Pricing" at bounding box center [581, 325] width 112 height 41
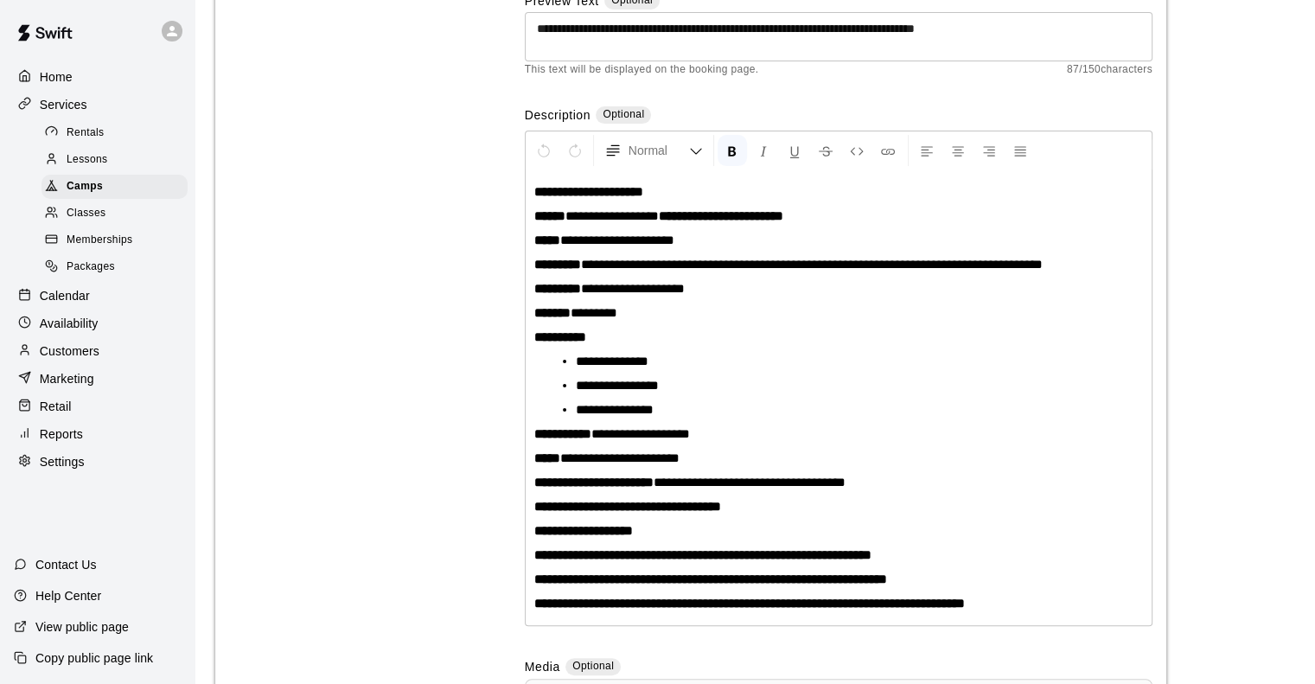
scroll to position [0, 0]
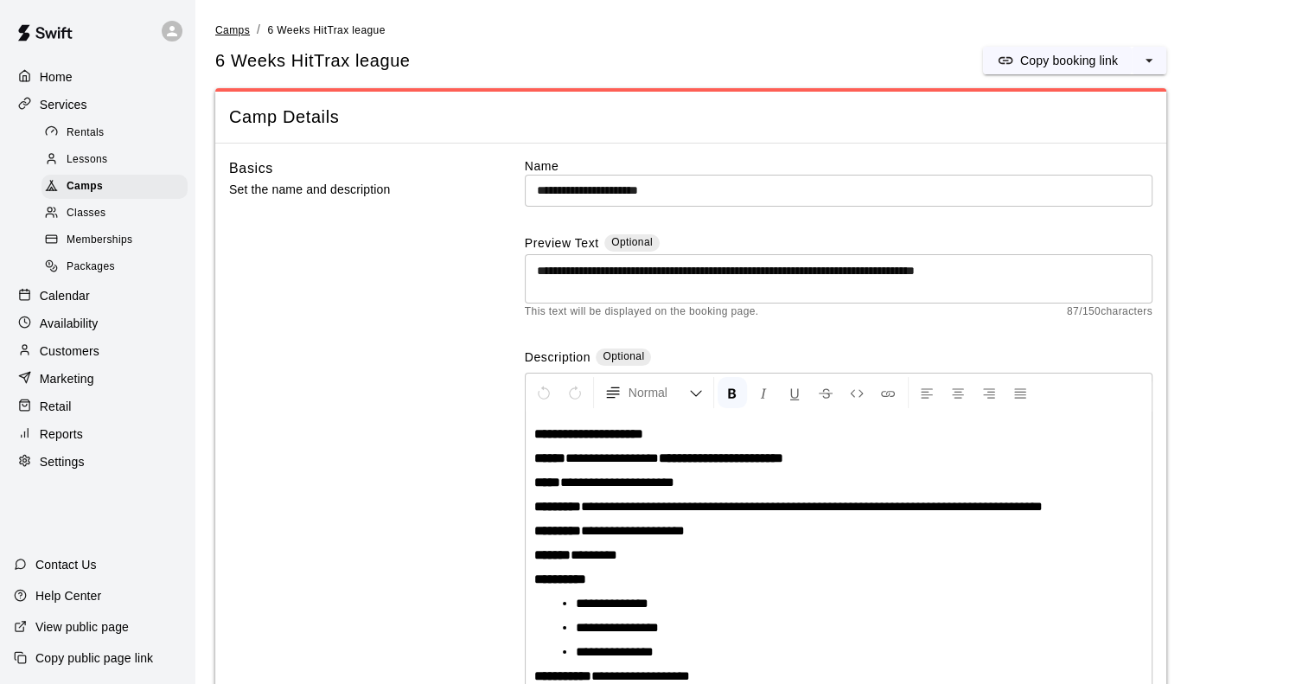
click at [232, 24] on span "Camps" at bounding box center [232, 30] width 35 height 12
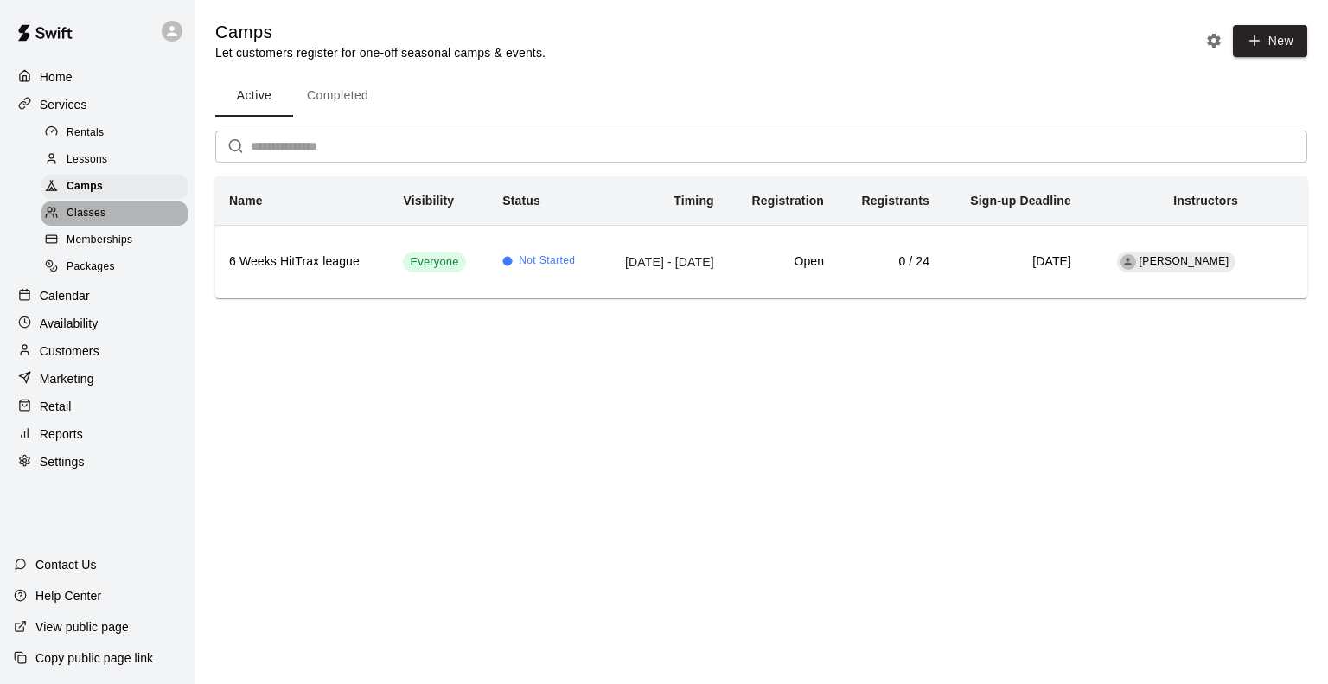
click at [98, 215] on span "Classes" at bounding box center [86, 213] width 39 height 17
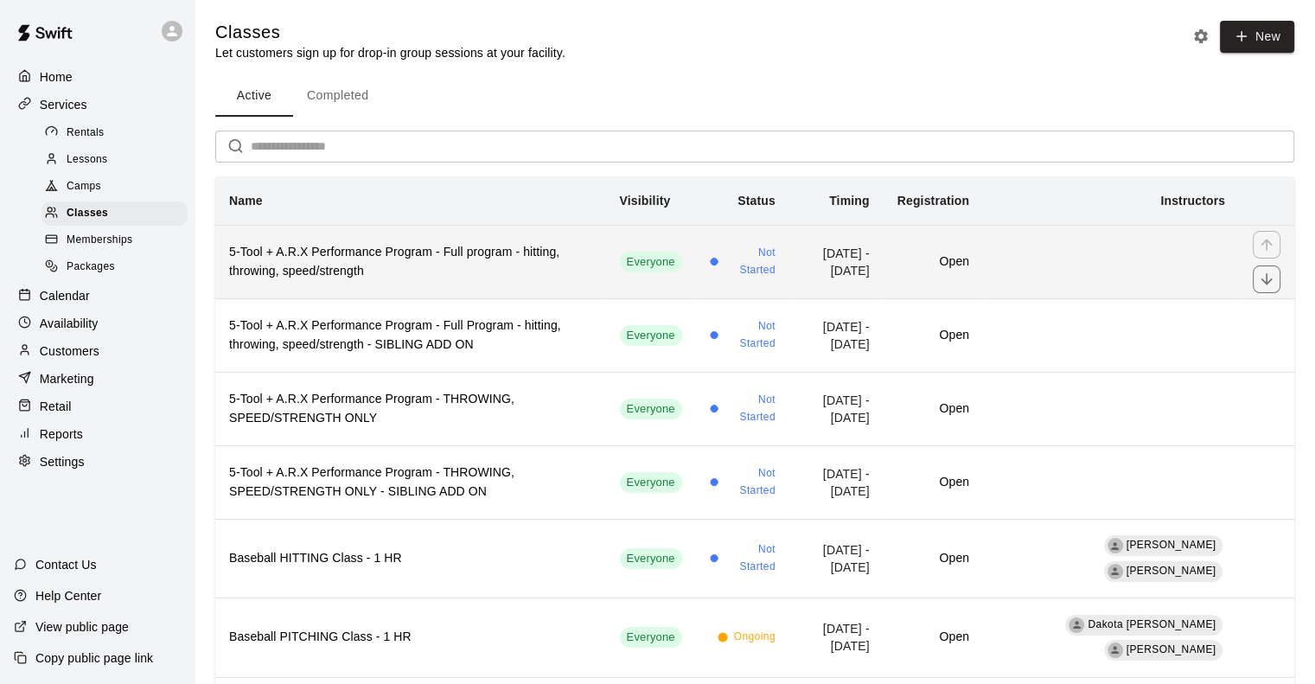
click at [370, 260] on h6 "5-Tool + A.R.X Performance Program - Full program - hitting, throwing, speed/st…" at bounding box center [410, 262] width 363 height 38
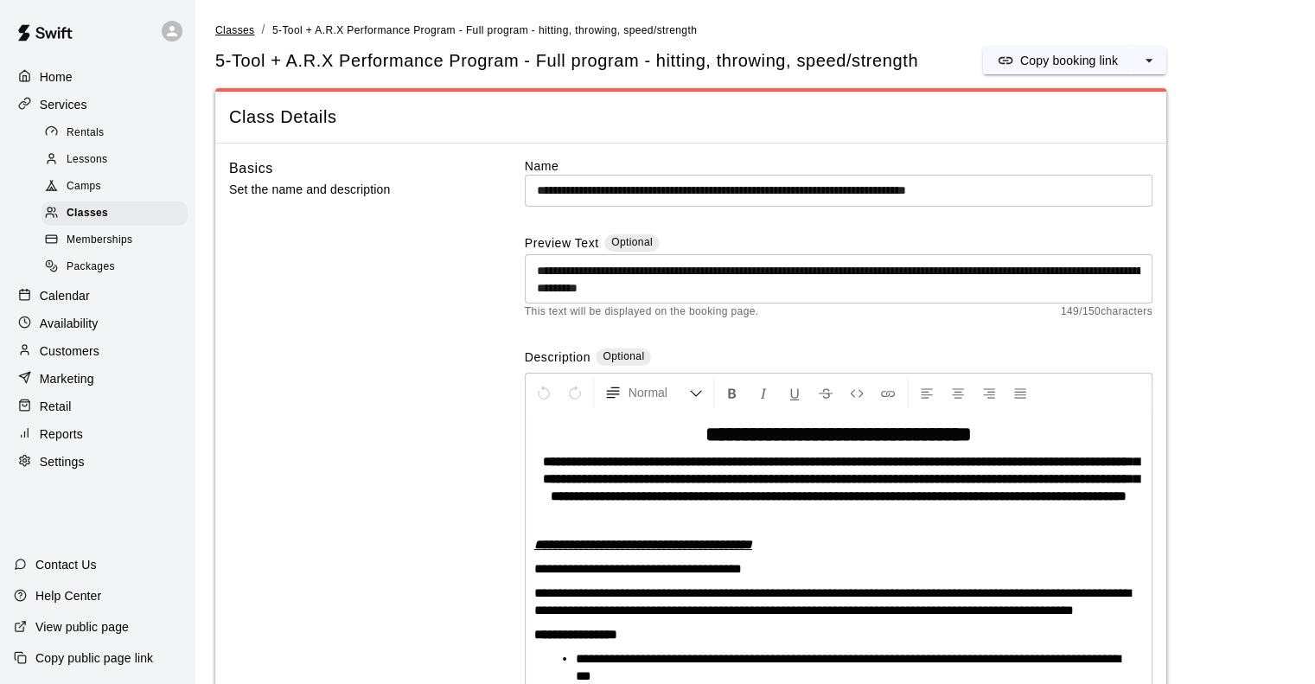
click at [232, 30] on span "Classes" at bounding box center [234, 30] width 39 height 12
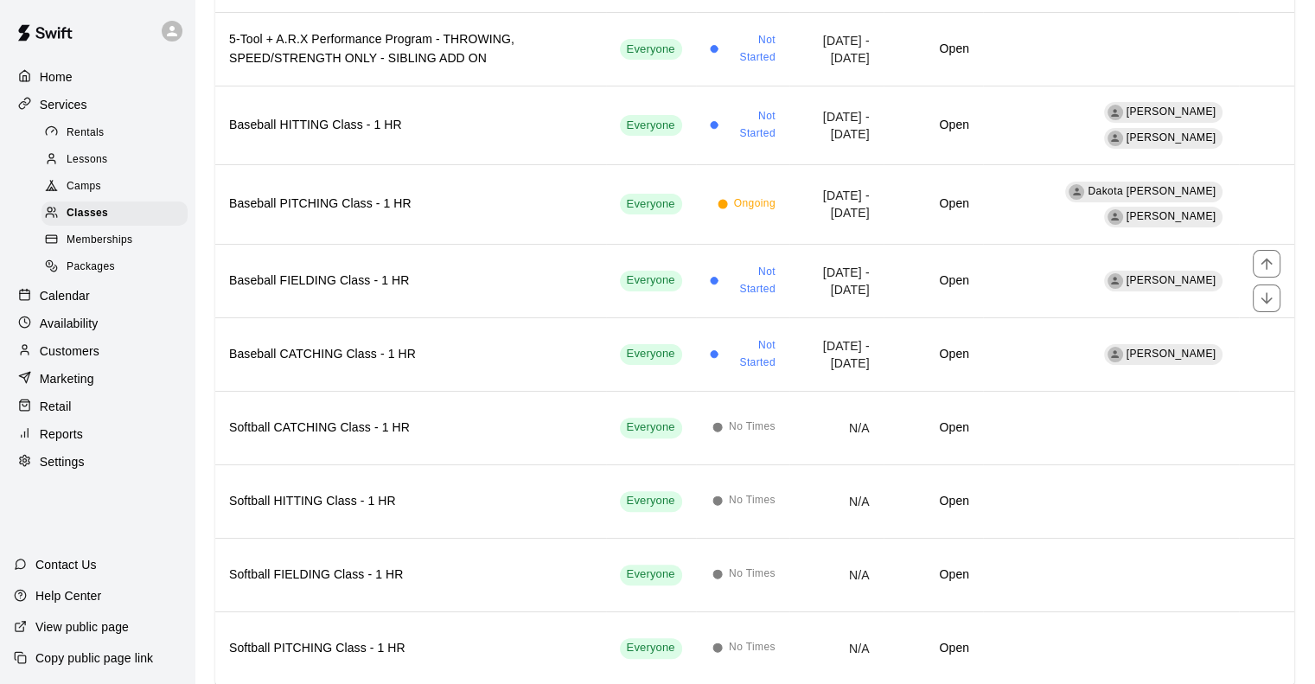
scroll to position [428, 0]
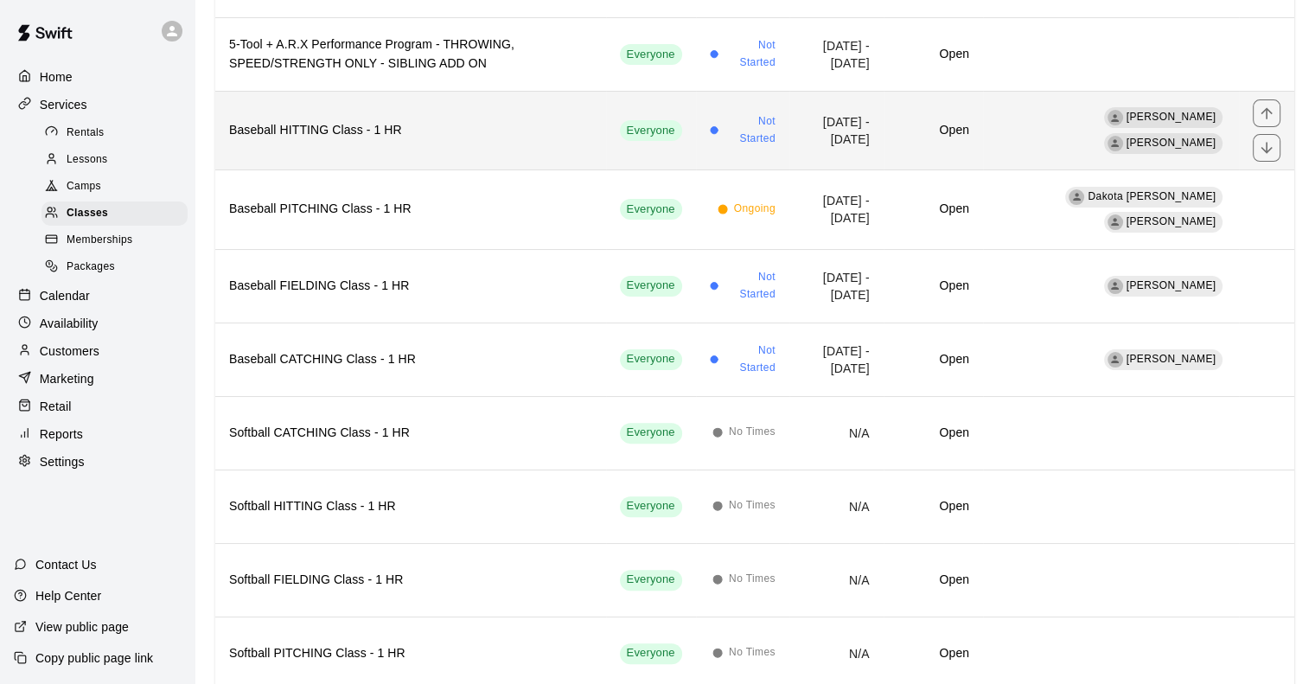
click at [469, 121] on h6 "Baseball HITTING Class - 1 HR" at bounding box center [410, 130] width 363 height 19
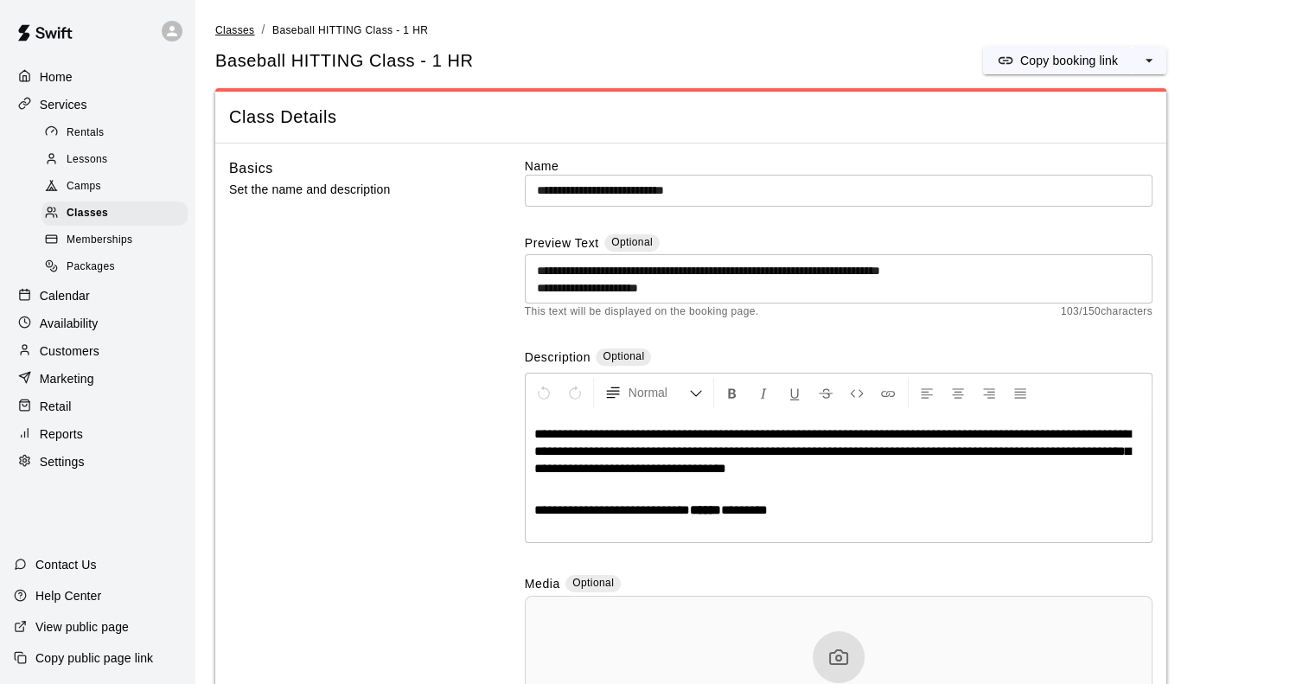
click at [225, 34] on span "Classes" at bounding box center [234, 30] width 39 height 12
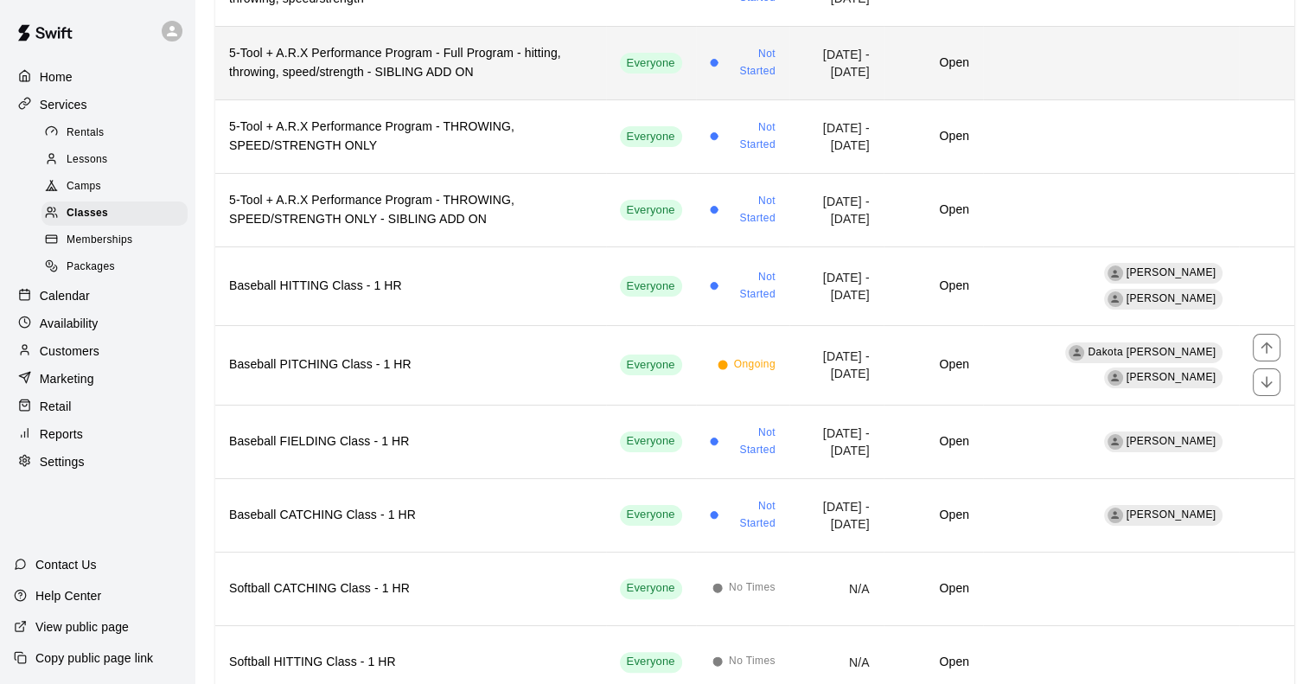
scroll to position [273, 0]
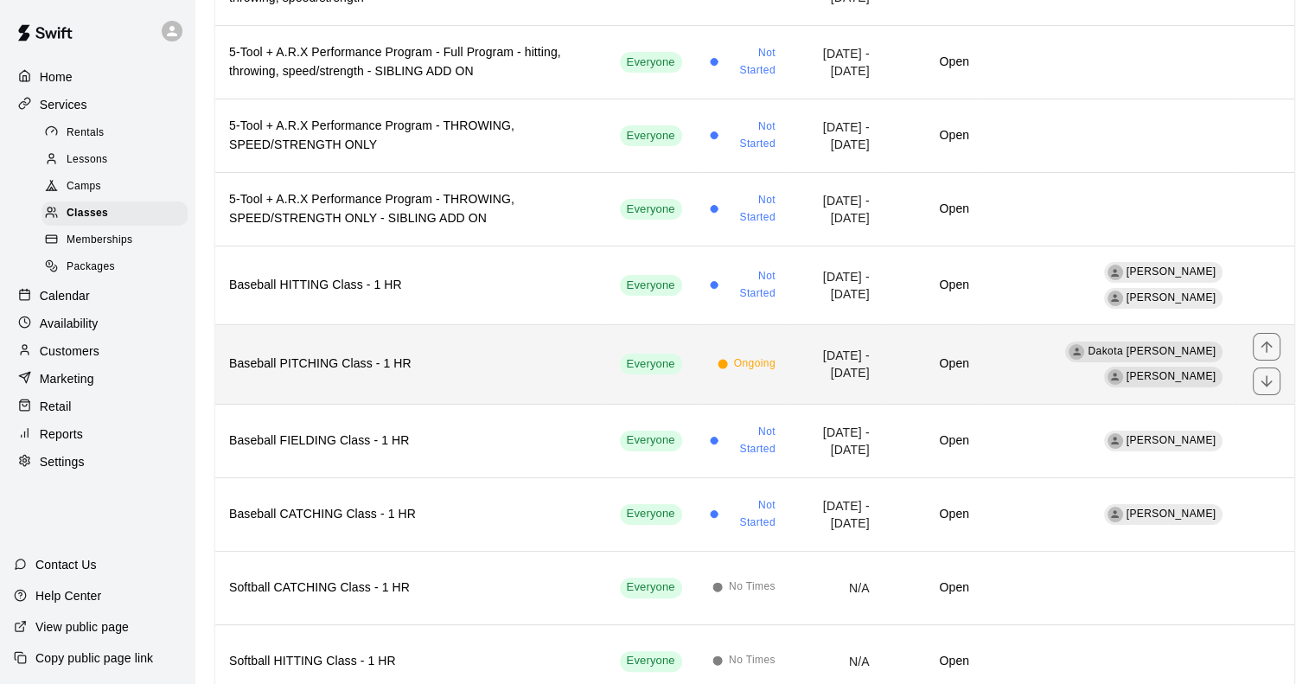
click at [336, 360] on h6 "Baseball PITCHING Class - 1 HR" at bounding box center [410, 363] width 363 height 19
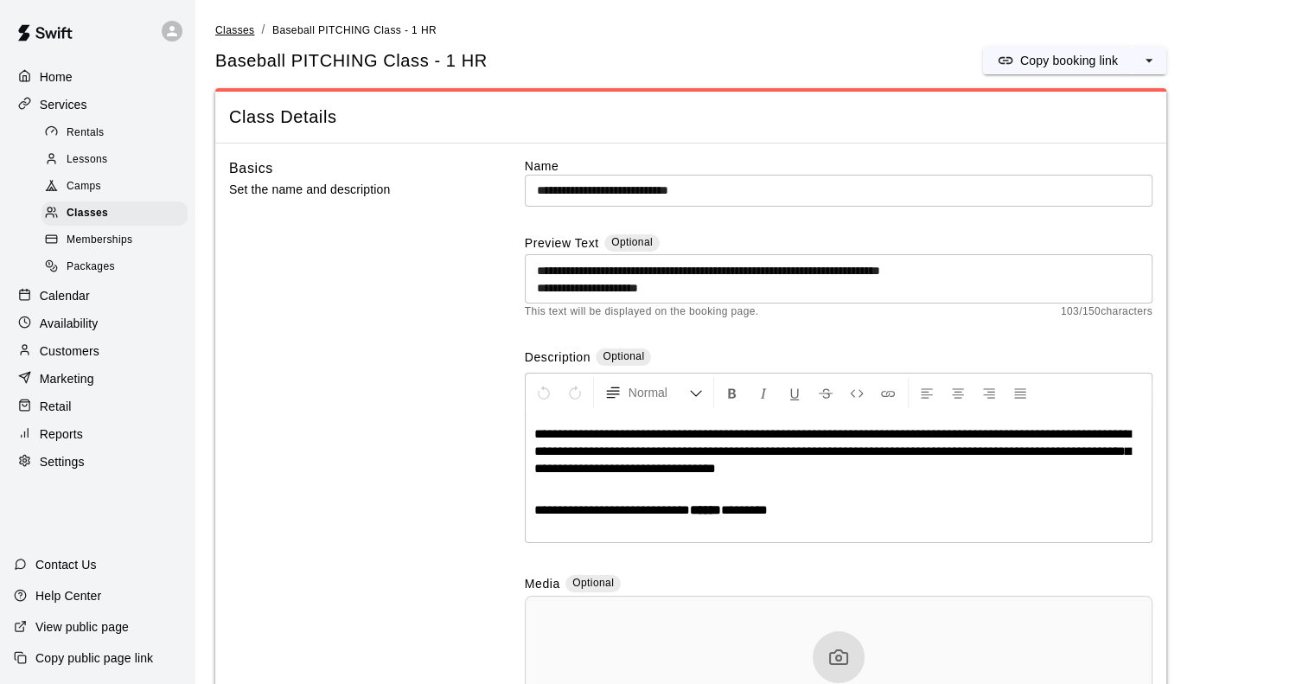
click at [232, 30] on span "Classes" at bounding box center [234, 30] width 39 height 12
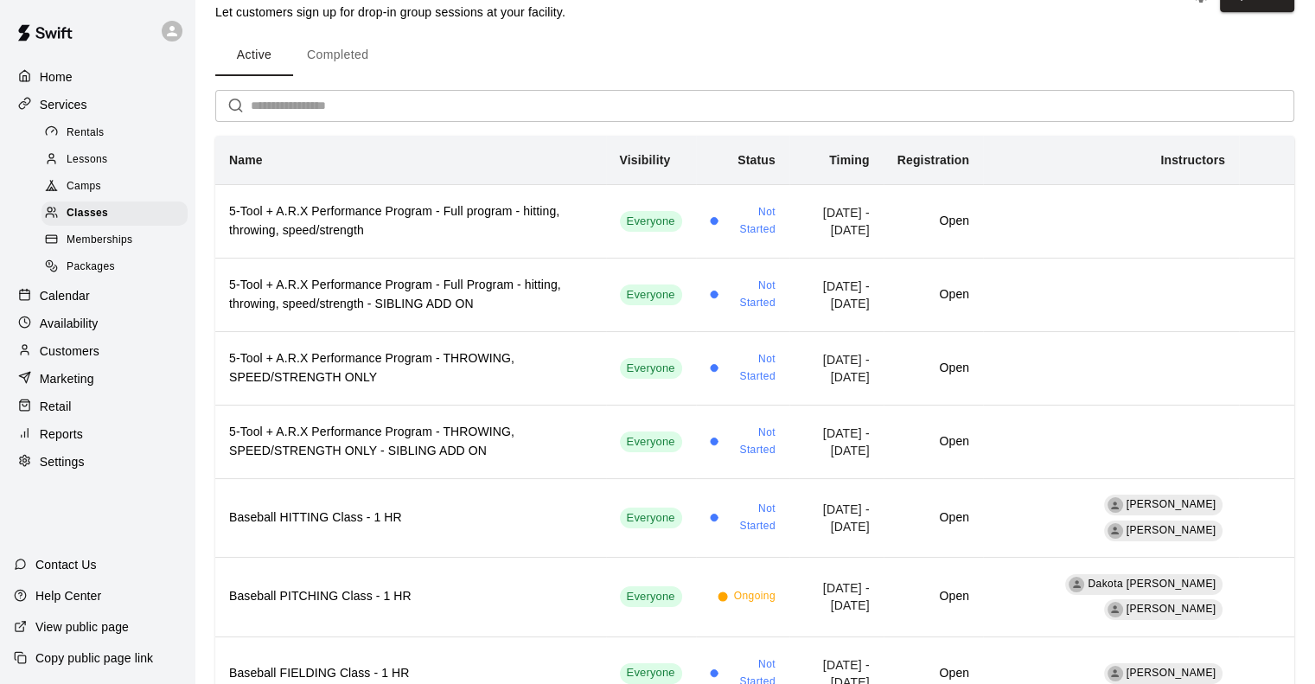
scroll to position [41, 0]
click at [64, 304] on p "Calendar" at bounding box center [65, 295] width 50 height 17
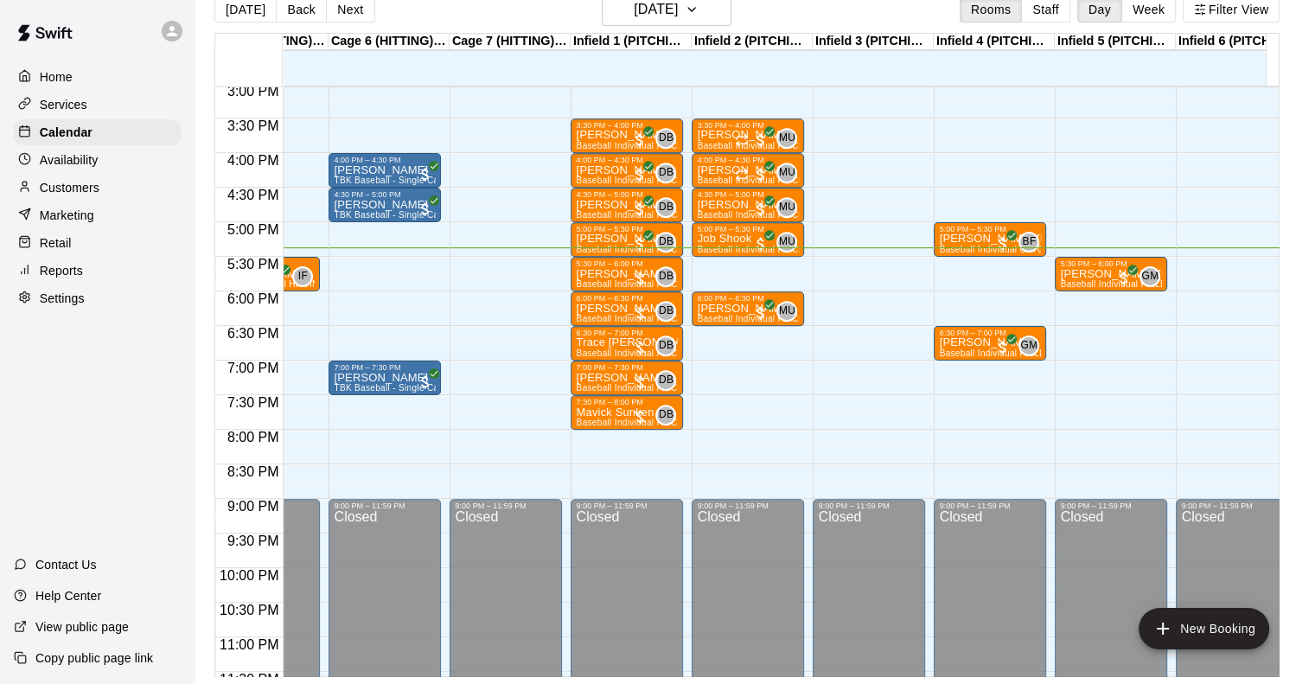
scroll to position [1041, 553]
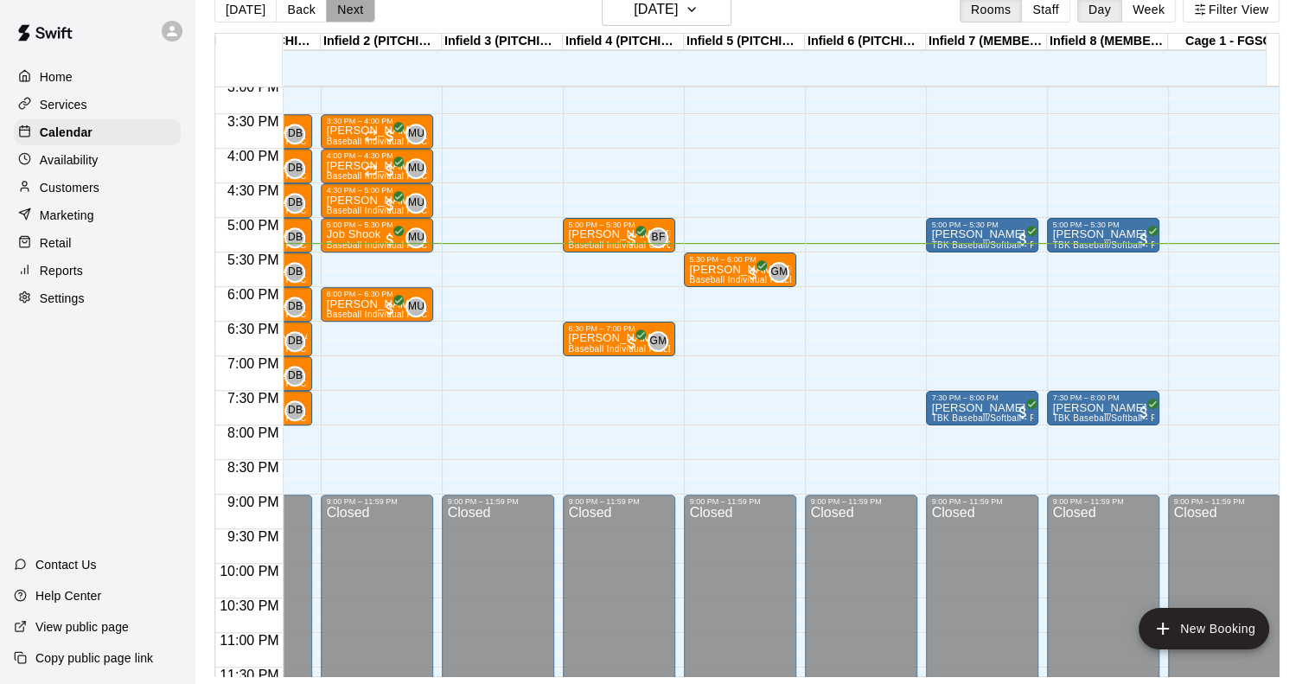
click at [346, 7] on button "Next" at bounding box center [350, 10] width 48 height 26
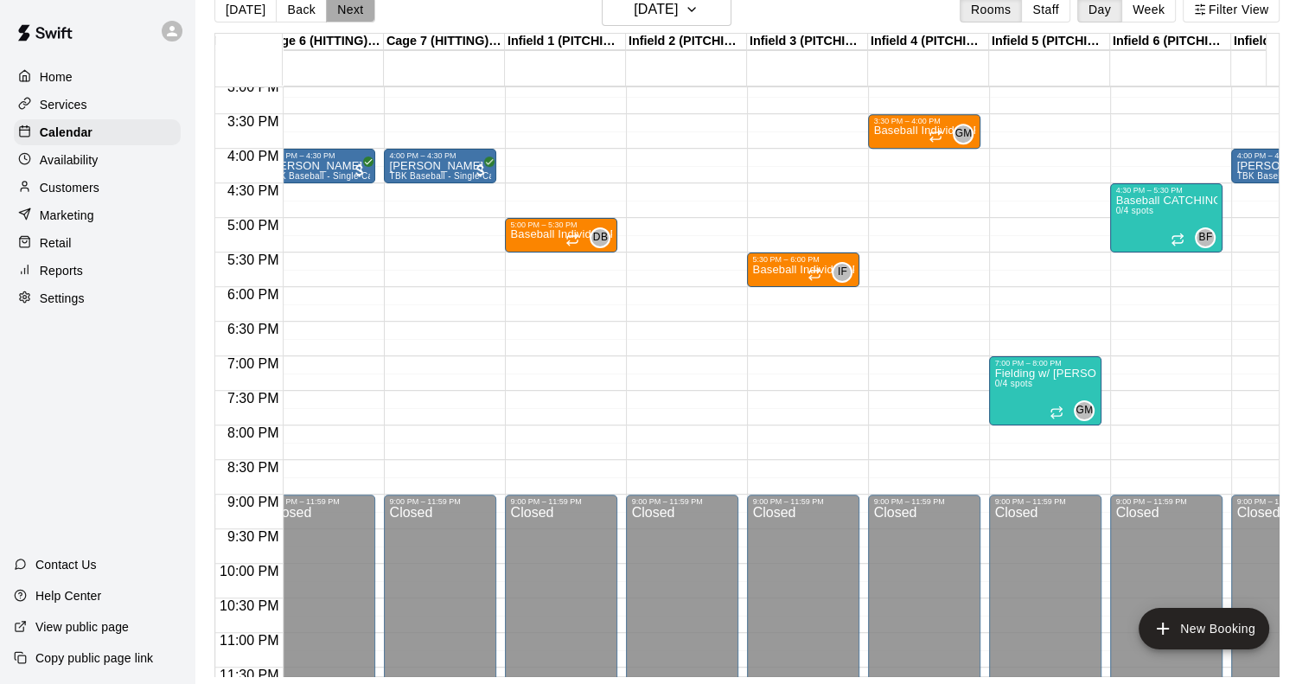
click at [349, 9] on button "Next" at bounding box center [350, 10] width 48 height 26
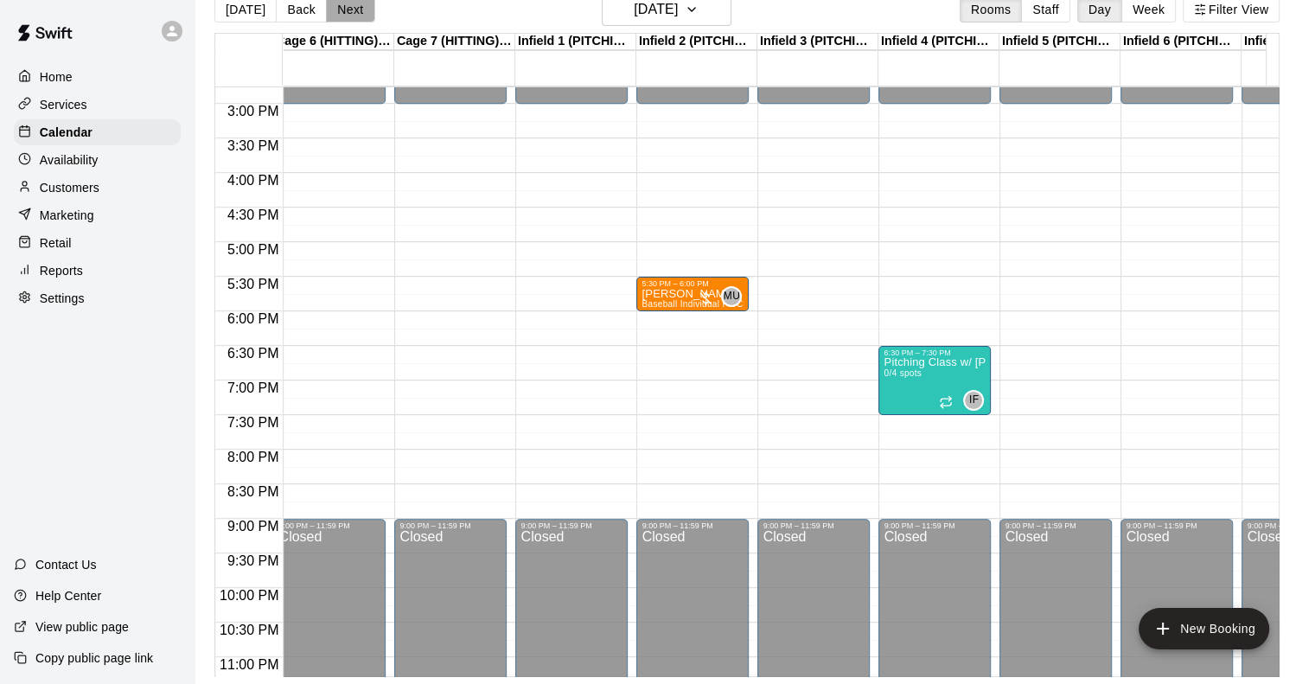
click at [344, 7] on button "Next" at bounding box center [350, 10] width 48 height 26
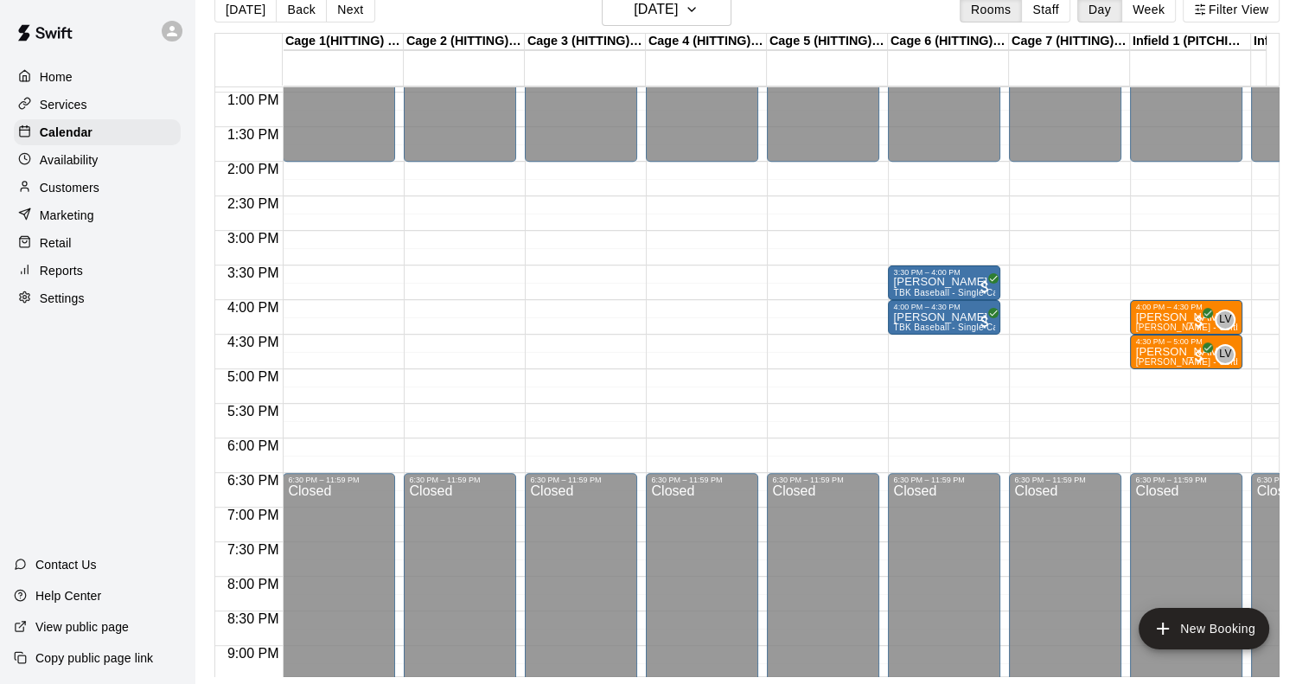
scroll to position [893, 0]
click at [82, 112] on p "Services" at bounding box center [64, 104] width 48 height 17
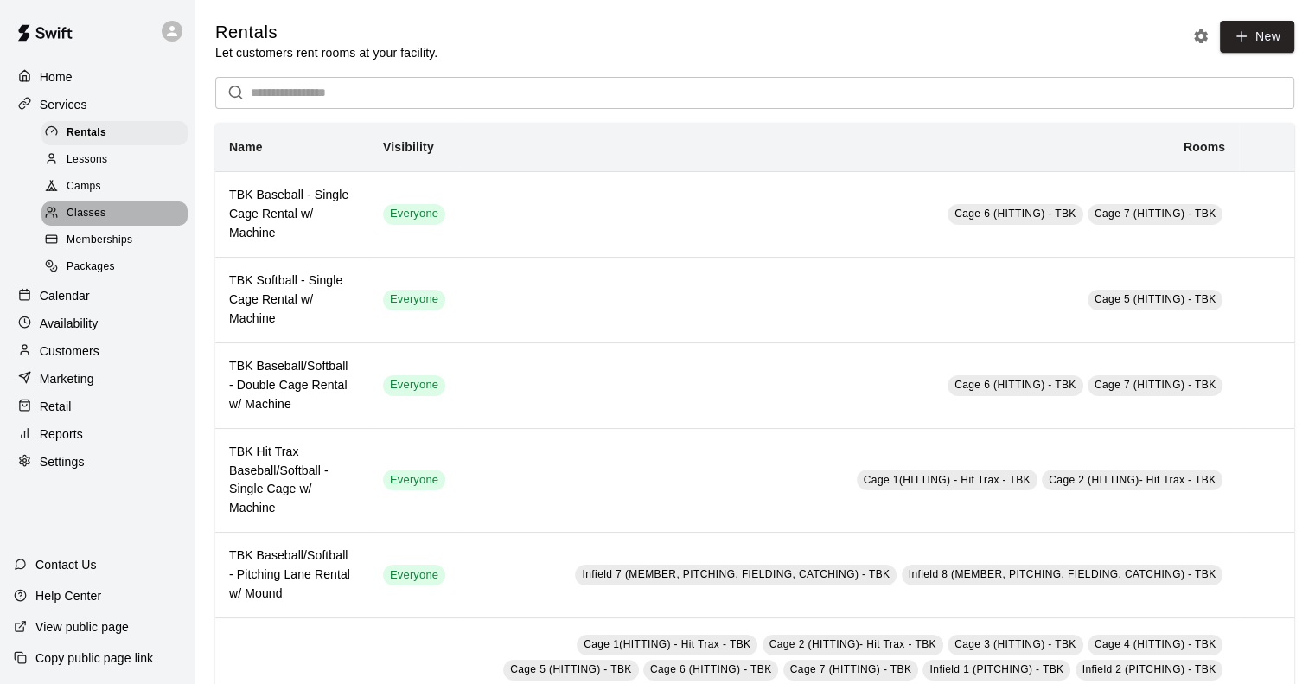
click at [93, 220] on span "Classes" at bounding box center [86, 213] width 39 height 17
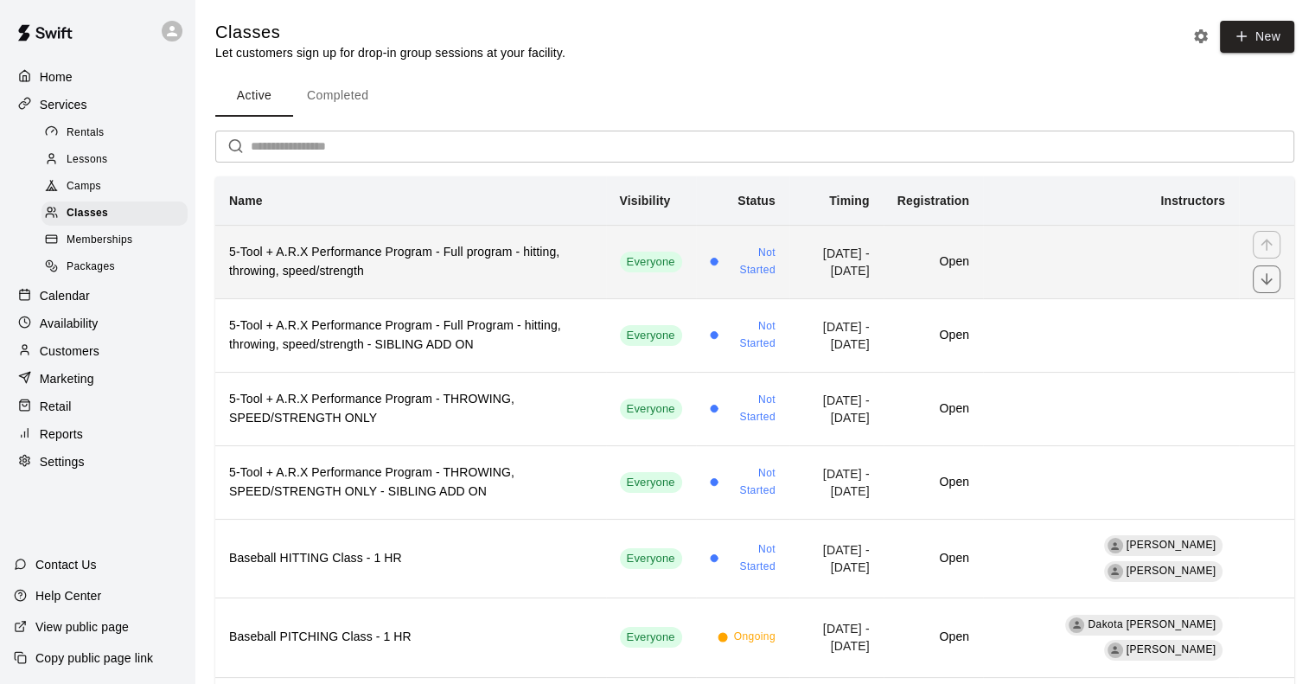
click at [371, 277] on h6 "5-Tool + A.R.X Performance Program - Full program - hitting, throwing, speed/st…" at bounding box center [410, 262] width 363 height 38
